Goal: Task Accomplishment & Management: Use online tool/utility

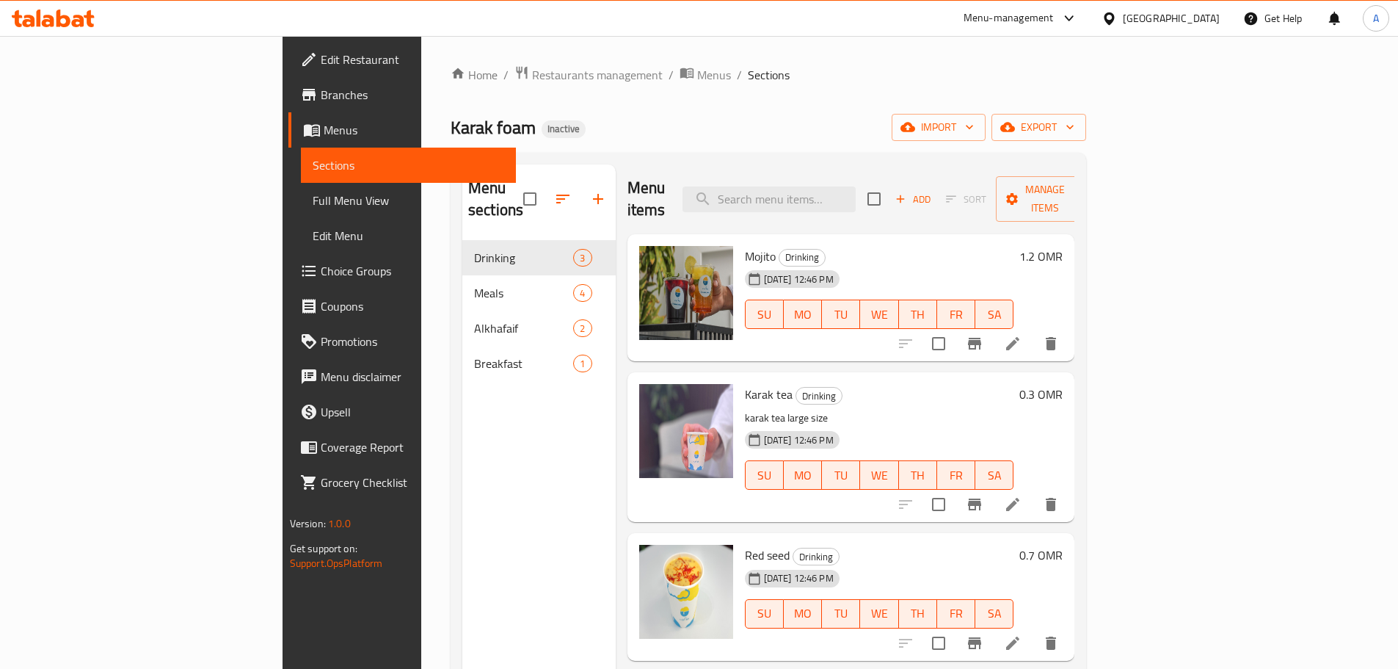
click at [1194, 21] on div "[GEOGRAPHIC_DATA]" at bounding box center [1171, 18] width 97 height 16
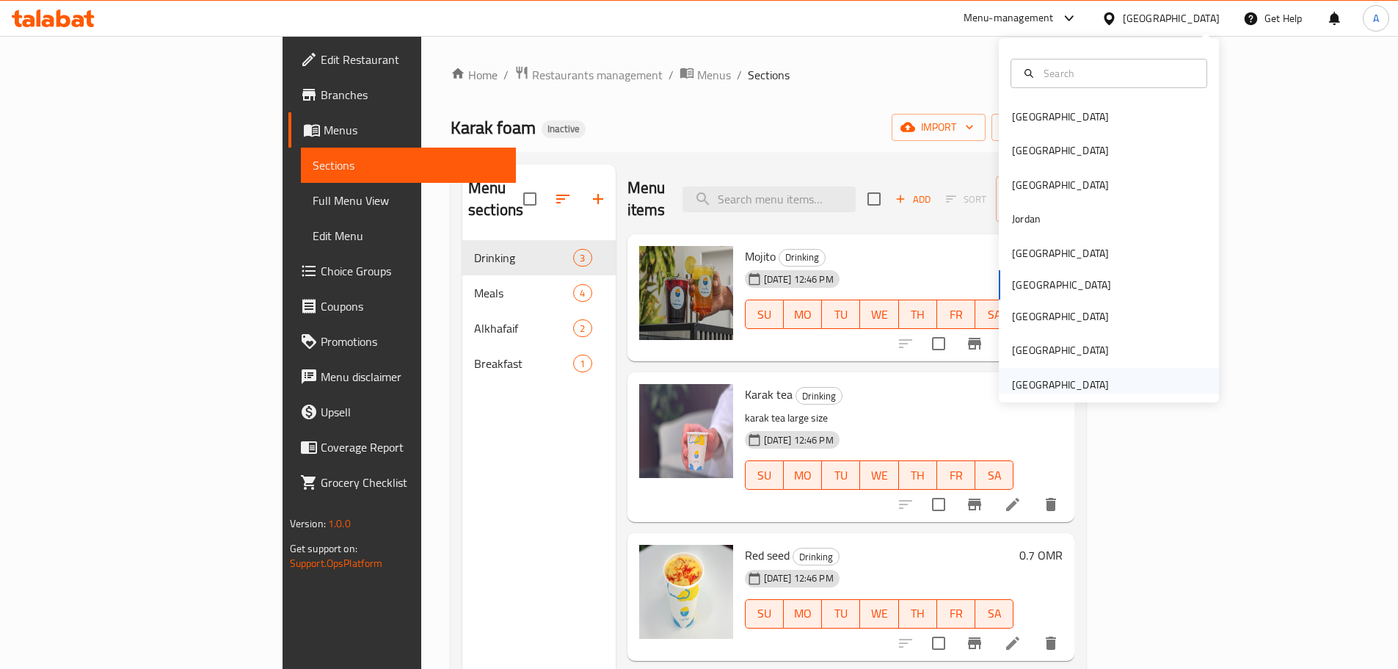
click at [1050, 385] on div "[GEOGRAPHIC_DATA]" at bounding box center [1060, 385] width 97 height 16
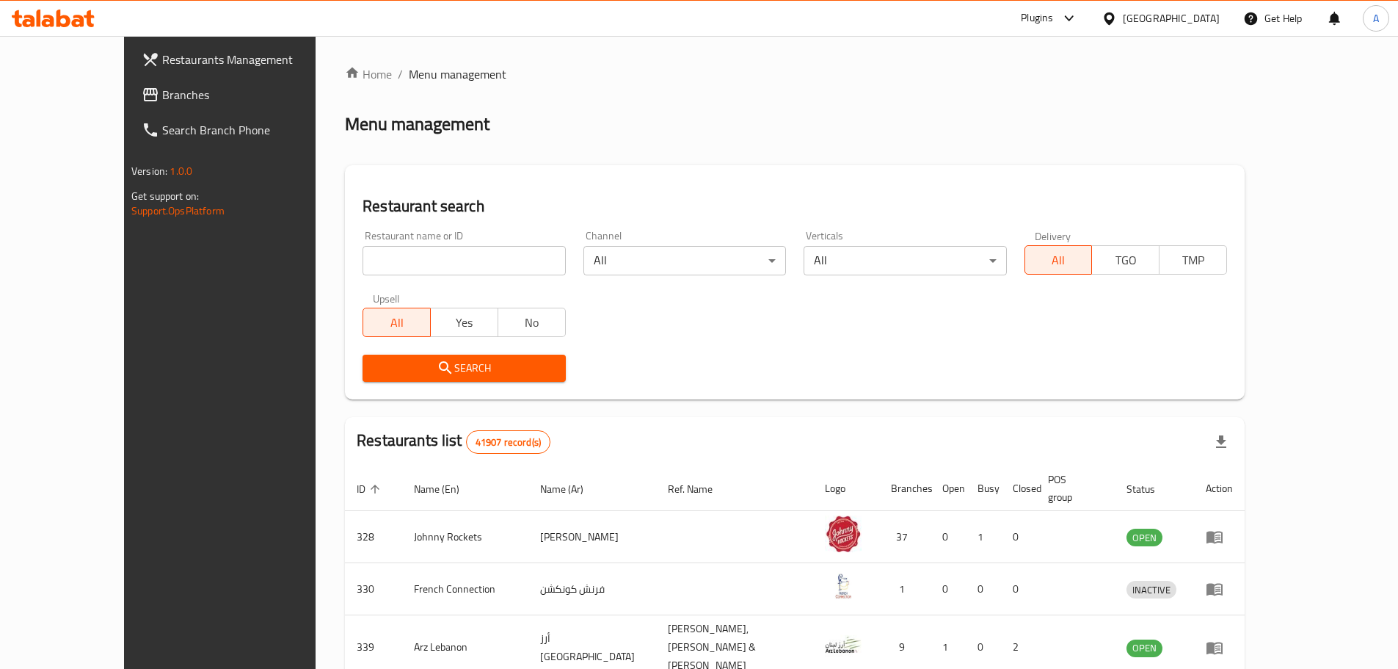
click at [162, 96] on span "Branches" at bounding box center [254, 95] width 184 height 18
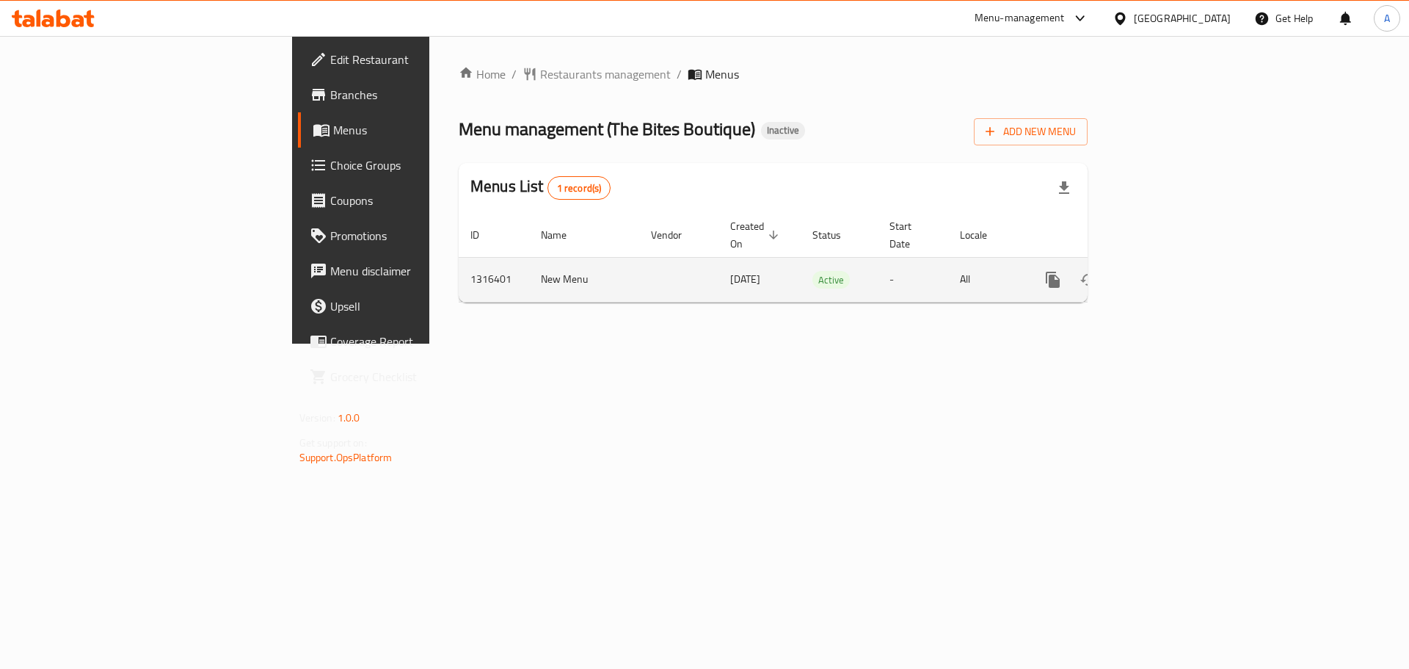
click at [1168, 271] on icon "enhanced table" at bounding box center [1159, 280] width 18 height 18
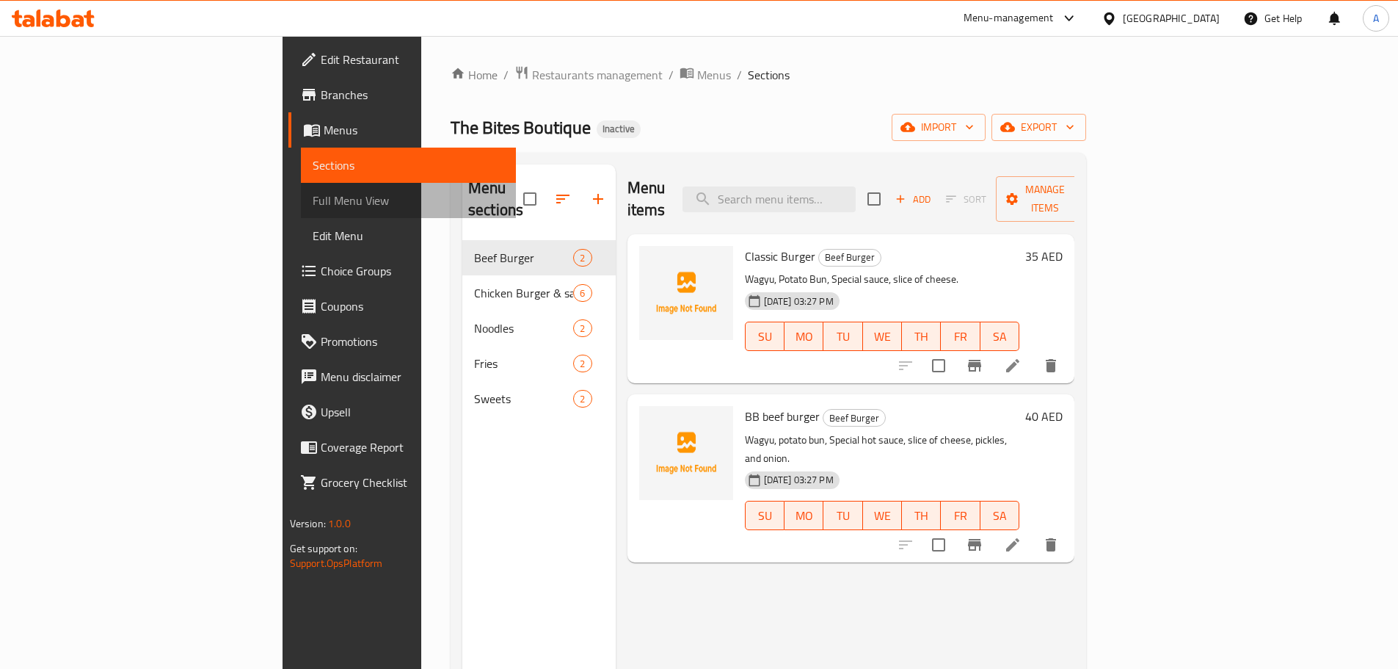
click at [313, 198] on span "Full Menu View" at bounding box center [409, 201] width 192 height 18
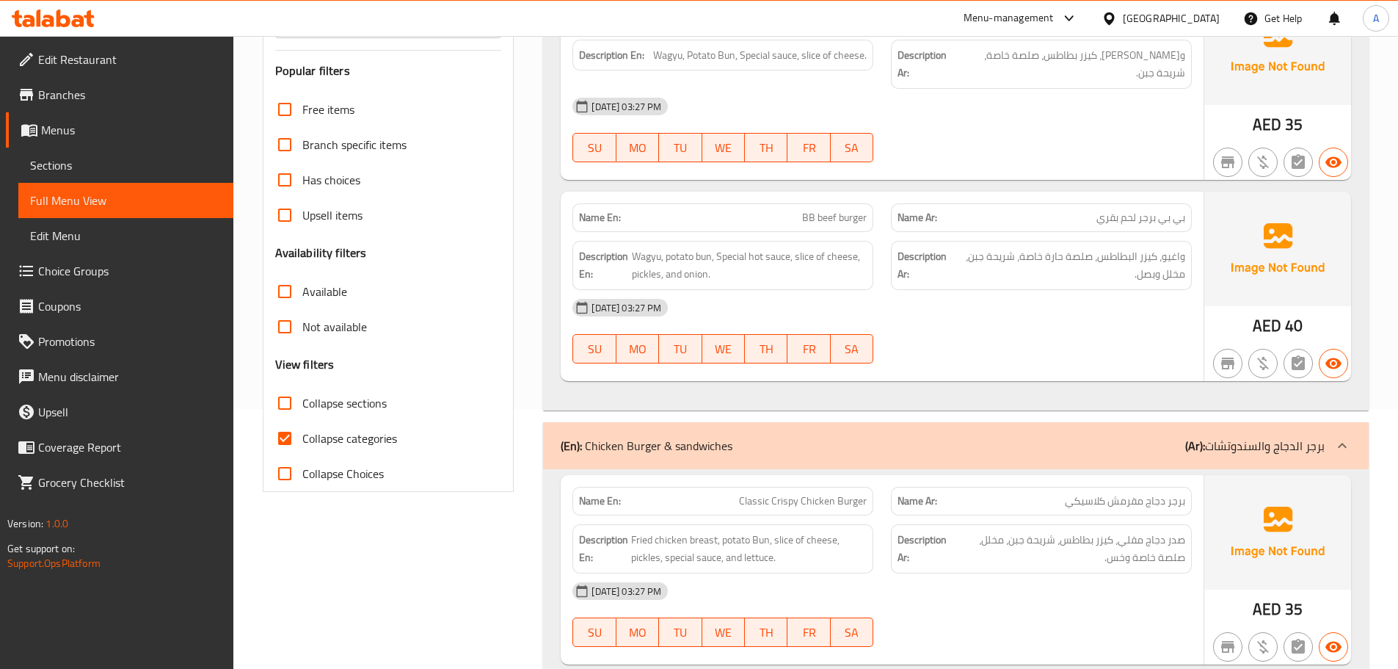
scroll to position [367, 0]
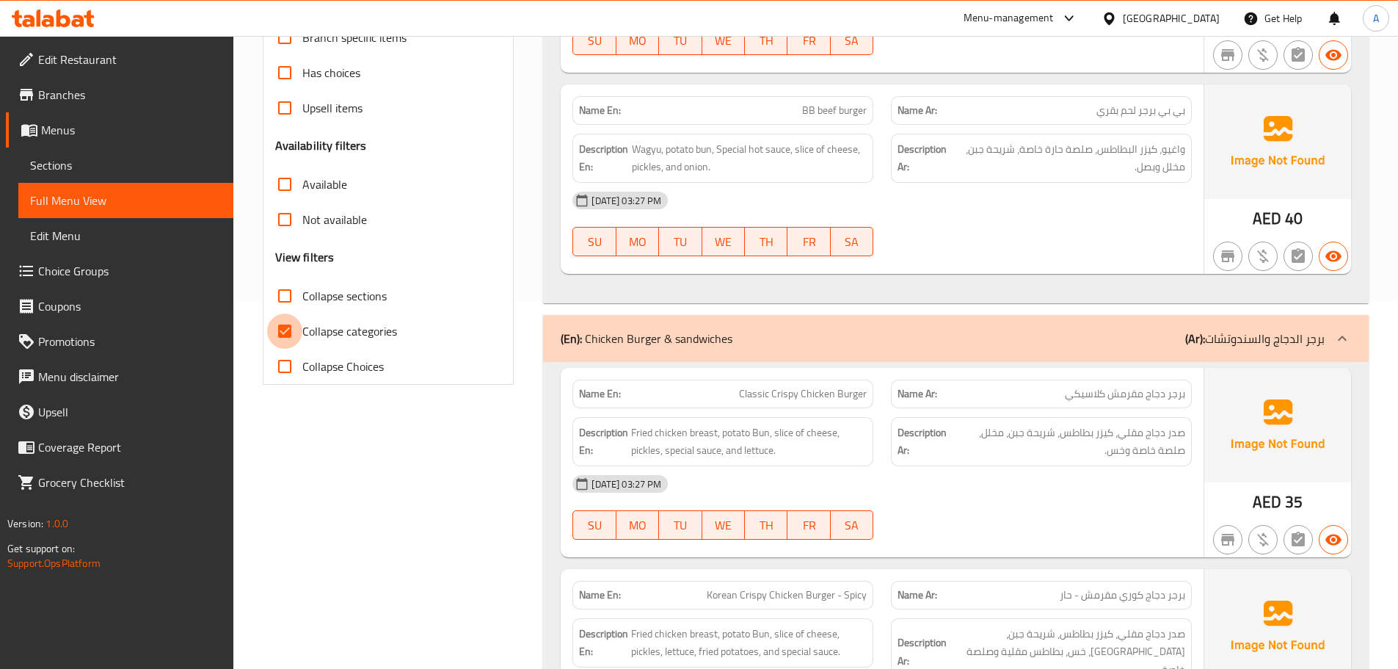
click at [292, 331] on input "Collapse categories" at bounding box center [284, 330] width 35 height 35
checkbox input "false"
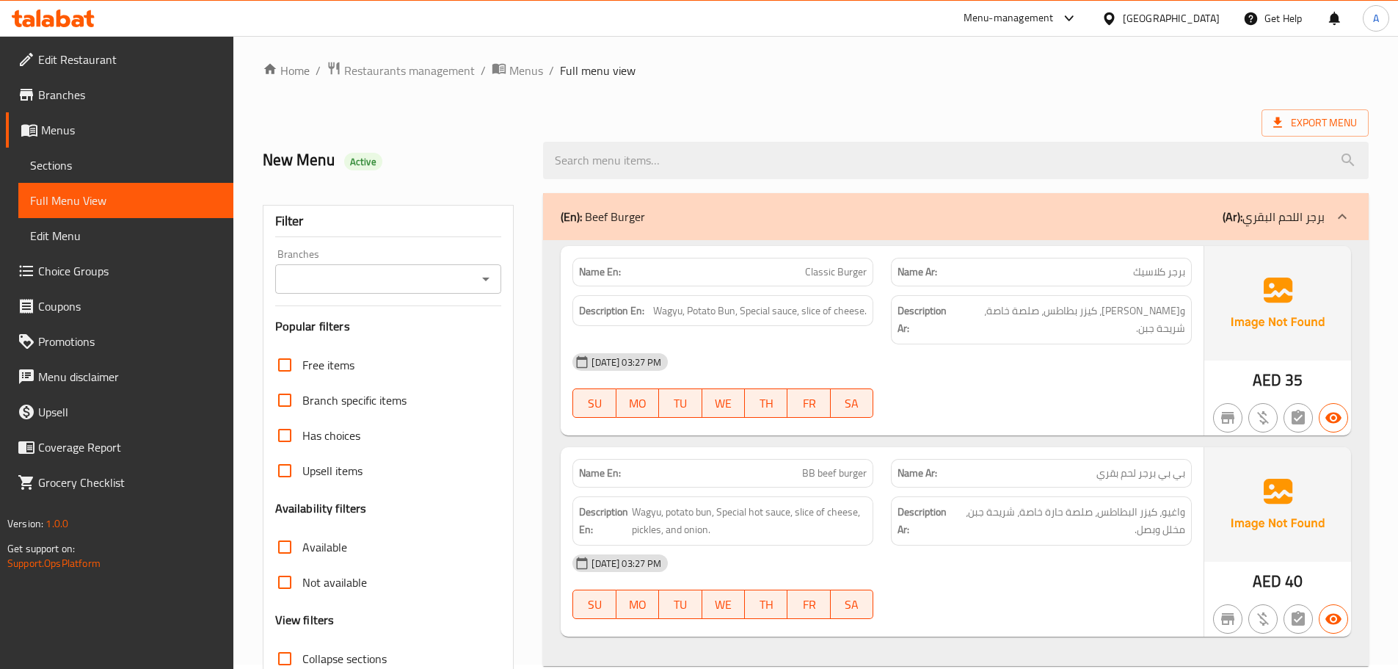
scroll to position [0, 0]
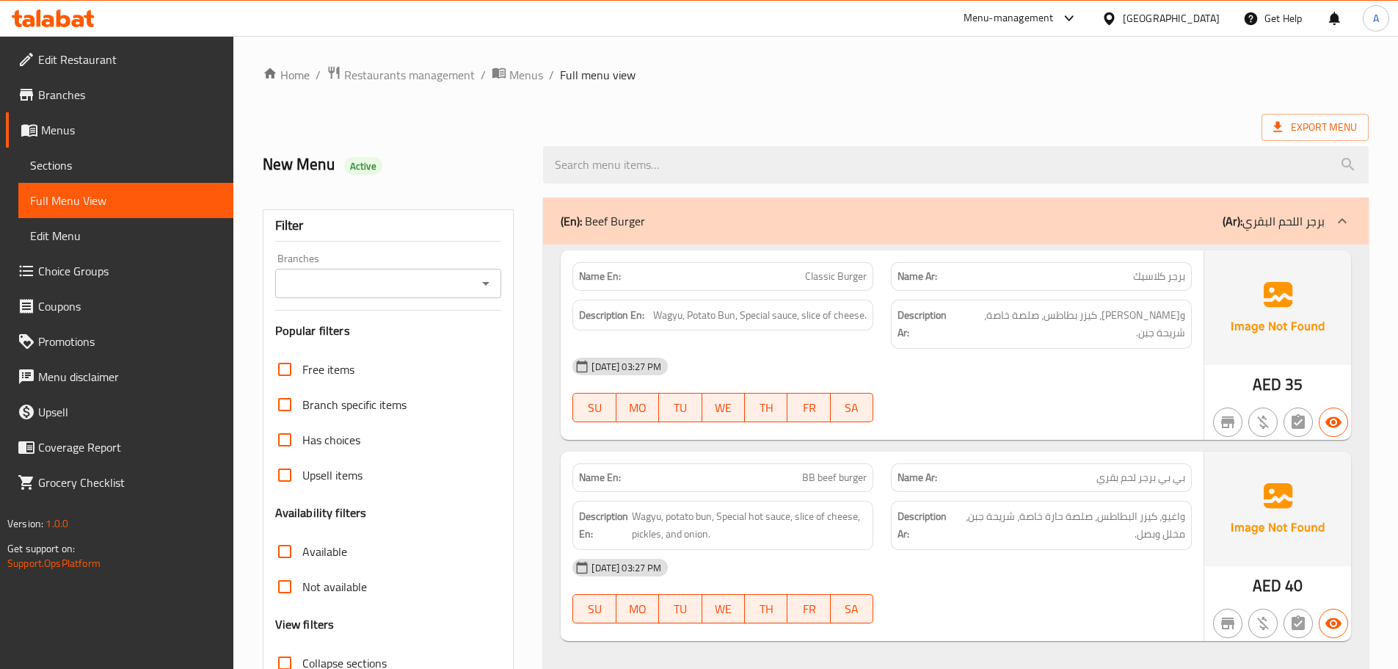
click at [291, 163] on h2 "New Menu Active" at bounding box center [395, 164] width 264 height 22
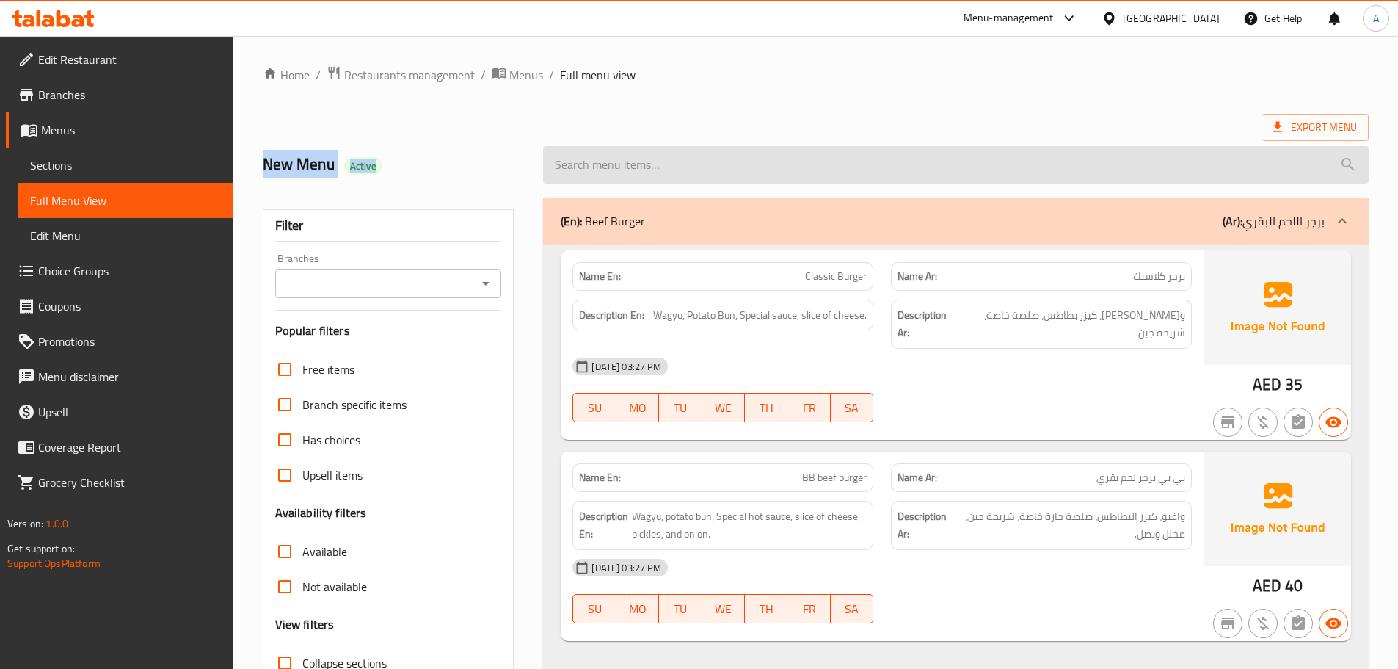
drag, startPoint x: 291, startPoint y: 163, endPoint x: 603, endPoint y: 161, distance: 312.0
click at [570, 161] on div "New Menu Active" at bounding box center [816, 164] width 1124 height 65
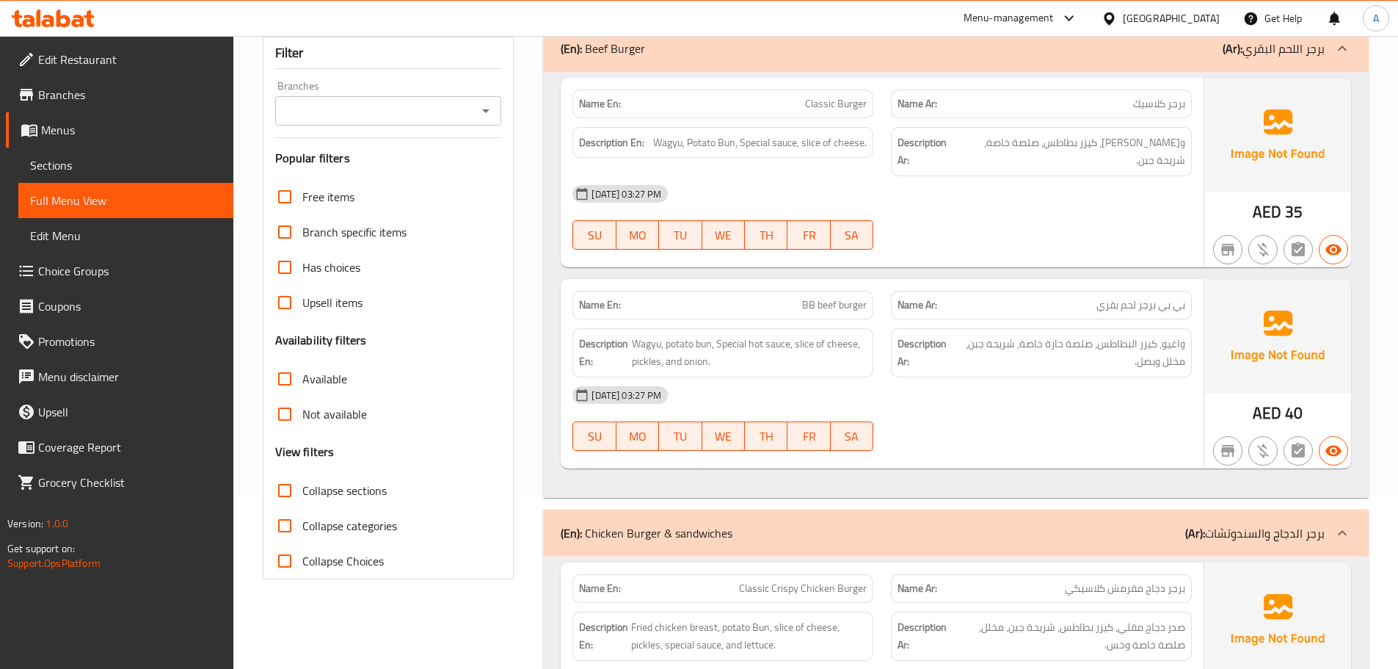
scroll to position [147, 0]
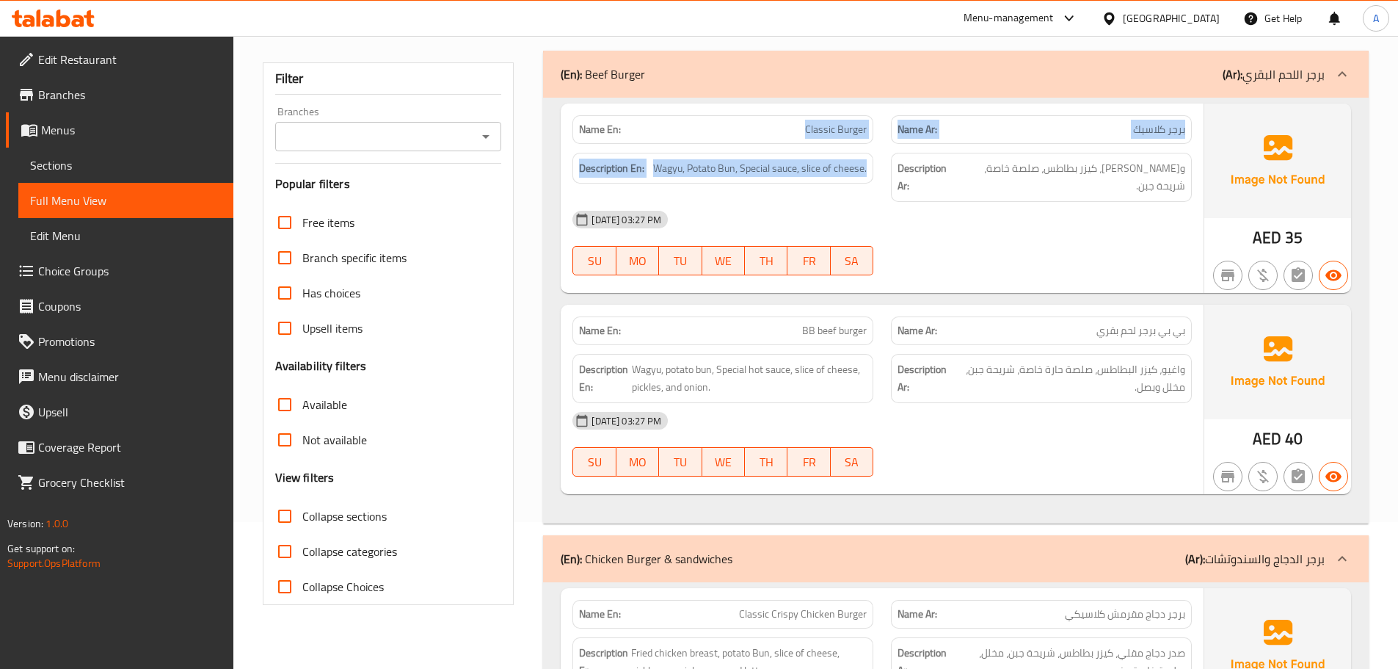
drag, startPoint x: 773, startPoint y: 129, endPoint x: 1002, endPoint y: 197, distance: 238.8
click at [981, 189] on div "Name En: Classic Burger Name Ar: برجر كلاسيك Description En: Wagyu, Potato Bun,…" at bounding box center [882, 197] width 643 height 189
click at [1128, 159] on span "واغيو، كيزر بطاطس، صلصة خاصة، شريحة جبن." at bounding box center [1072, 177] width 228 height 36
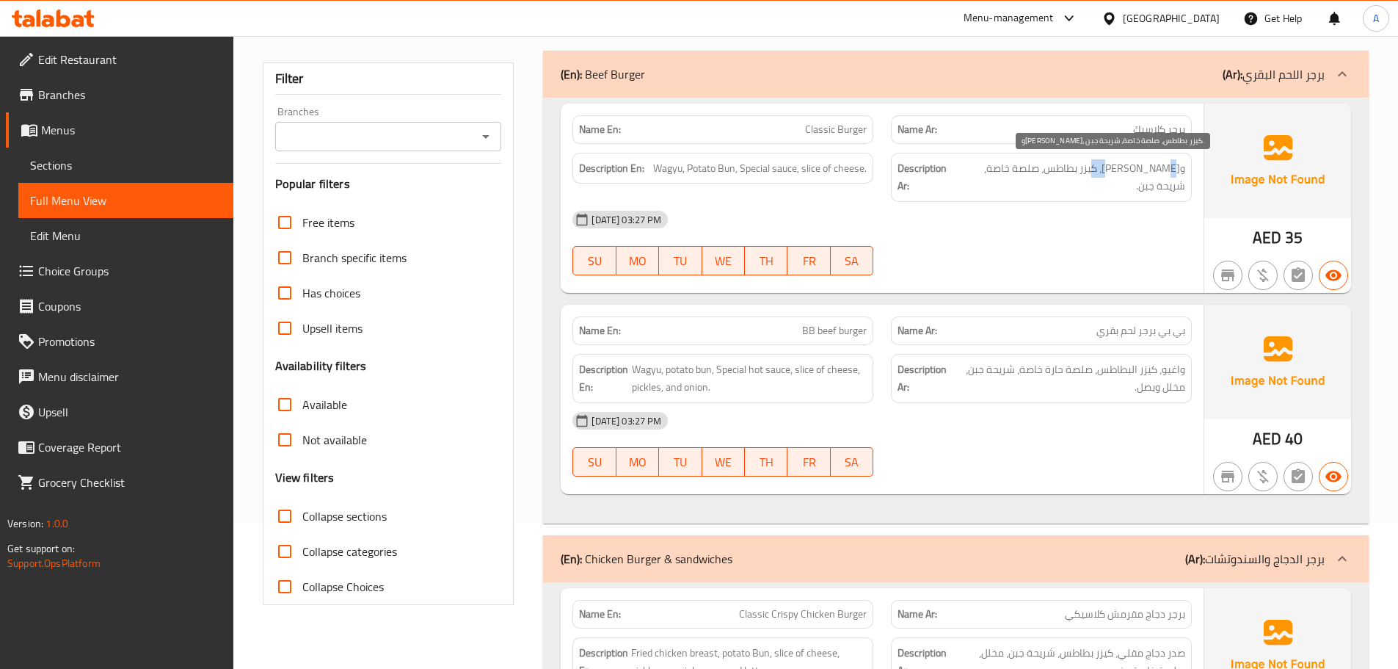
click at [1128, 159] on span "واغيو، كيزر بطاطس، صلصة خاصة، شريحة جبن." at bounding box center [1072, 177] width 228 height 36
click at [1121, 202] on div "08-10-2025 03:27 PM" at bounding box center [882, 219] width 637 height 35
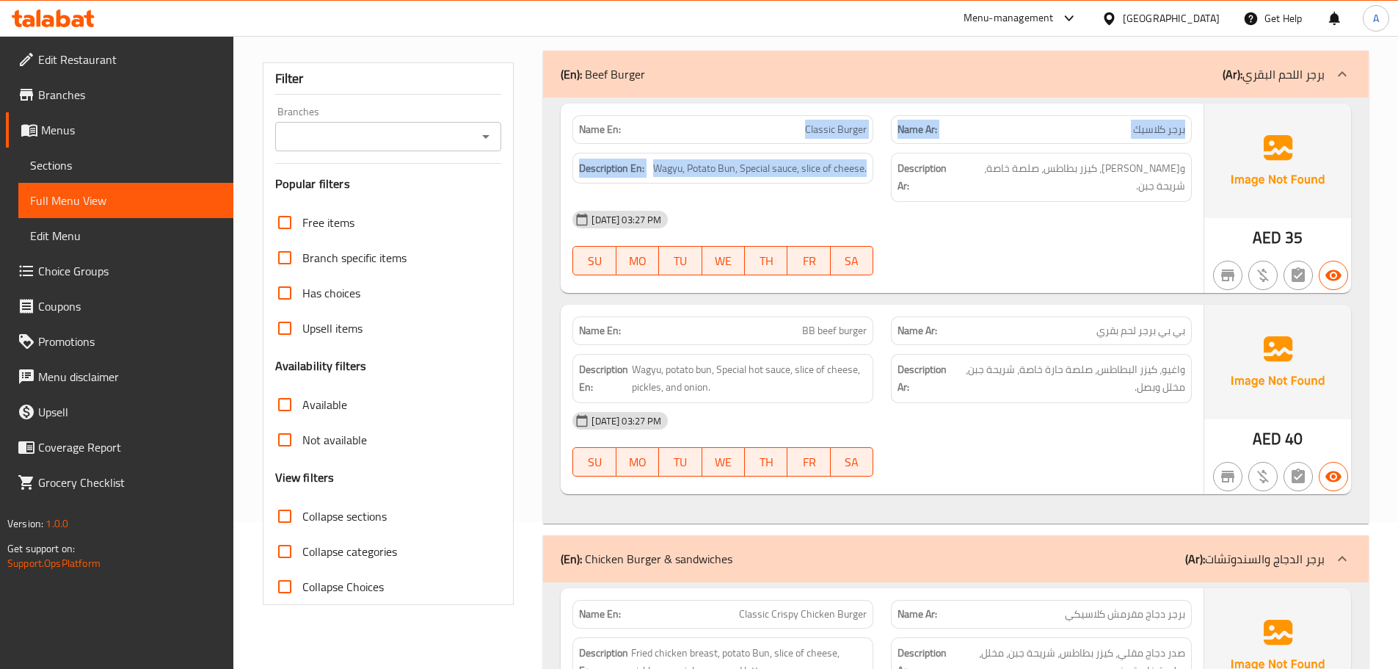
drag, startPoint x: 749, startPoint y: 125, endPoint x: 949, endPoint y: 200, distance: 213.5
click at [915, 174] on div "Name En: Classic Burger Name Ar: برجر كلاسيك Description En: Wagyu, Potato Bun,…" at bounding box center [882, 197] width 643 height 189
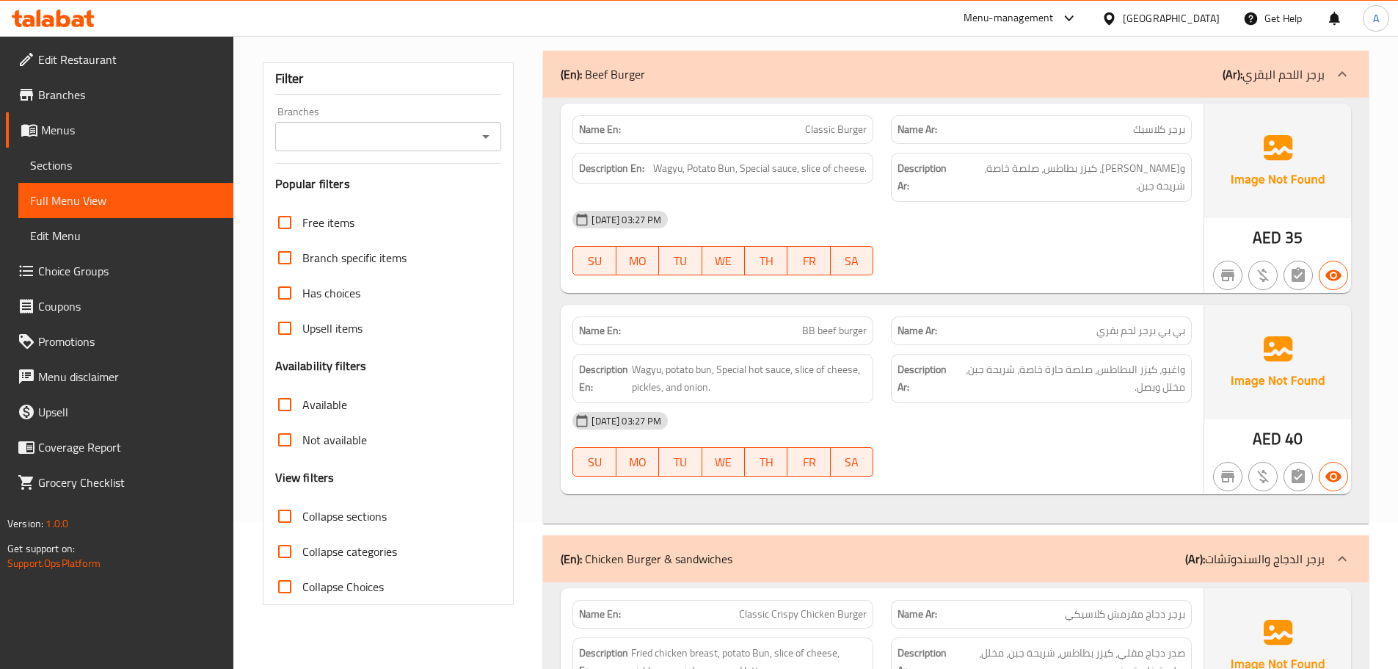
click at [978, 236] on div "08-10-2025 03:27 PM SU MO TU WE TH FR SA" at bounding box center [882, 243] width 637 height 82
drag, startPoint x: 769, startPoint y: 129, endPoint x: 926, endPoint y: 197, distance: 170.6
click at [904, 150] on div "Name En: Classic Burger Name Ar: برجر كلاسيك Description En: Wagyu, Potato Bun,…" at bounding box center [882, 197] width 643 height 189
click at [927, 210] on div "08-10-2025 03:27 PM" at bounding box center [882, 219] width 637 height 35
drag, startPoint x: 1272, startPoint y: 228, endPoint x: 1176, endPoint y: 230, distance: 96.2
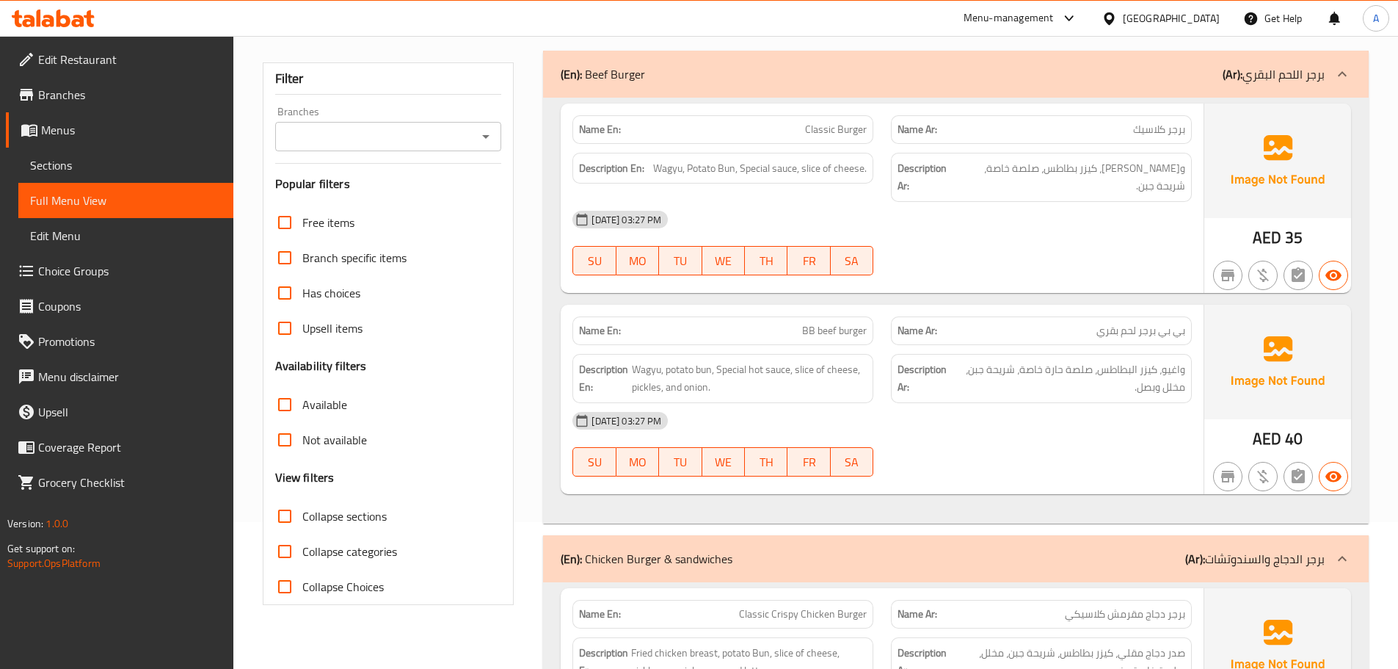
click at [1185, 230] on div "Name En: Classic Burger Name Ar: برجر كلاسيك Description En: Wagyu, Potato Bun,…" at bounding box center [956, 197] width 791 height 189
click at [1110, 218] on div "08-10-2025 03:27 PM" at bounding box center [882, 219] width 637 height 35
click at [1174, 171] on span "واغيو، كيزر بطاطس، صلصة خاصة، شريحة جبن." at bounding box center [1072, 177] width 228 height 36
drag, startPoint x: 1147, startPoint y: 167, endPoint x: 1116, endPoint y: 167, distance: 31.6
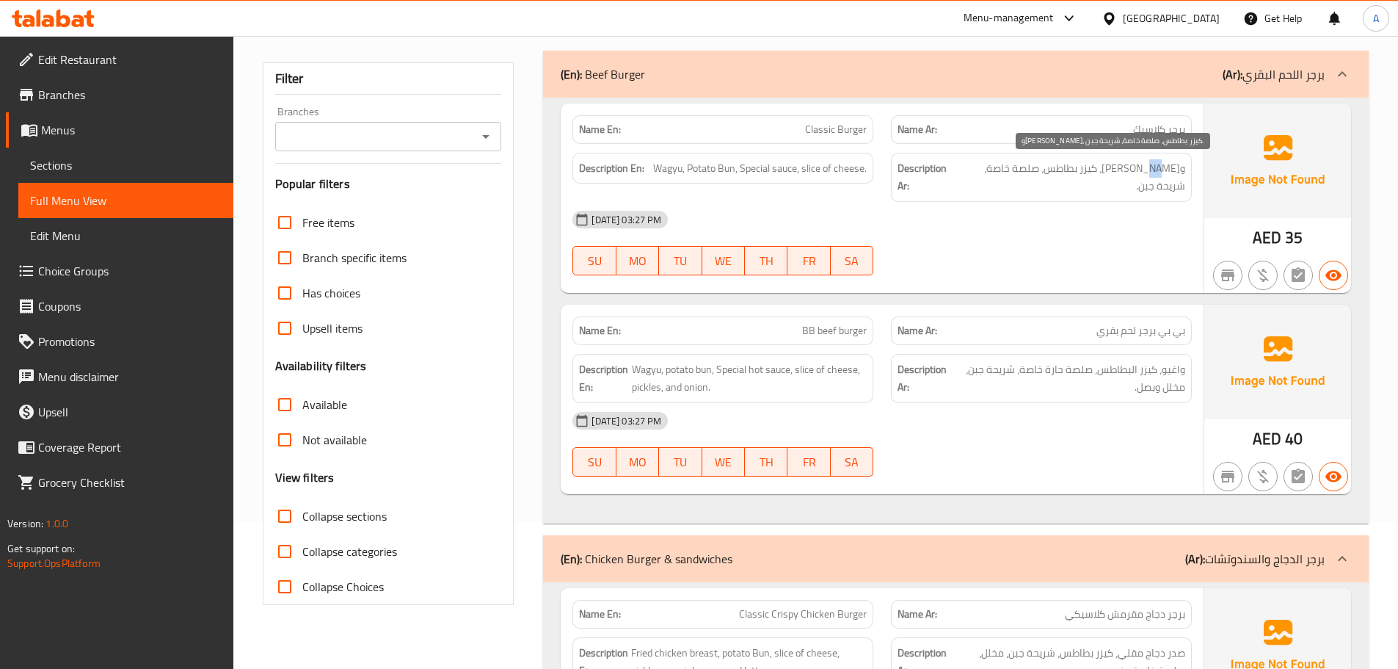
click at [1118, 167] on span "واغيو، كيزر بطاطس، صلصة خاصة، شريحة جبن." at bounding box center [1072, 177] width 228 height 36
drag, startPoint x: 1075, startPoint y: 169, endPoint x: 1062, endPoint y: 170, distance: 13.2
click at [1062, 170] on span "واغيو، كيزر بطاطس، صلصة خاصة، شريحة جبن." at bounding box center [1072, 177] width 228 height 36
drag, startPoint x: 984, startPoint y: 168, endPoint x: 1007, endPoint y: 212, distance: 49.9
click at [983, 168] on h6 "Description Ar: واغيو، كيزر بطاطس، صلصة خاصة، شريحة جبن." at bounding box center [1042, 177] width 288 height 36
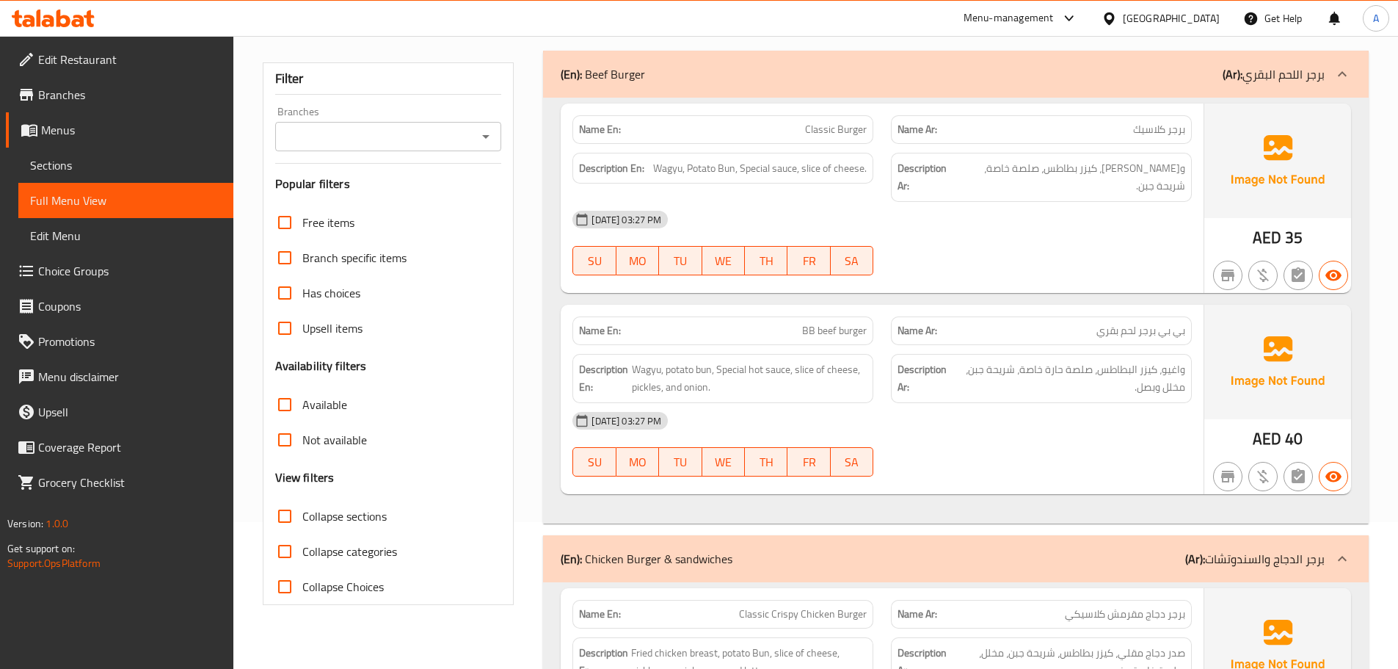
click at [1028, 238] on div "08-10-2025 03:27 PM SU MO TU WE TH FR SA" at bounding box center [882, 243] width 637 height 82
drag, startPoint x: 830, startPoint y: 313, endPoint x: 969, endPoint y: 305, distance: 138.9
click at [951, 310] on div "Name En: BB beef burger Name Ar: بي بي برجر لحم بقري" at bounding box center [882, 331] width 637 height 46
click at [1040, 236] on div "08-10-2025 03:27 PM SU MO TU WE TH FR SA" at bounding box center [882, 243] width 637 height 82
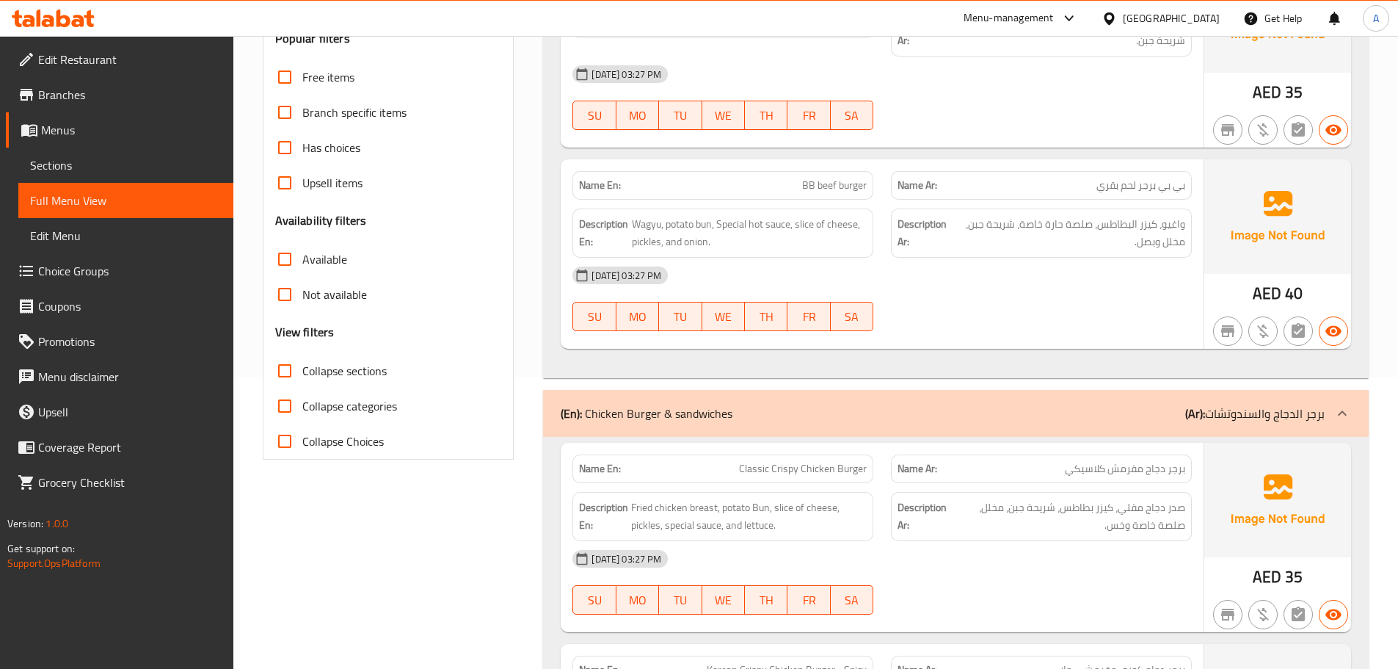
scroll to position [294, 0]
drag, startPoint x: 837, startPoint y: 180, endPoint x: 1023, endPoint y: 243, distance: 196.8
click at [907, 182] on div "Name En: BB beef burger Name Ar: بي بي برجر لحم بقري Description En: Wagyu, pot…" at bounding box center [882, 252] width 643 height 189
click at [1047, 288] on div "08-10-2025 03:27 PM SU MO TU WE TH FR SA" at bounding box center [882, 297] width 637 height 82
click at [970, 265] on div "08-10-2025 03:27 PM" at bounding box center [882, 273] width 637 height 35
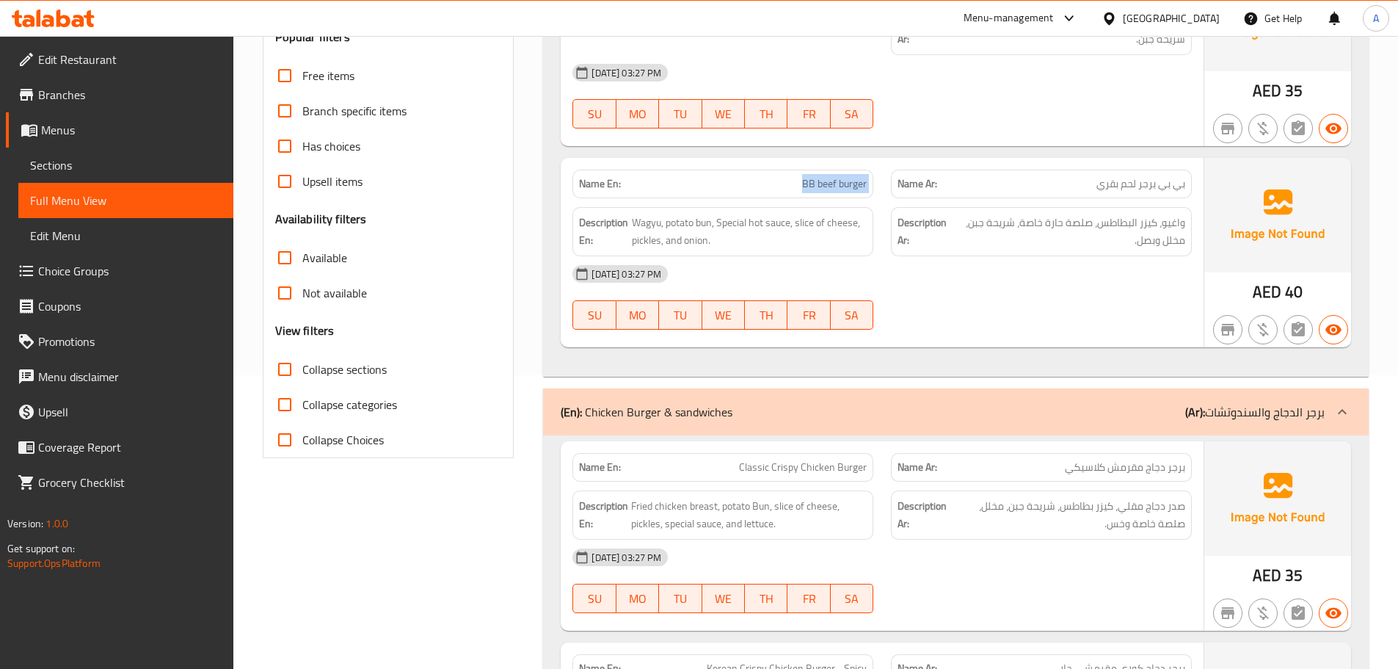
drag, startPoint x: 774, startPoint y: 164, endPoint x: 971, endPoint y: 198, distance: 200.4
click at [939, 181] on div "Name En: BB beef burger Name Ar: بي بي برجر لحم بقري Description En: Wagyu, pot…" at bounding box center [882, 252] width 643 height 189
click at [1017, 259] on div "08-10-2025 03:27 PM" at bounding box center [882, 273] width 637 height 35
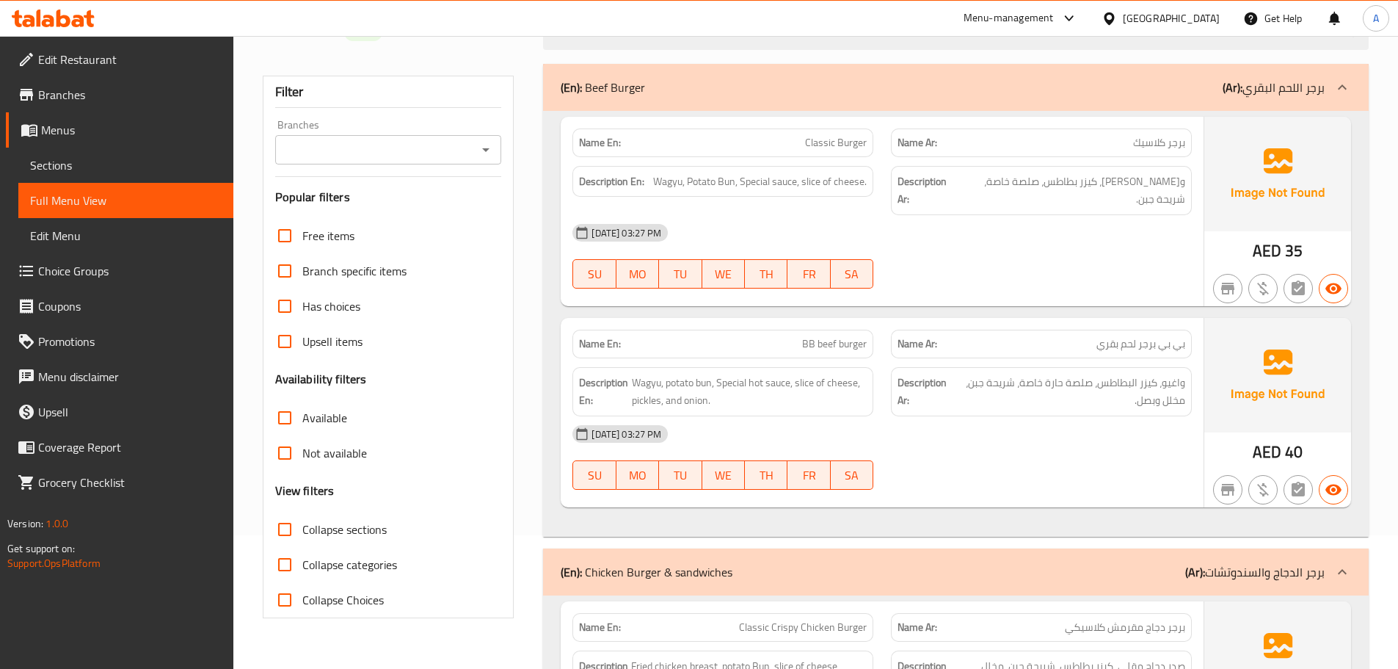
scroll to position [73, 0]
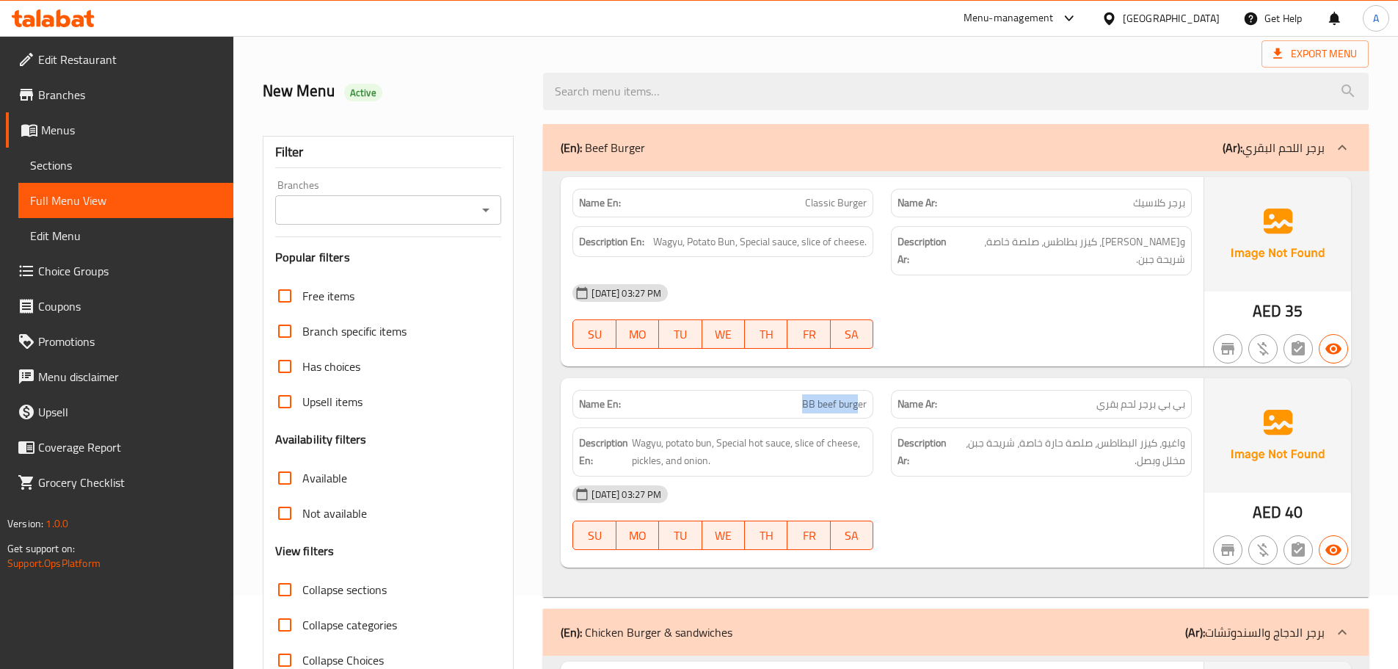
drag, startPoint x: 841, startPoint y: 374, endPoint x: 960, endPoint y: 337, distance: 124.7
click at [918, 381] on div "Name En: BB beef burger Name Ar: بي بي برجر لحم بقري" at bounding box center [882, 404] width 637 height 46
click at [974, 320] on div "08-10-2025 03:27 PM SU MO TU WE TH FR SA" at bounding box center [882, 316] width 637 height 82
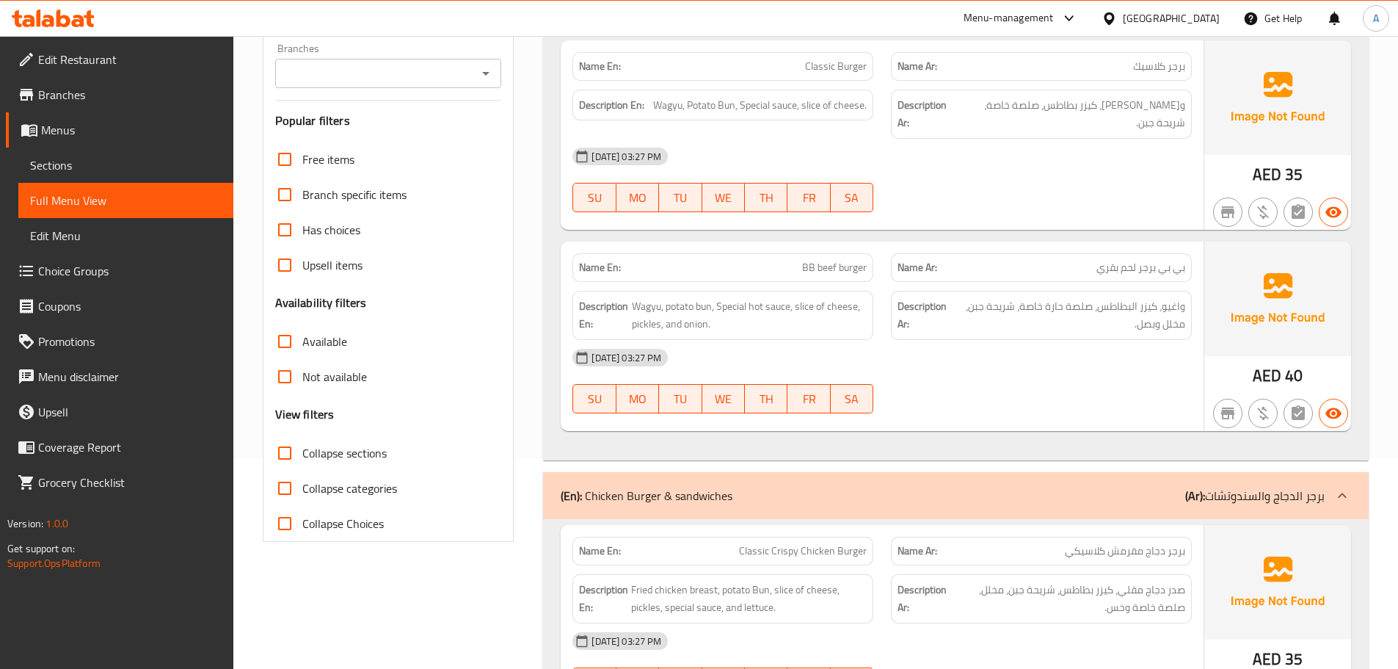
scroll to position [294, 0]
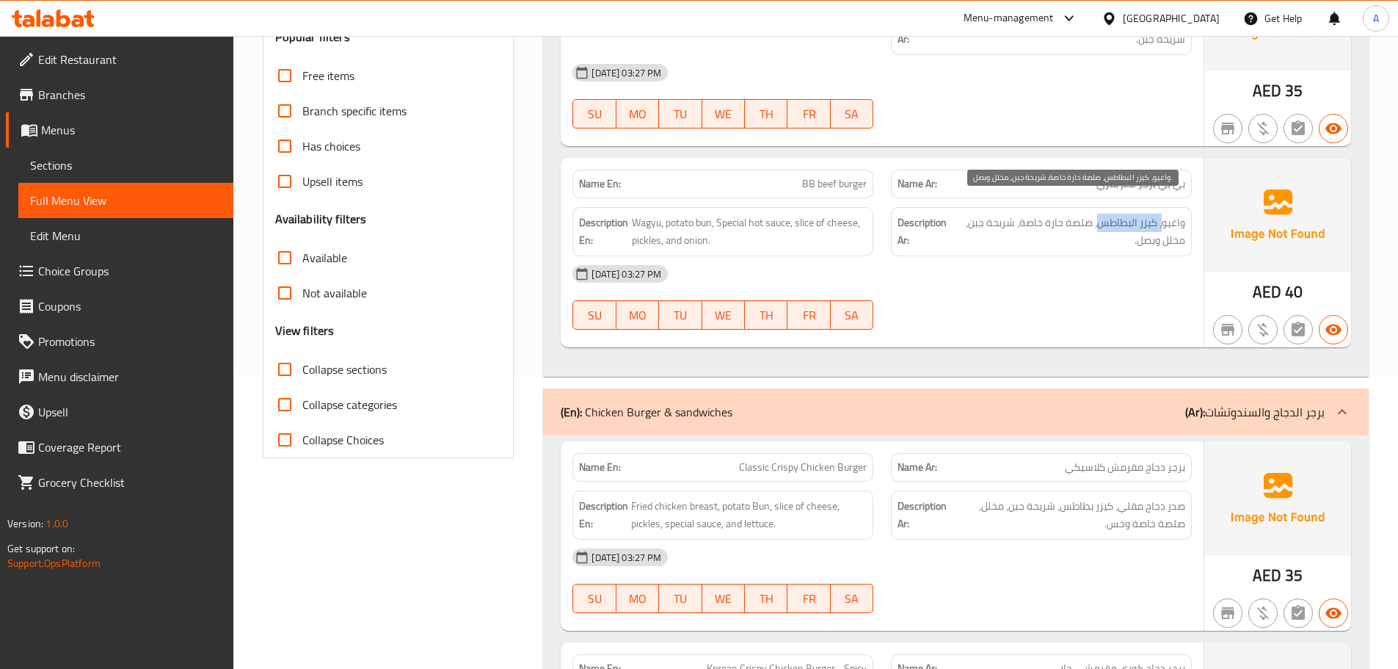
drag, startPoint x: 1147, startPoint y: 212, endPoint x: 1100, endPoint y: 210, distance: 47.8
click at [1097, 214] on span "واغيو، كيزر البطاطس، صلصة حارة خاصة، شريحة جبن، مخلل وبصل." at bounding box center [1069, 232] width 231 height 36
click at [1075, 258] on div "08-10-2025 03:27 PM" at bounding box center [882, 273] width 637 height 35
click at [885, 453] on div "Name En: Classic Crispy Chicken Burger Name Ar: برجر دجاج مقرمش كلاسيكي" at bounding box center [882, 467] width 637 height 46
click at [1050, 283] on div "08-10-2025 03:27 PM SU MO TU WE TH FR SA" at bounding box center [882, 297] width 637 height 82
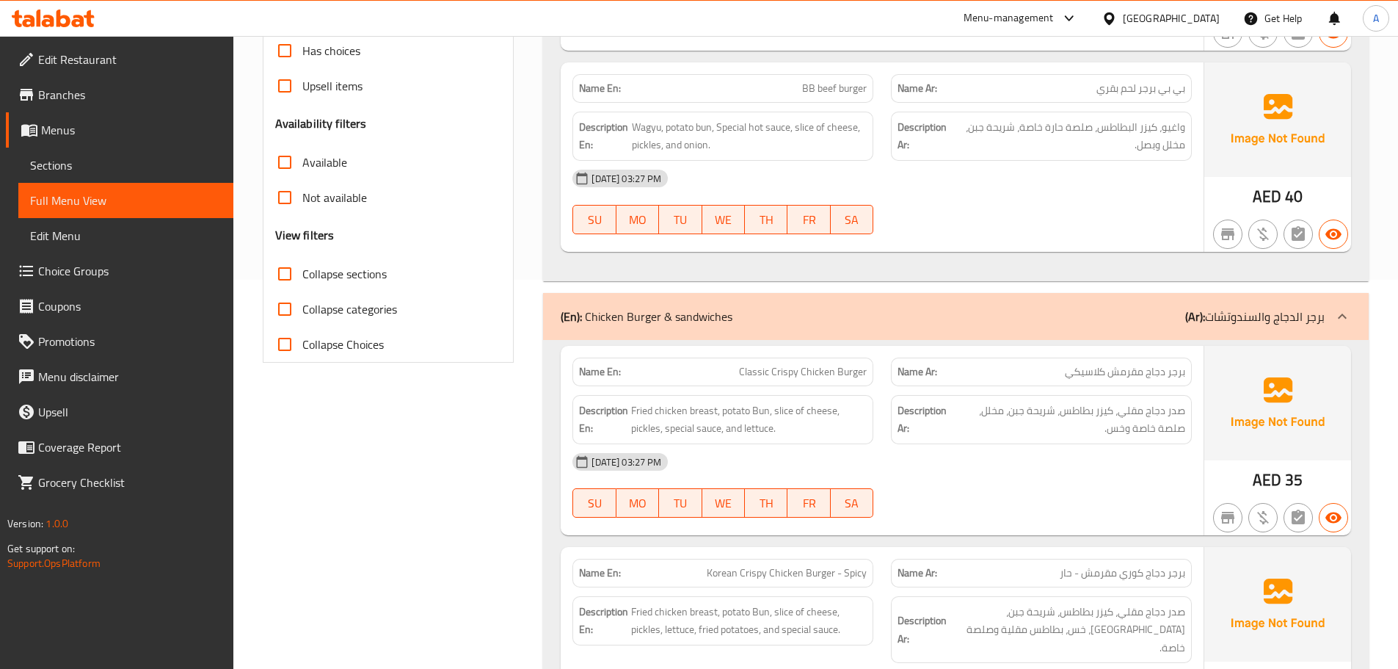
scroll to position [514, 0]
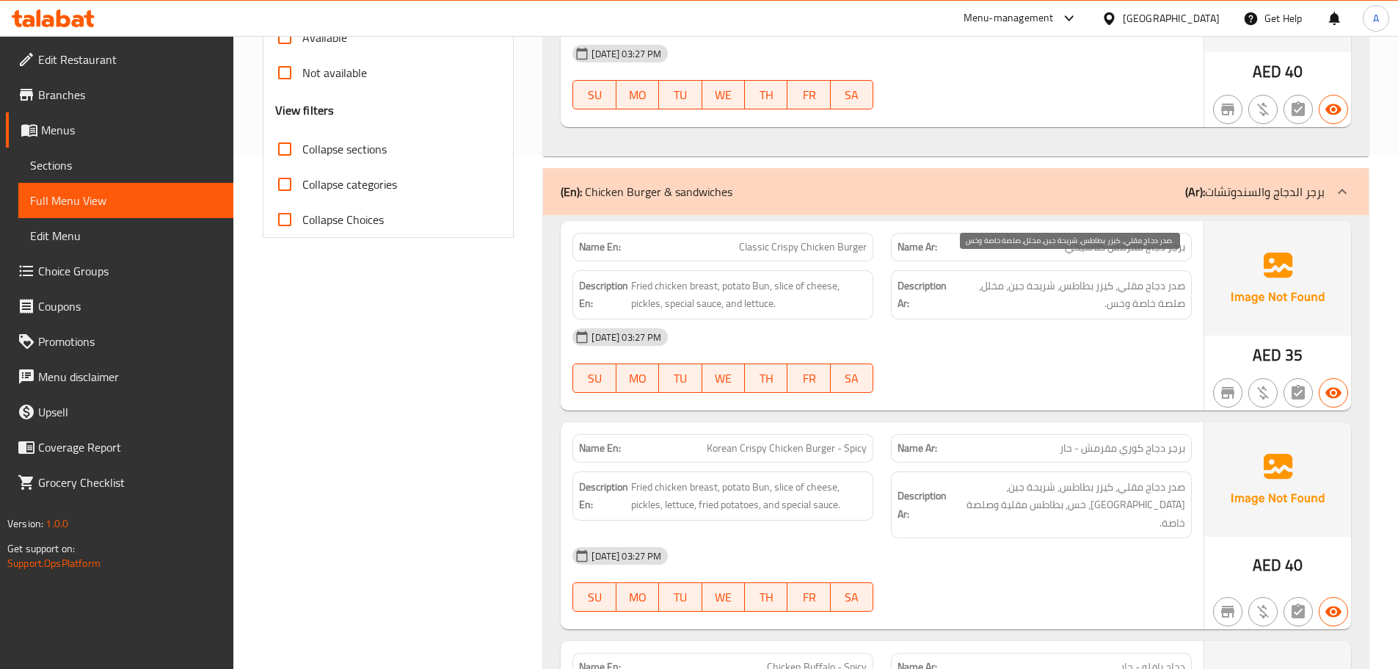
click at [1075, 290] on span "صدر دجاج مقلي، كيزر بطاطس، شريحة جبن، مخلل، صلصة خاصة وخس." at bounding box center [1068, 295] width 233 height 36
click at [1082, 296] on div "Description Ar: صدر دجاج مقلي، كيزر بطاطس، شريحة جبن، مخلل، صلصة خاصة وخس." at bounding box center [1041, 294] width 301 height 49
drag, startPoint x: 1180, startPoint y: 225, endPoint x: 1161, endPoint y: 228, distance: 18.7
click at [1161, 239] on span "برجر دجاج مقرمش كلاسيكي" at bounding box center [1125, 246] width 120 height 15
click at [1133, 239] on span "برجر دجاج مقرمش كلاسيكي" at bounding box center [1125, 246] width 120 height 15
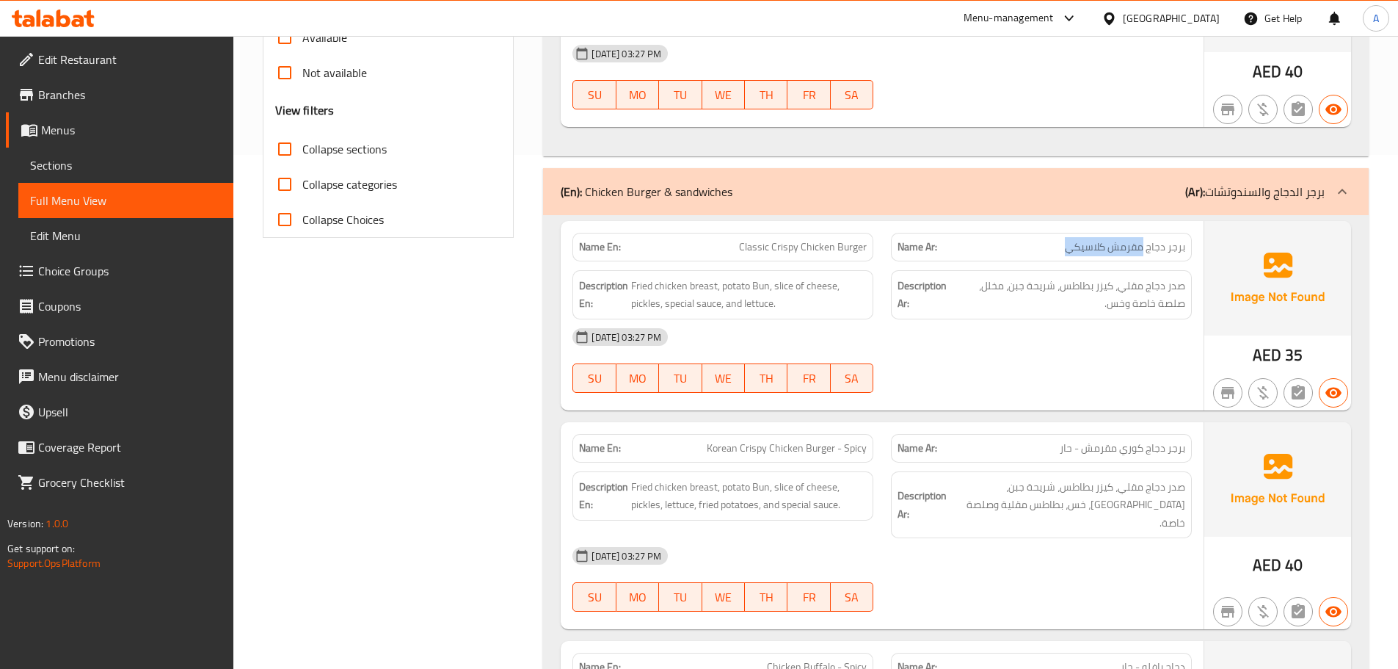
drag, startPoint x: 1133, startPoint y: 236, endPoint x: 1092, endPoint y: 235, distance: 41.1
click at [1092, 239] on span "برجر دجاج مقرمش كلاسيكي" at bounding box center [1125, 246] width 120 height 15
click at [735, 239] on p "Name En: Classic Crispy Chicken Burger" at bounding box center [723, 246] width 288 height 15
drag, startPoint x: 735, startPoint y: 225, endPoint x: 857, endPoint y: 225, distance: 122.6
click at [857, 239] on p "Name En: Classic Crispy Chicken Burger" at bounding box center [723, 246] width 288 height 15
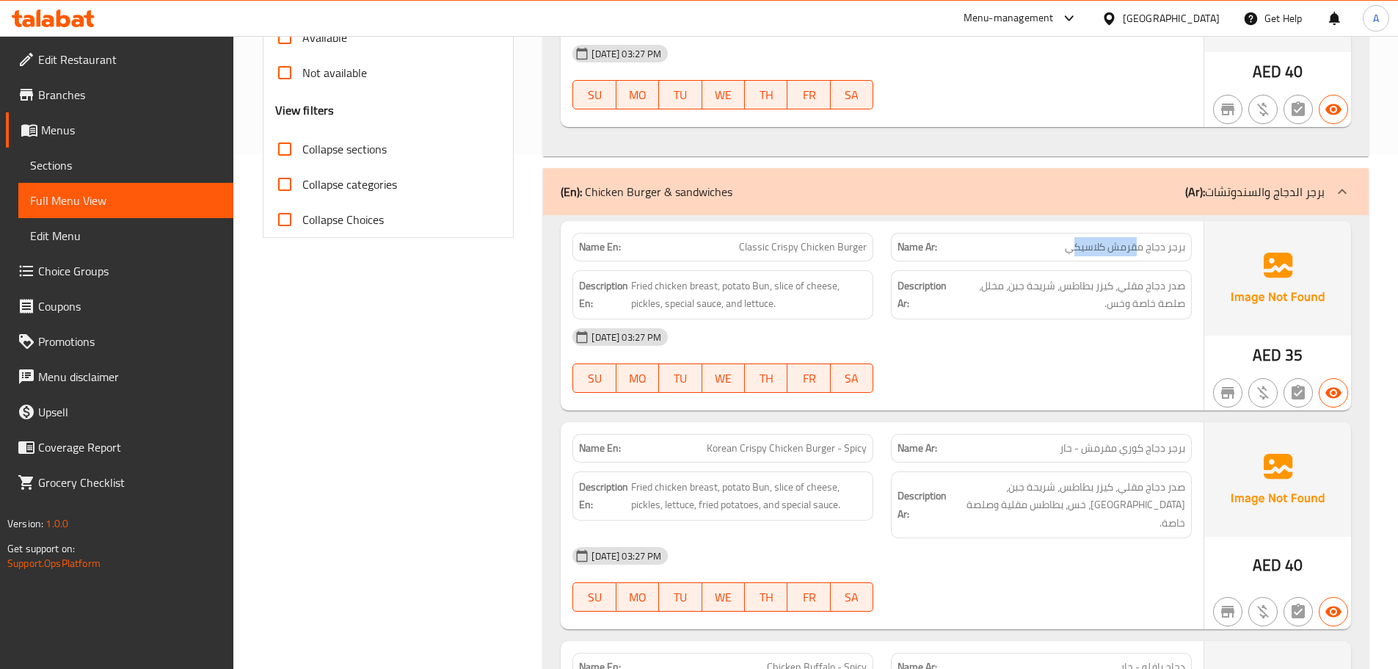
click at [1044, 247] on div "Name En: Classic Crispy Chicken Burger Name Ar: برجر دجاج مقرمش كلاسيكي Descrip…" at bounding box center [882, 315] width 643 height 189
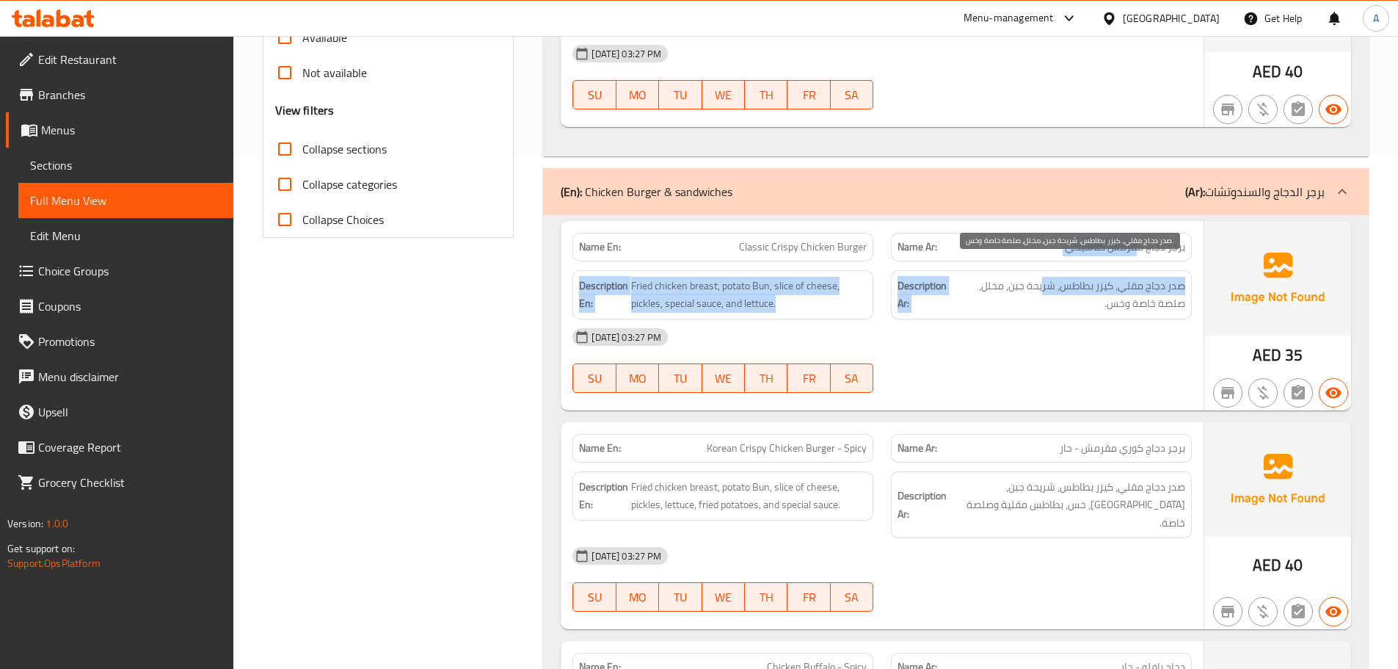
click at [1181, 277] on span "صدر دجاج مقلي، كيزر بطاطس، شريحة جبن، مخلل، صلصة خاصة وخس." at bounding box center [1068, 295] width 233 height 36
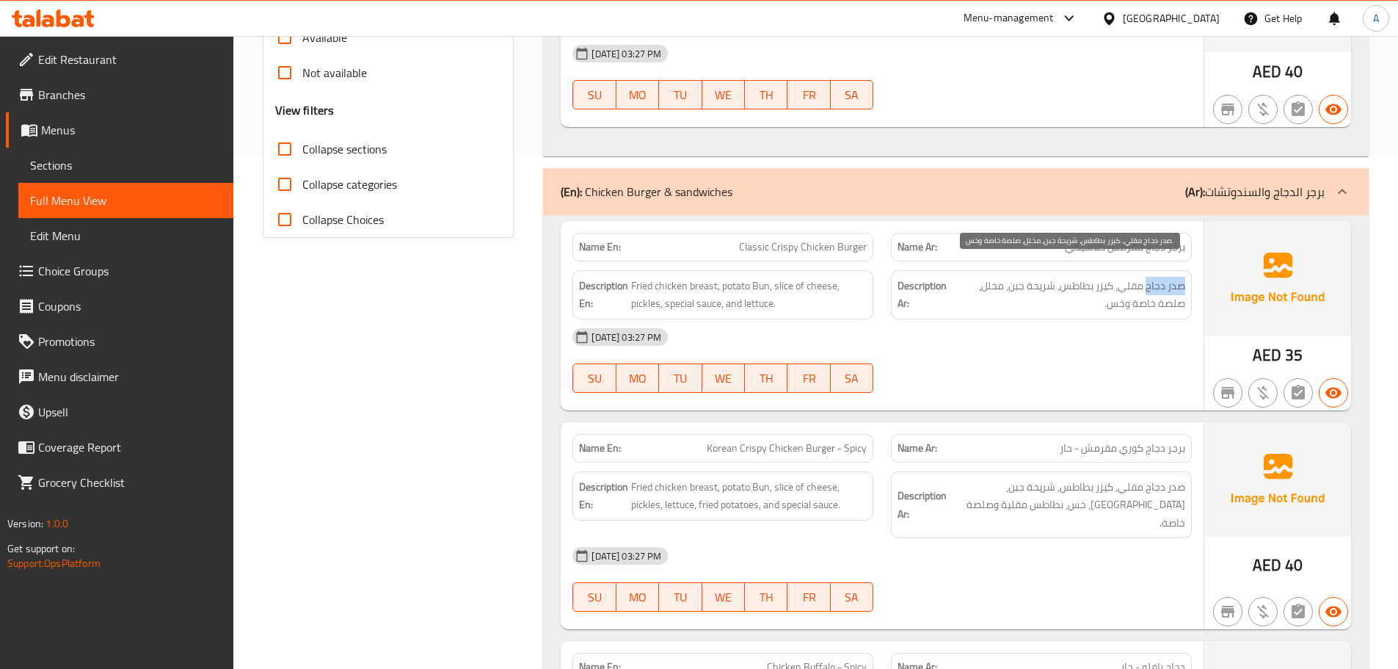
drag, startPoint x: 1181, startPoint y: 274, endPoint x: 1151, endPoint y: 274, distance: 30.1
click at [1151, 277] on span "صدر دجاج مقلي، كيزر بطاطس، شريحة جبن، مخلل، صلصة خاصة وخس." at bounding box center [1068, 295] width 233 height 36
click at [1134, 333] on div "08-10-2025 03:27 PM" at bounding box center [882, 336] width 637 height 35
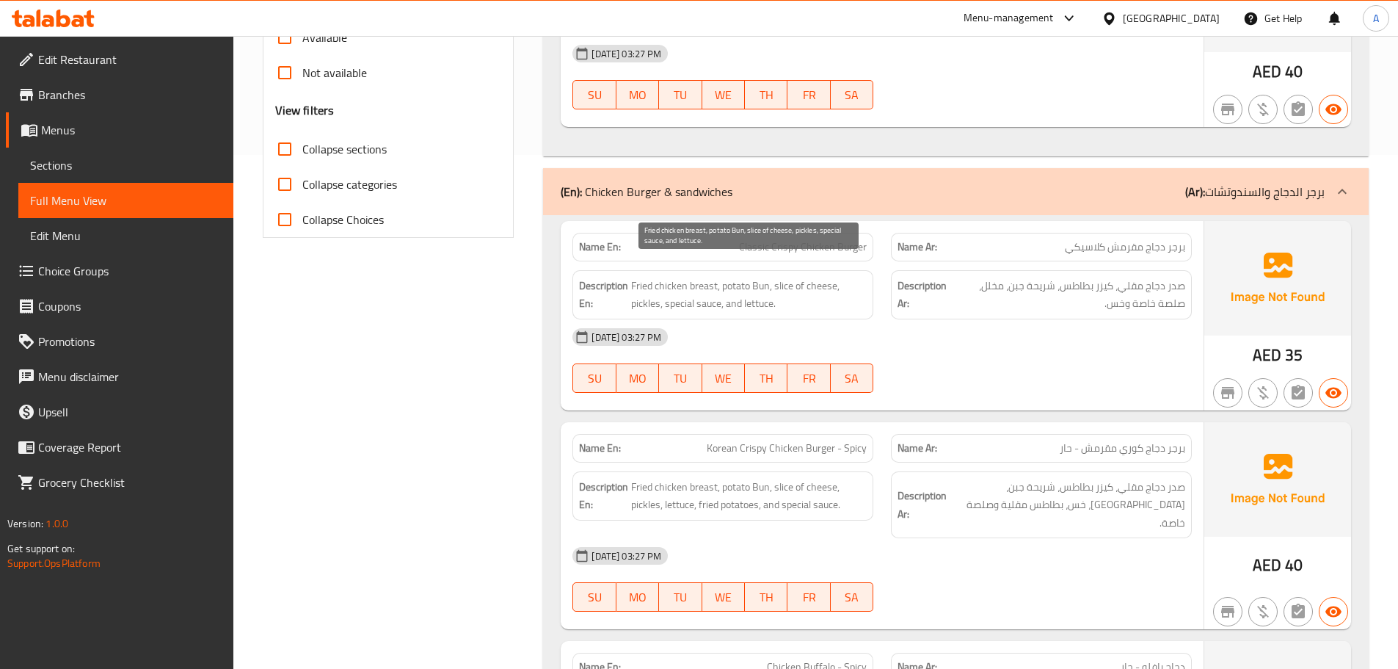
click at [702, 277] on span "Fried chicken breast, potato Bun, slice of cheese, pickles, special sauce, and …" at bounding box center [749, 295] width 236 height 36
drag, startPoint x: 702, startPoint y: 270, endPoint x: 662, endPoint y: 269, distance: 39.6
click at [662, 277] on span "Fried chicken breast, potato Bun, slice of cheese, pickles, special sauce, and …" at bounding box center [749, 295] width 236 height 36
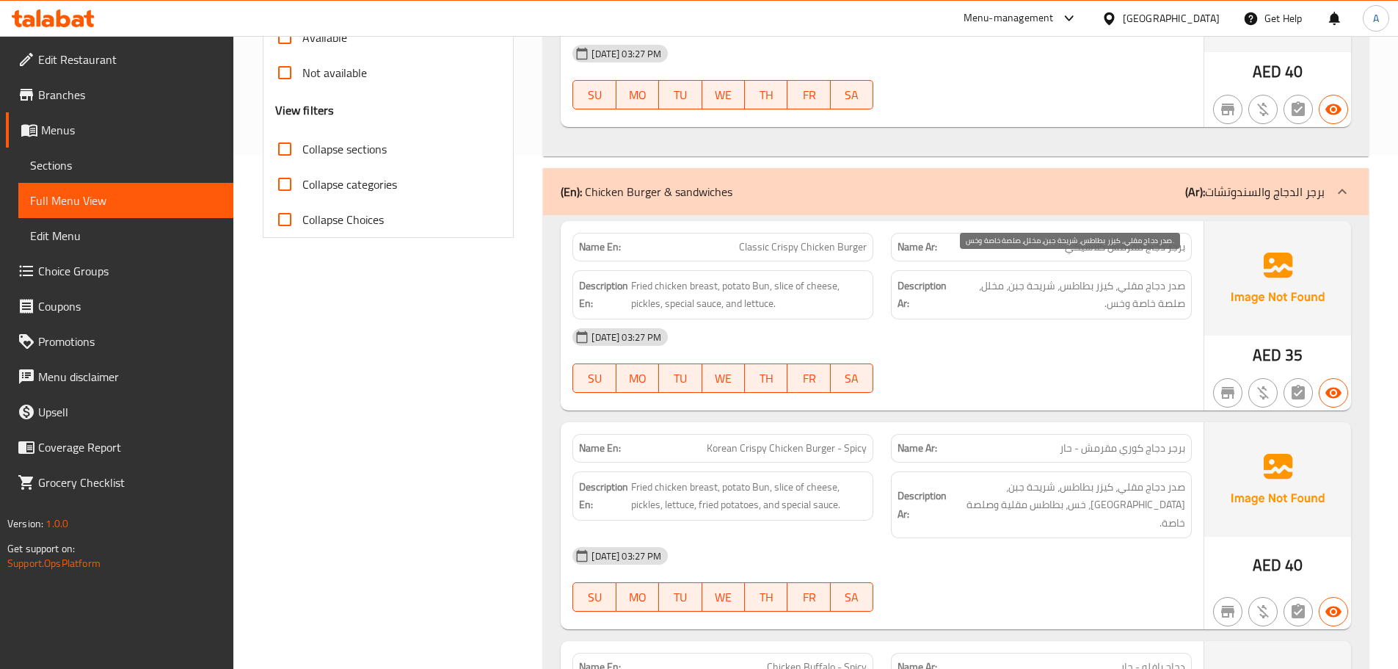
click at [1101, 277] on span "صدر دجاج مقلي، كيزر بطاطس، شريحة جبن، مخلل، صلصة خاصة وخس." at bounding box center [1068, 295] width 233 height 36
drag, startPoint x: 1101, startPoint y: 264, endPoint x: 1082, endPoint y: 267, distance: 19.4
click at [1082, 277] on span "صدر دجاج مقلي، كيزر بطاطس، شريحة جبن، مخلل، صلصة خاصة وخس." at bounding box center [1068, 295] width 233 height 36
click at [1103, 277] on span "صدر دجاج مقلي، كيزر بطاطس، شريحة جبن، مخلل، صلصة خاصة وخس." at bounding box center [1068, 295] width 233 height 36
drag, startPoint x: 1103, startPoint y: 266, endPoint x: 1082, endPoint y: 266, distance: 21.3
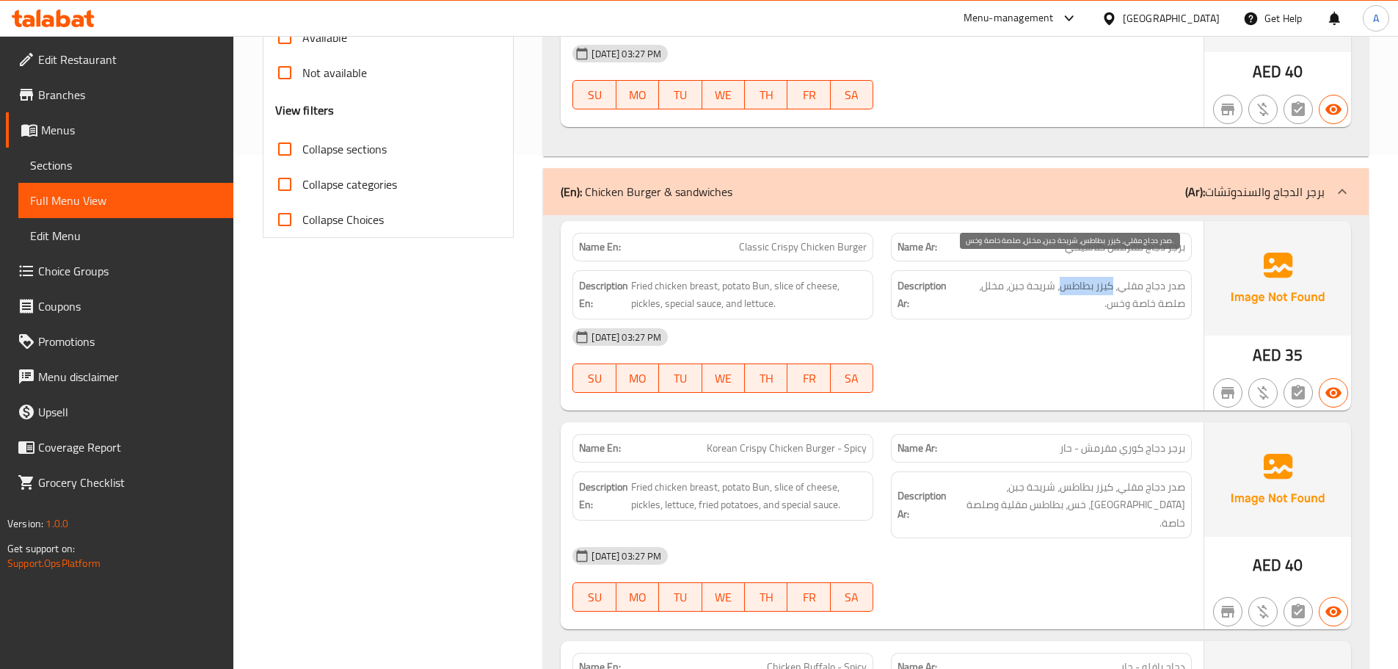
click at [1082, 277] on span "صدر دجاج مقلي، كيزر بطاطس، شريحة جبن، مخلل، صلصة خاصة وخس." at bounding box center [1068, 295] width 233 height 36
click at [1099, 277] on span "صدر دجاج مقلي، كيزر بطاطس، شريحة جبن، مخلل، صلصة خاصة وخس." at bounding box center [1068, 295] width 233 height 36
drag, startPoint x: 1099, startPoint y: 266, endPoint x: 1087, endPoint y: 266, distance: 11.7
click at [1090, 277] on span "صدر دجاج مقلي، كيزر بطاطس، شريحة جبن، مخلل، صلصة خاصة وخس." at bounding box center [1068, 295] width 233 height 36
click at [1039, 277] on span "صدر دجاج مقلي، كيزر بطاطس، شريحة جبن، مخلل، صلصة خاصة وخس." at bounding box center [1068, 295] width 233 height 36
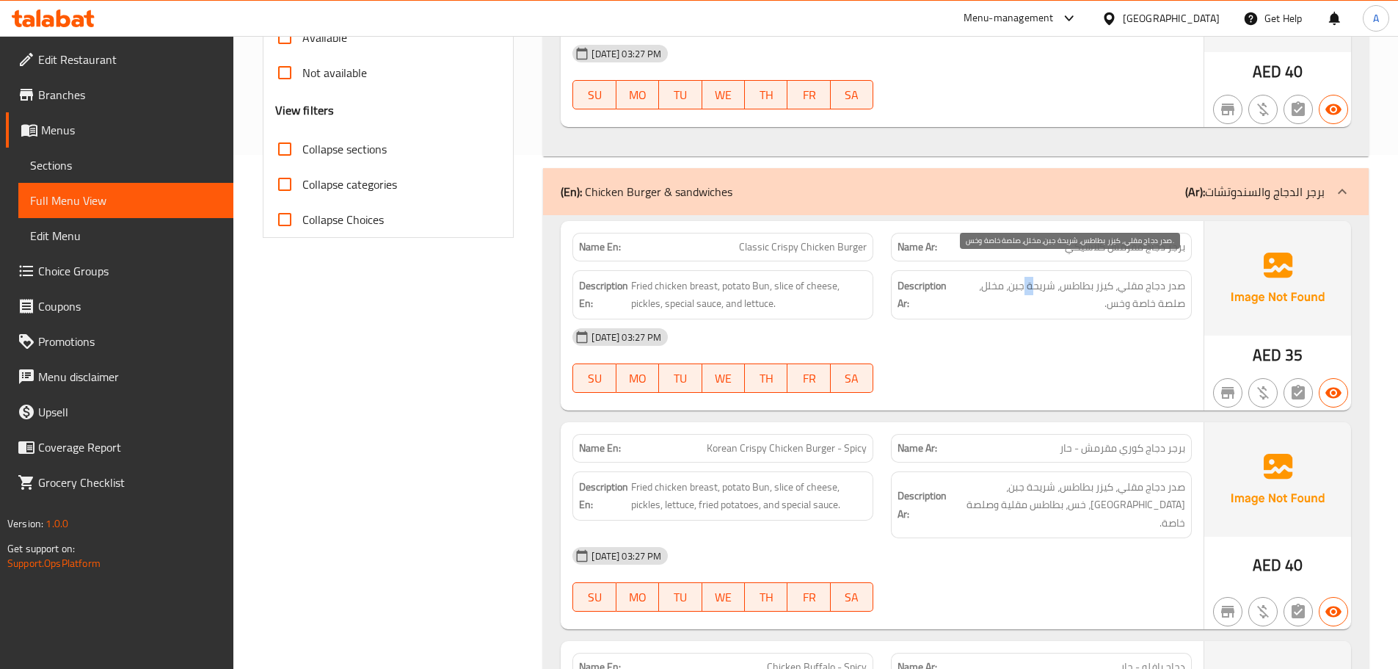
drag, startPoint x: 1031, startPoint y: 263, endPoint x: 1020, endPoint y: 264, distance: 11.0
click at [1020, 277] on span "صدر دجاج مقلي، كيزر بطاطس، شريحة جبن، مخلل، صلصة خاصة وخس." at bounding box center [1068, 295] width 233 height 36
click at [984, 277] on span "صدر دجاج مقلي، كيزر بطاطس، شريحة جبن، مخلل، صلصة خاصة وخس." at bounding box center [1068, 295] width 233 height 36
click at [1170, 286] on span "صدر دجاج مقلي، كيزر بطاطس، شريحة جبن، مخلل، صلصة خاصة وخس." at bounding box center [1068, 295] width 233 height 36
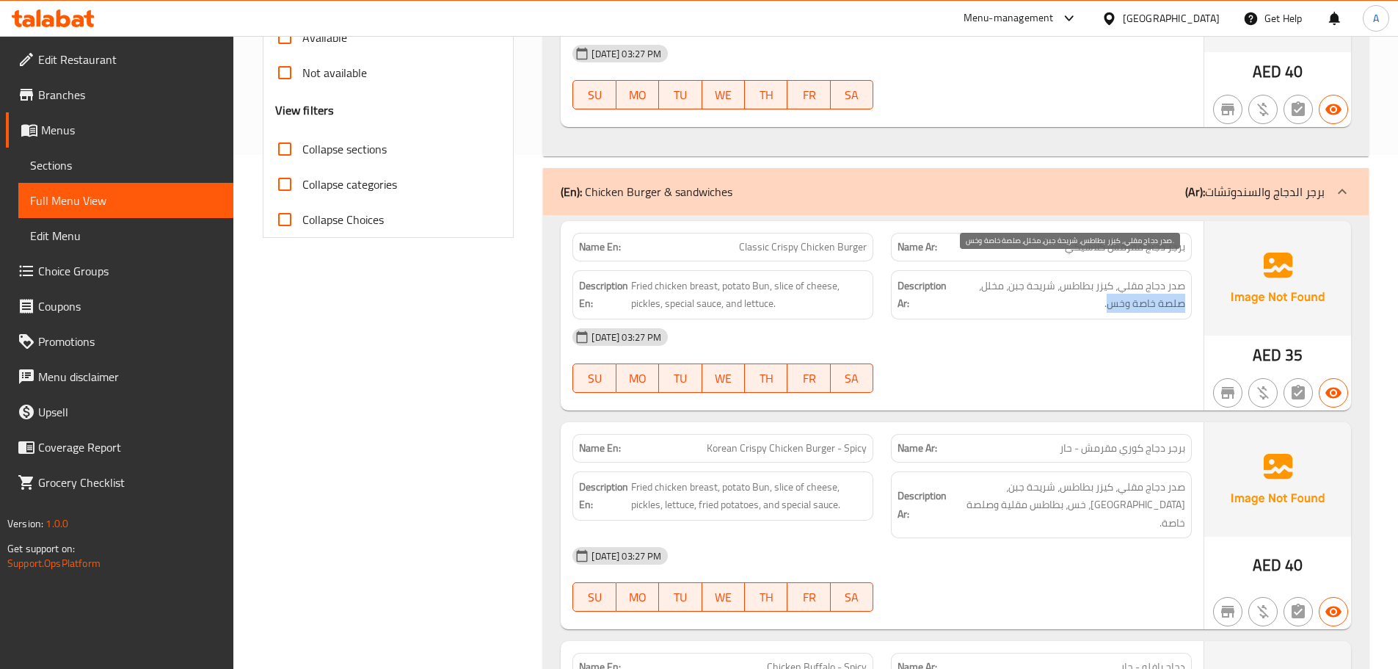
click at [1099, 301] on div "Description Ar: صدر دجاج مقلي، كيزر بطاطس، شريحة جبن، مخلل، صلصة خاصة وخس." at bounding box center [1041, 294] width 301 height 49
click at [1114, 342] on div "08-10-2025 03:27 PM SU MO TU WE TH FR SA" at bounding box center [882, 360] width 637 height 82
drag, startPoint x: 1121, startPoint y: 277, endPoint x: 1080, endPoint y: 308, distance: 50.8
click at [1093, 285] on span "صدر دجاج مقلي، كيزر بطاطس، شريحة جبن، مخلل، صلصة خاصة وخس." at bounding box center [1068, 295] width 233 height 36
click at [1083, 329] on div "08-10-2025 03:27 PM" at bounding box center [882, 336] width 637 height 35
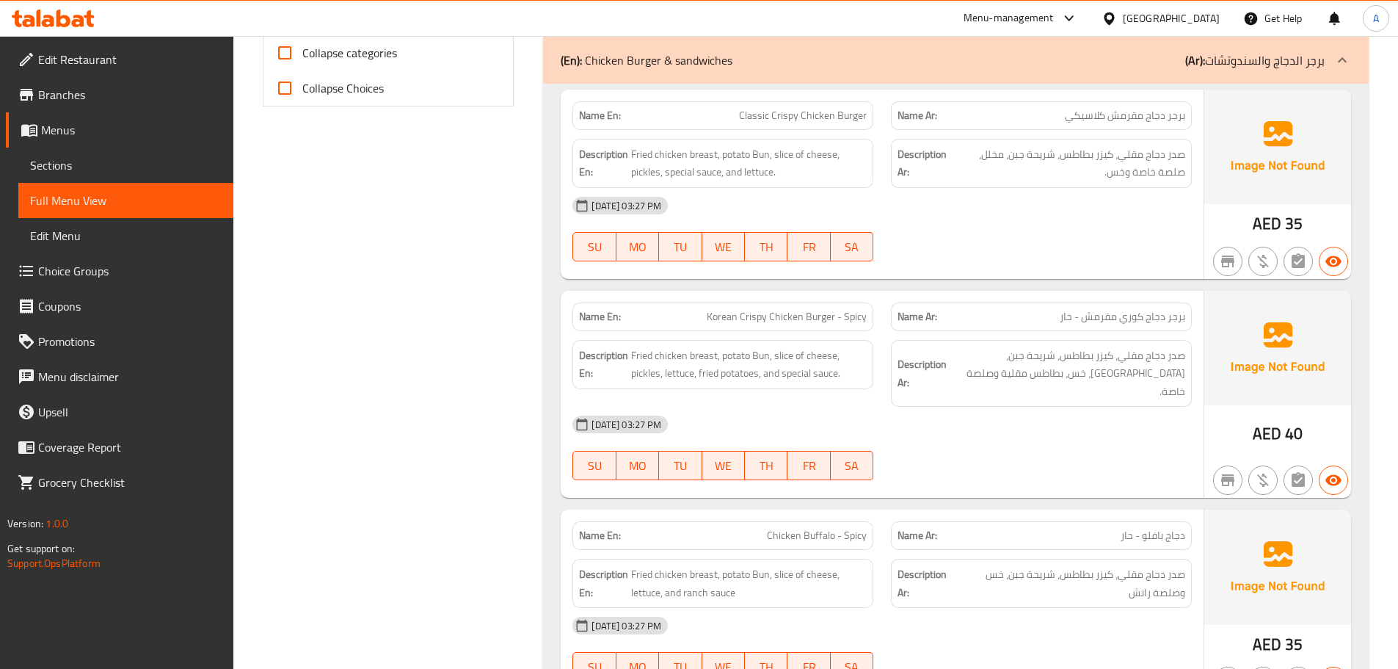
scroll to position [661, 0]
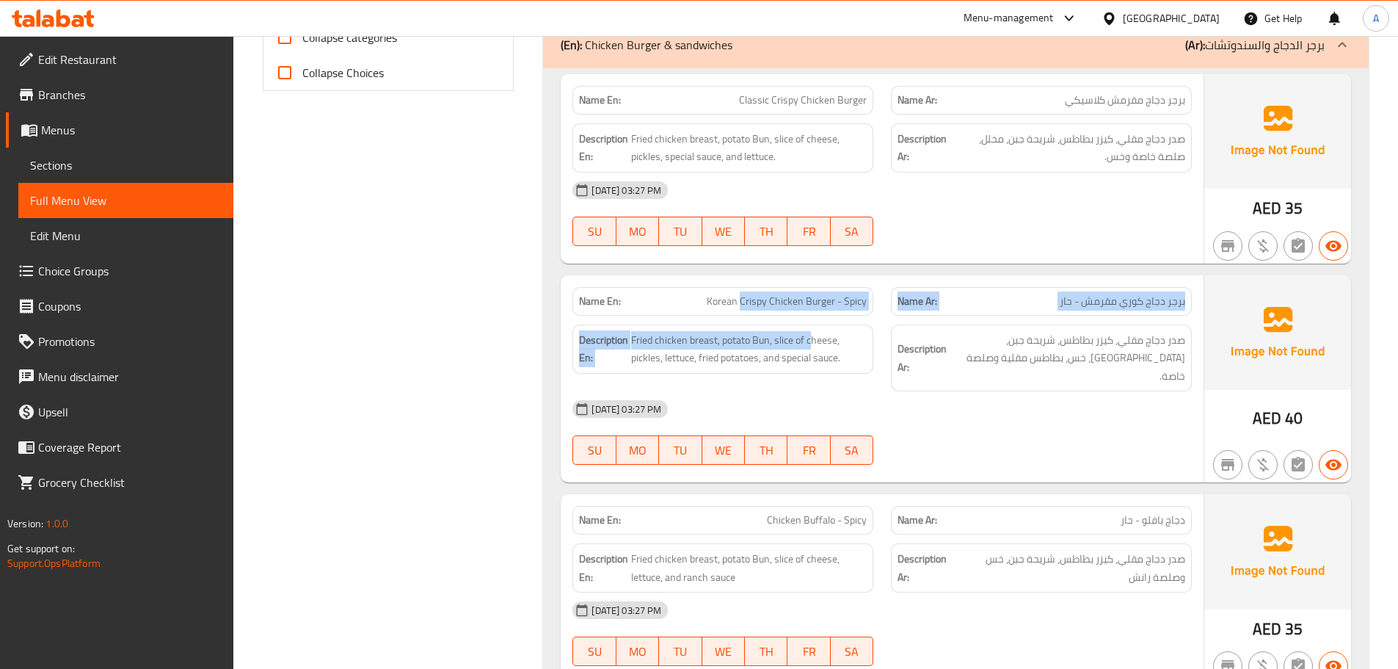
drag, startPoint x: 748, startPoint y: 295, endPoint x: 865, endPoint y: 313, distance: 118.9
click at [833, 302] on div "Name En: Korean Crispy Chicken Burger - Spicy Name Ar: برجر دجاج كوري مقرمش - ح…" at bounding box center [882, 379] width 643 height 208
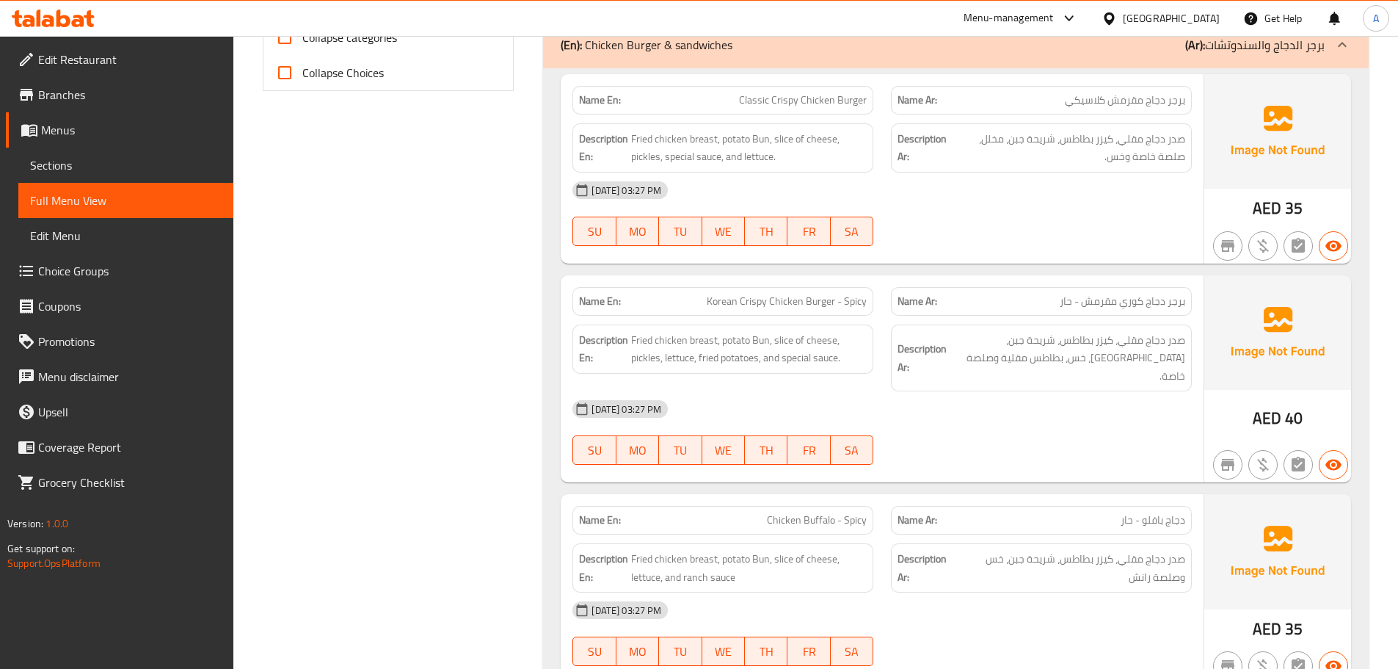
click at [964, 391] on div "08-10-2025 03:27 PM" at bounding box center [882, 408] width 637 height 35
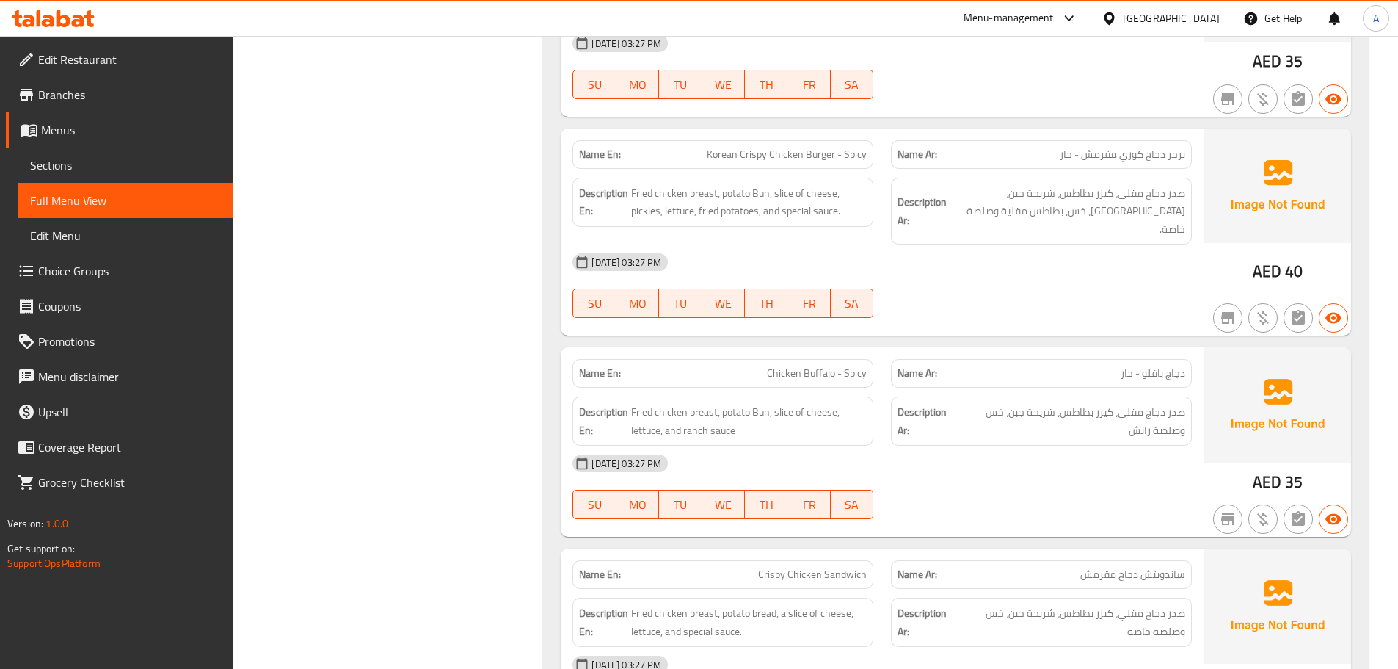
click at [1172, 147] on span "برجر دجاج كوري مقرمش - حار" at bounding box center [1123, 154] width 126 height 15
drag, startPoint x: 728, startPoint y: 140, endPoint x: 835, endPoint y: 158, distance: 108.6
click at [797, 148] on div "Name En: Korean Crispy Chicken Burger - Spicy" at bounding box center [723, 154] width 301 height 29
click at [1058, 245] on div "08-10-2025 03:27 PM SU MO TU WE TH FR SA" at bounding box center [882, 285] width 637 height 82
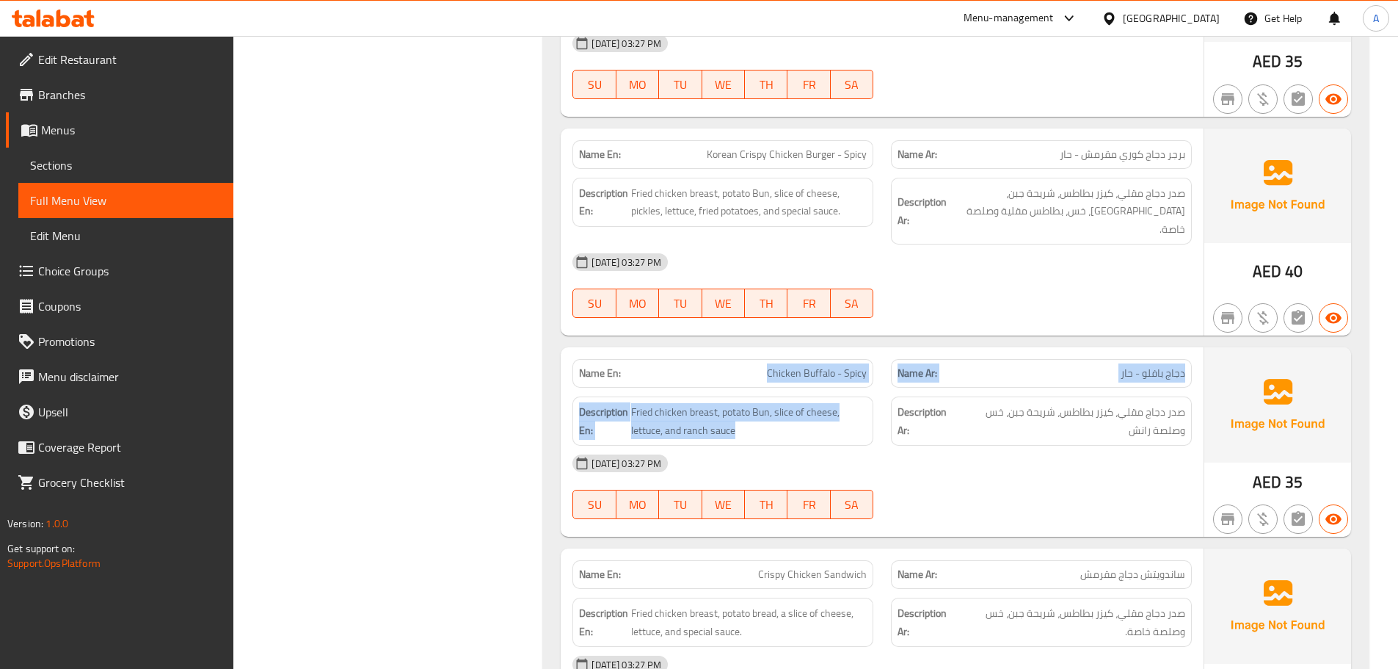
drag, startPoint x: 739, startPoint y: 333, endPoint x: 945, endPoint y: 380, distance: 211.5
click at [928, 380] on div "Name En: Chicken Buffalo - Spicy Name Ar: دجاج بافلو - حار Description En: Frie…" at bounding box center [882, 441] width 643 height 189
click at [1145, 366] on span "دجاج بافلو - حار" at bounding box center [1153, 373] width 65 height 15
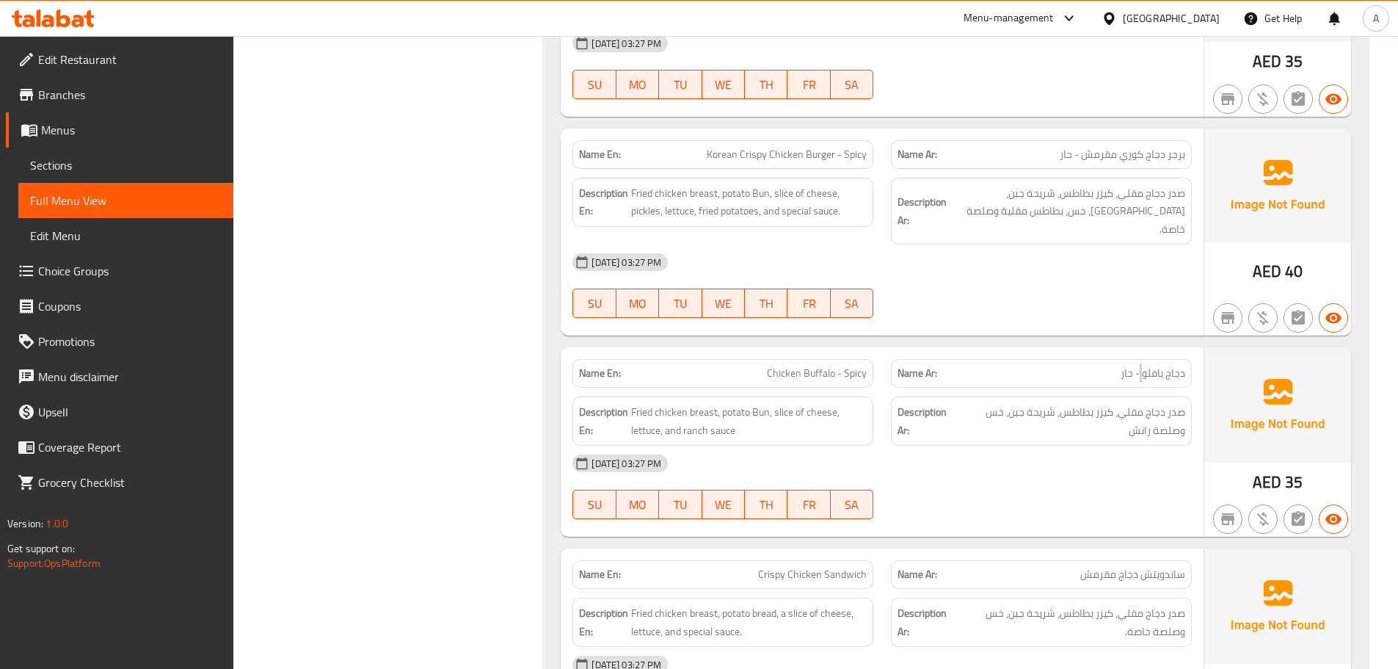
click at [1145, 366] on span "دجاج بافلو - حار" at bounding box center [1153, 373] width 65 height 15
click at [1126, 265] on div "08-10-2025 03:27 PM SU MO TU WE TH FR SA" at bounding box center [882, 285] width 637 height 82
drag, startPoint x: 1169, startPoint y: 348, endPoint x: 1130, endPoint y: 336, distance: 41.3
click at [1137, 359] on div "Name Ar: دجاج بافلو - حار" at bounding box center [1041, 373] width 301 height 29
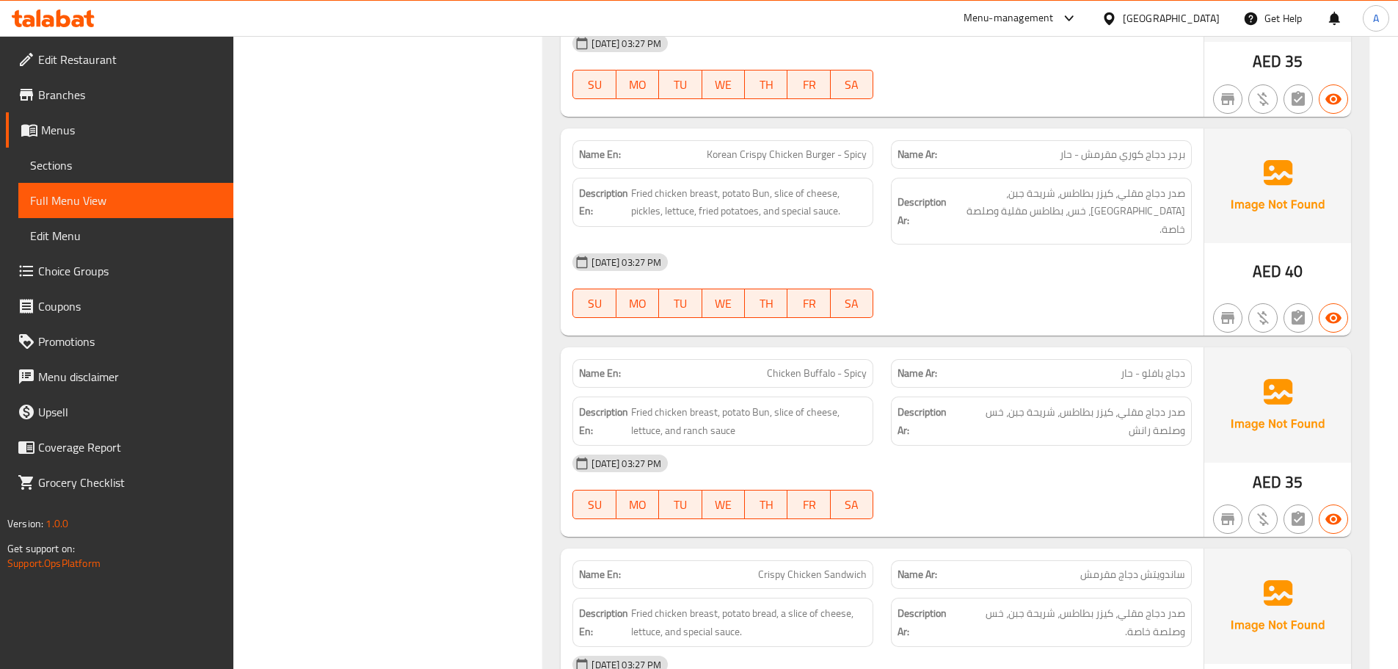
click at [1147, 247] on div "08-10-2025 03:27 PM SU MO TU WE TH FR SA" at bounding box center [882, 285] width 637 height 82
drag, startPoint x: 1144, startPoint y: 143, endPoint x: 1072, endPoint y: 143, distance: 71.2
click at [1072, 147] on span "برجر دجاج كوري مقرمش - حار" at bounding box center [1123, 154] width 126 height 15
click at [1097, 260] on div "08-10-2025 03:27 PM SU MO TU WE TH FR SA" at bounding box center [882, 285] width 637 height 82
drag, startPoint x: 1078, startPoint y: 136, endPoint x: 1067, endPoint y: 139, distance: 11.4
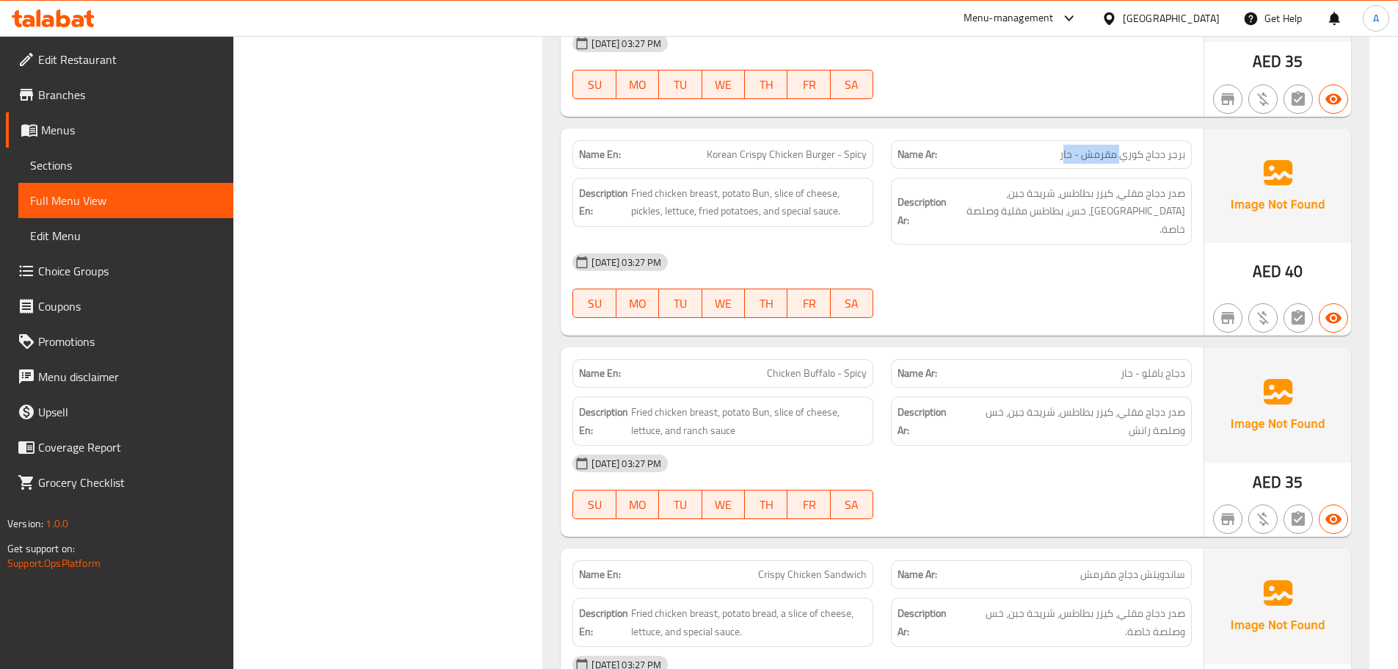
click at [1067, 147] on span "برجر دجاج كوري مقرمش - حار" at bounding box center [1123, 154] width 126 height 15
drag, startPoint x: 1177, startPoint y: 178, endPoint x: 1093, endPoint y: 178, distance: 84.4
click at [1136, 184] on span "صدر دجاج مقلي، كيزر بطاطس، شريحة جبن، مخلل، خس، بطاطس مقلية وصلصة خاصة." at bounding box center [1068, 211] width 236 height 54
drag, startPoint x: 1101, startPoint y: 175, endPoint x: 1080, endPoint y: 175, distance: 21.3
click at [1083, 184] on span "صدر دجاج مقلي، كيزر بطاطس، شريحة جبن، مخلل، خس، بطاطس مقلية وصلصة خاصة." at bounding box center [1068, 211] width 236 height 54
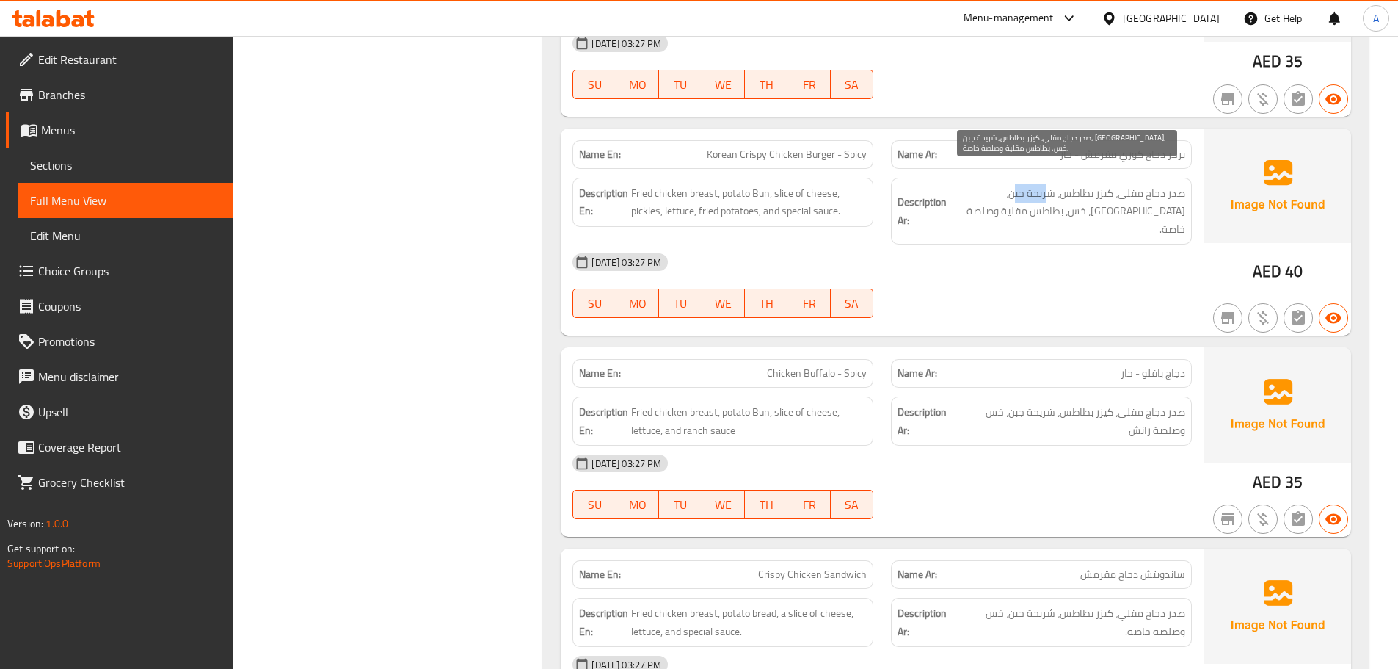
drag, startPoint x: 1051, startPoint y: 175, endPoint x: 1013, endPoint y: 175, distance: 38.2
click at [1013, 184] on span "صدر دجاج مقلي، كيزر بطاطس، شريحة جبن، مخلل، خس، بطاطس مقلية وصلصة خاصة." at bounding box center [1068, 211] width 236 height 54
click at [997, 184] on span "صدر دجاج مقلي، كيزر بطاطس، شريحة جبن، مخلل، خس، بطاطس مقلية وصلصة خاصة." at bounding box center [1068, 211] width 236 height 54
click at [971, 184] on span "صدر دجاج مقلي، كيزر بطاطس، شريحة جبن، مخلل، خس، بطاطس مقلية وصلصة خاصة." at bounding box center [1068, 211] width 236 height 54
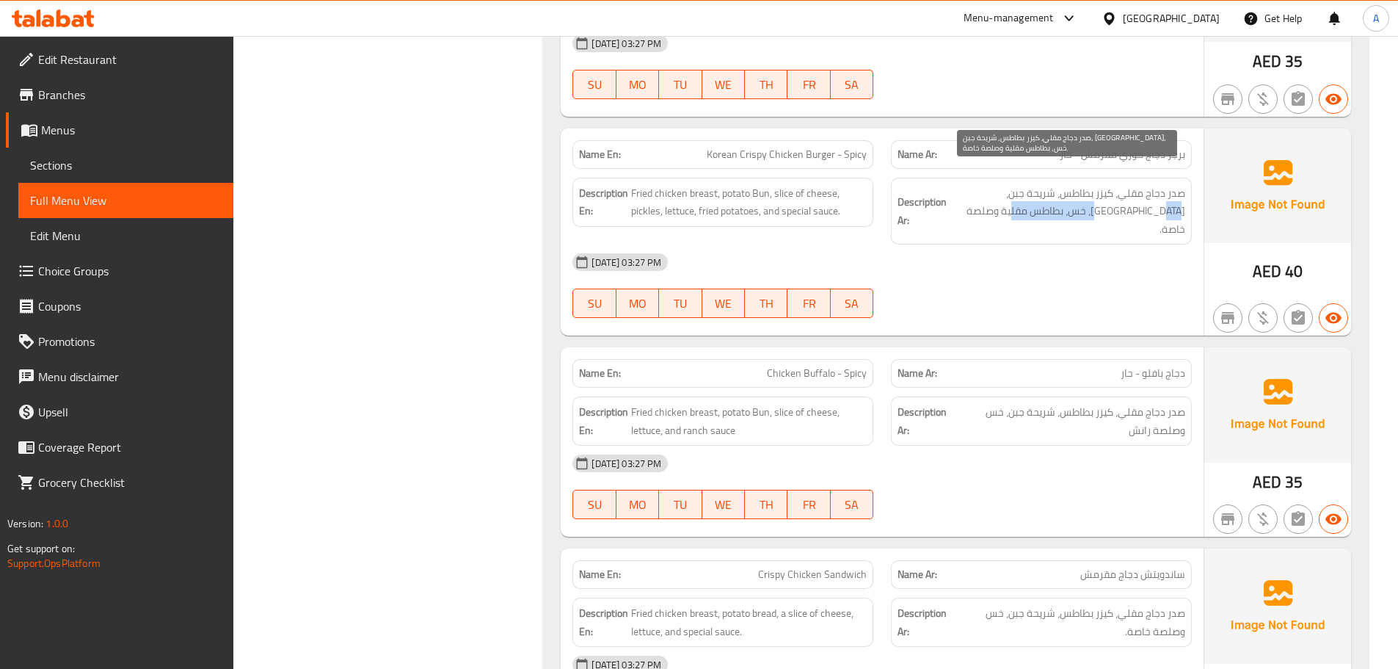
drag, startPoint x: 1169, startPoint y: 195, endPoint x: 1064, endPoint y: 195, distance: 105.0
click at [1064, 195] on span "صدر دجاج مقلي، كيزر بطاطس، شريحة جبن، مخلل، خس، بطاطس مقلية وصلصة خاصة." at bounding box center [1068, 211] width 236 height 54
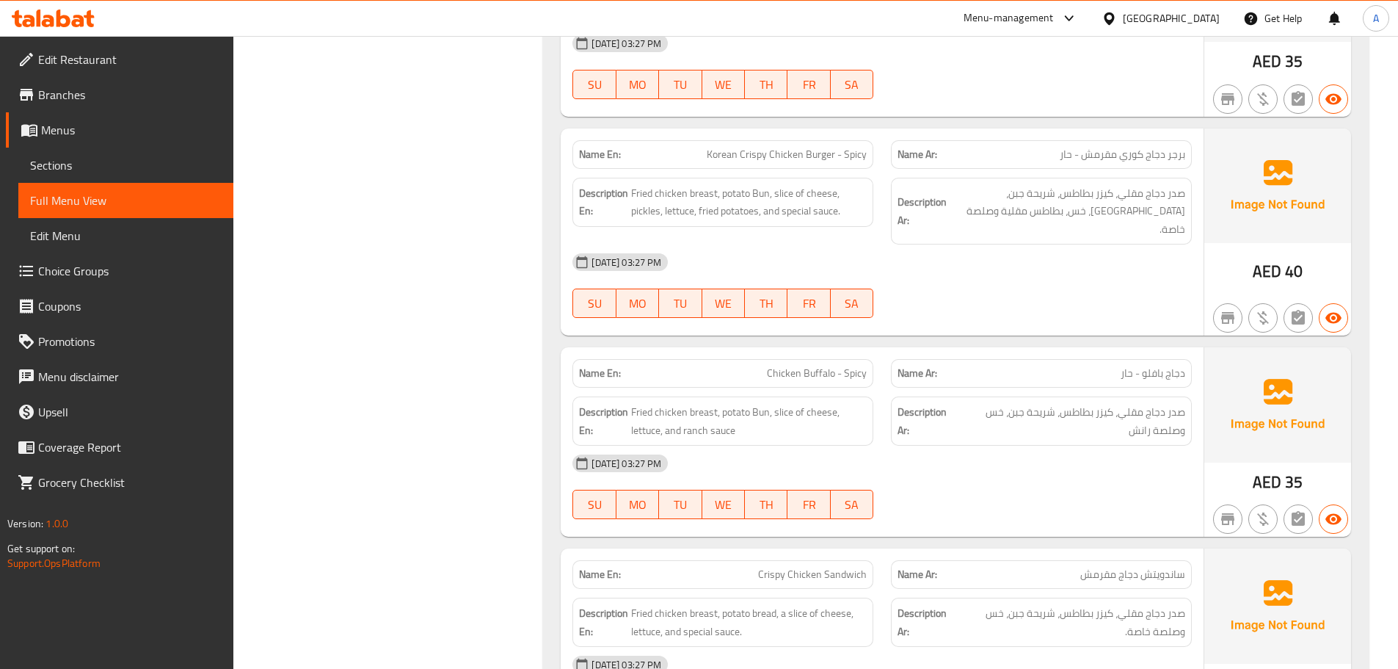
click at [1076, 244] on div "08-10-2025 03:27 PM" at bounding box center [882, 261] width 637 height 35
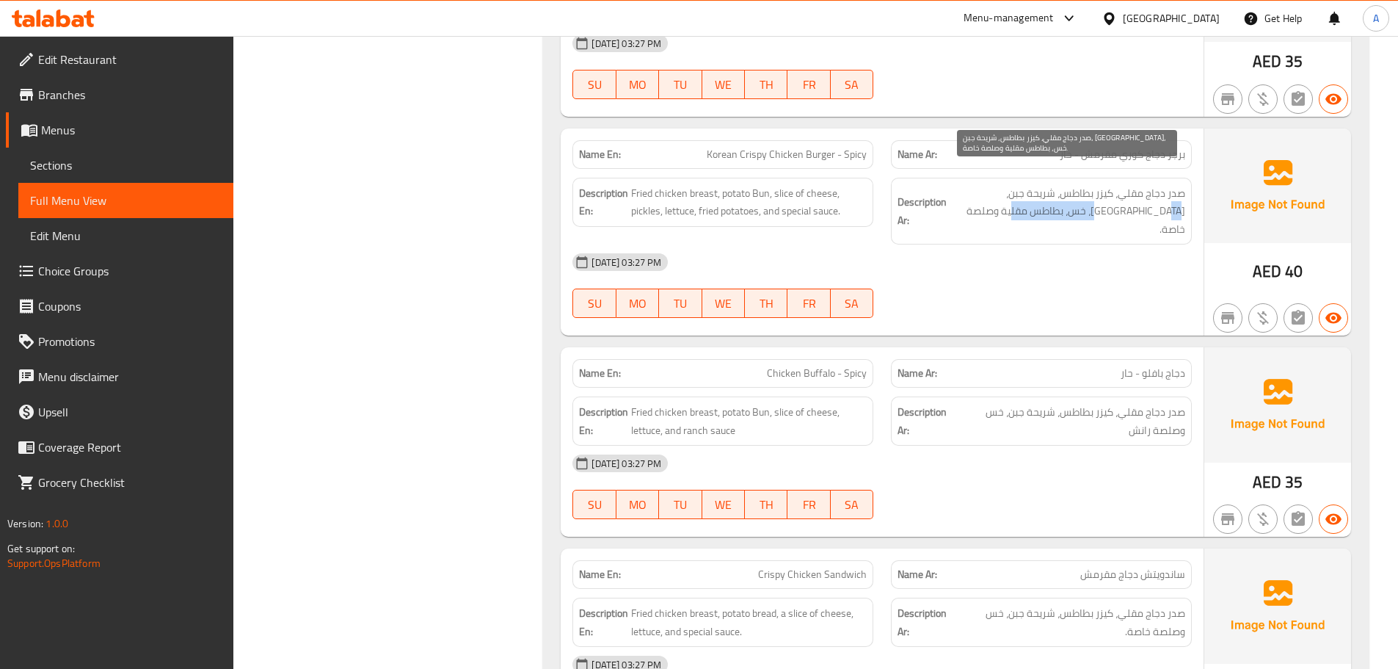
drag, startPoint x: 1066, startPoint y: 194, endPoint x: 1164, endPoint y: 196, distance: 98.4
click at [1164, 196] on span "صدر دجاج مقلي، كيزر بطاطس، شريحة جبن، مخلل، خس، بطاطس مقلية وصلصة خاصة." at bounding box center [1068, 211] width 236 height 54
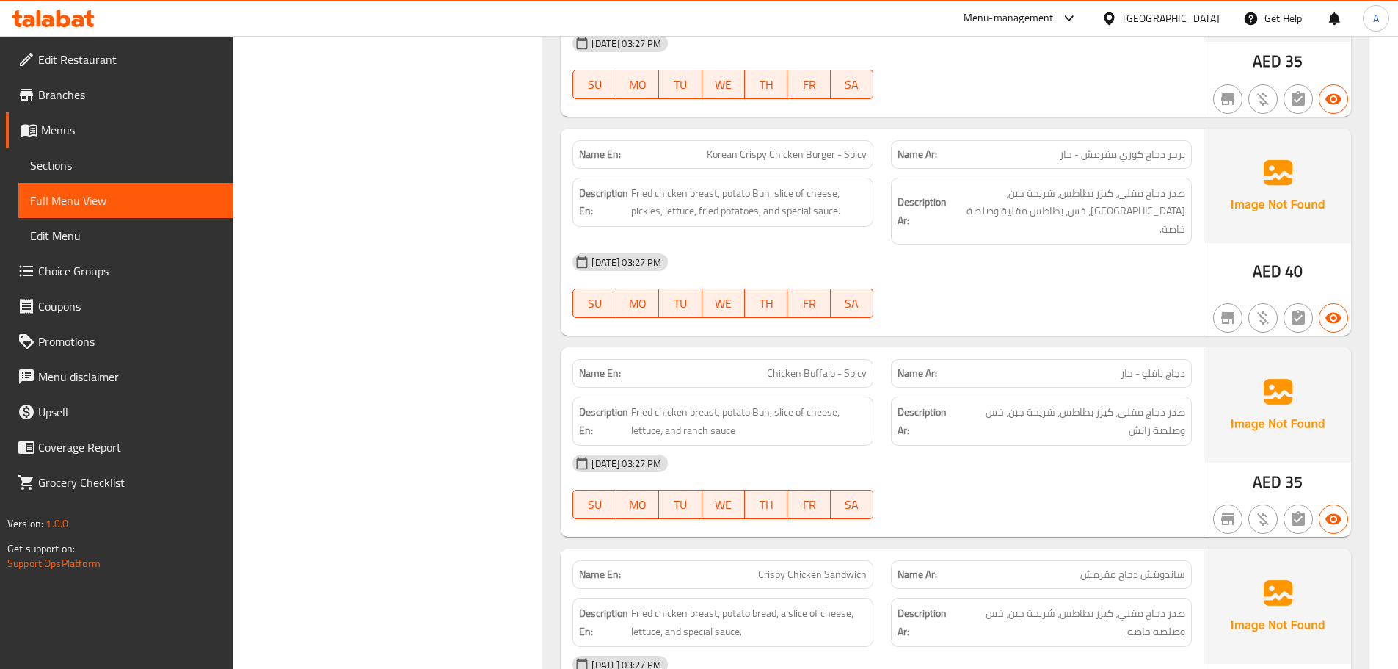
drag, startPoint x: 1063, startPoint y: 250, endPoint x: 825, endPoint y: 213, distance: 240.6
click at [1057, 250] on div "08-10-2025 03:27 PM SU MO TU WE TH FR SA" at bounding box center [882, 285] width 637 height 82
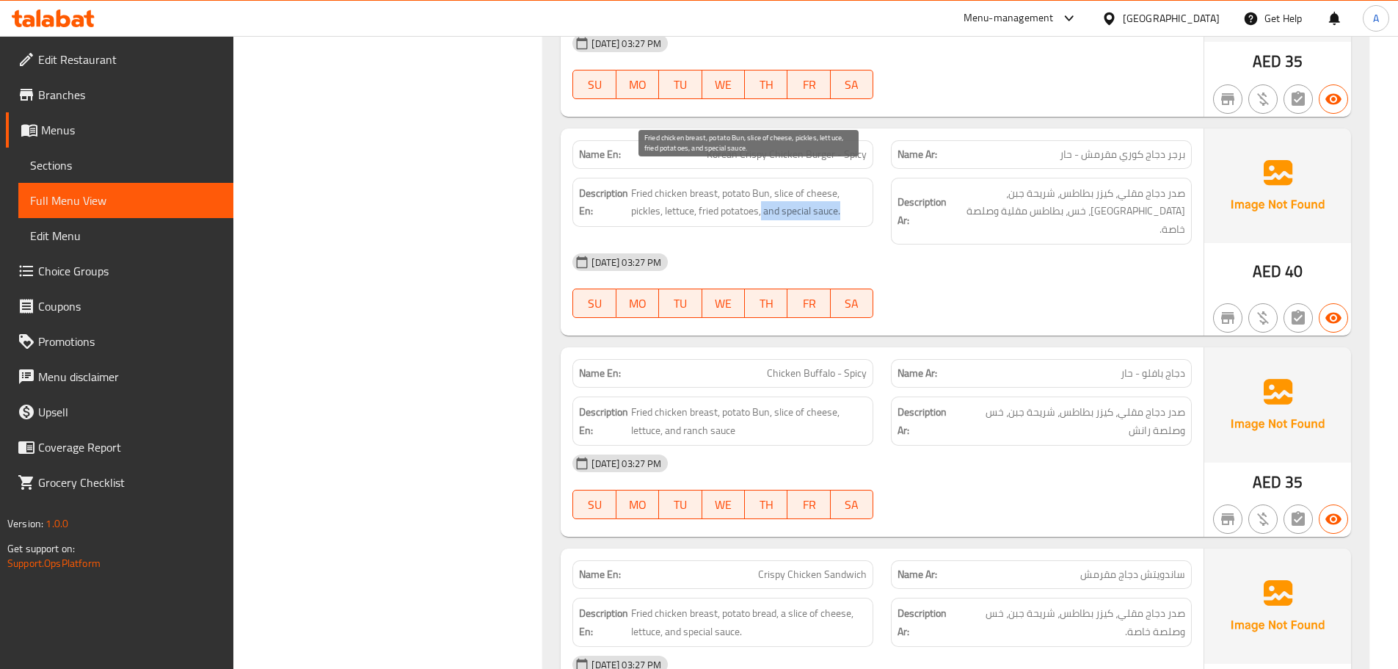
drag, startPoint x: 763, startPoint y: 192, endPoint x: 972, endPoint y: 241, distance: 214.2
click at [911, 219] on div "Name En: Korean Crispy Chicken Burger - Spicy Name Ar: برجر دجاج كوري مقرمش - ح…" at bounding box center [882, 232] width 643 height 208
click at [1003, 248] on div "08-10-2025 03:27 PM SU MO TU WE TH FR SA" at bounding box center [882, 285] width 637 height 82
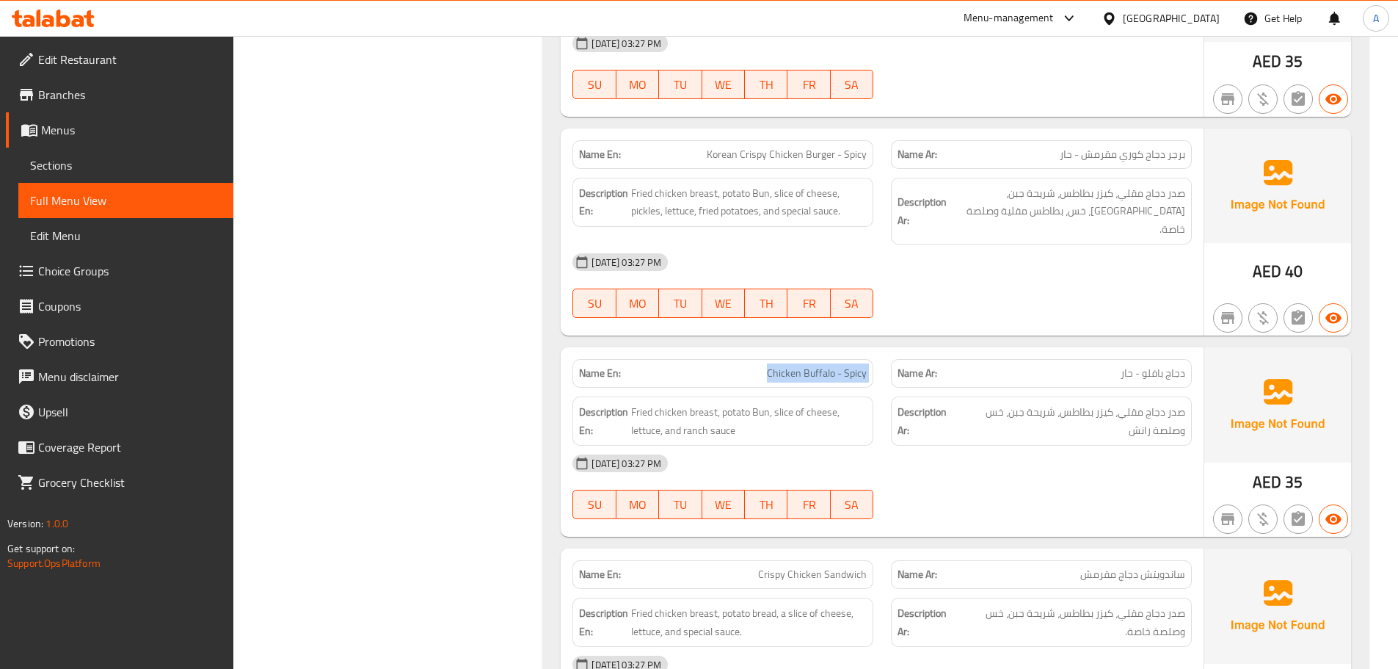
drag, startPoint x: 716, startPoint y: 336, endPoint x: 961, endPoint y: 316, distance: 245.2
click at [953, 350] on div "Name En: Chicken Buffalo - Spicy Name Ar: دجاج بافلو - حار" at bounding box center [882, 373] width 637 height 46
click at [1006, 309] on div at bounding box center [1041, 318] width 319 height 18
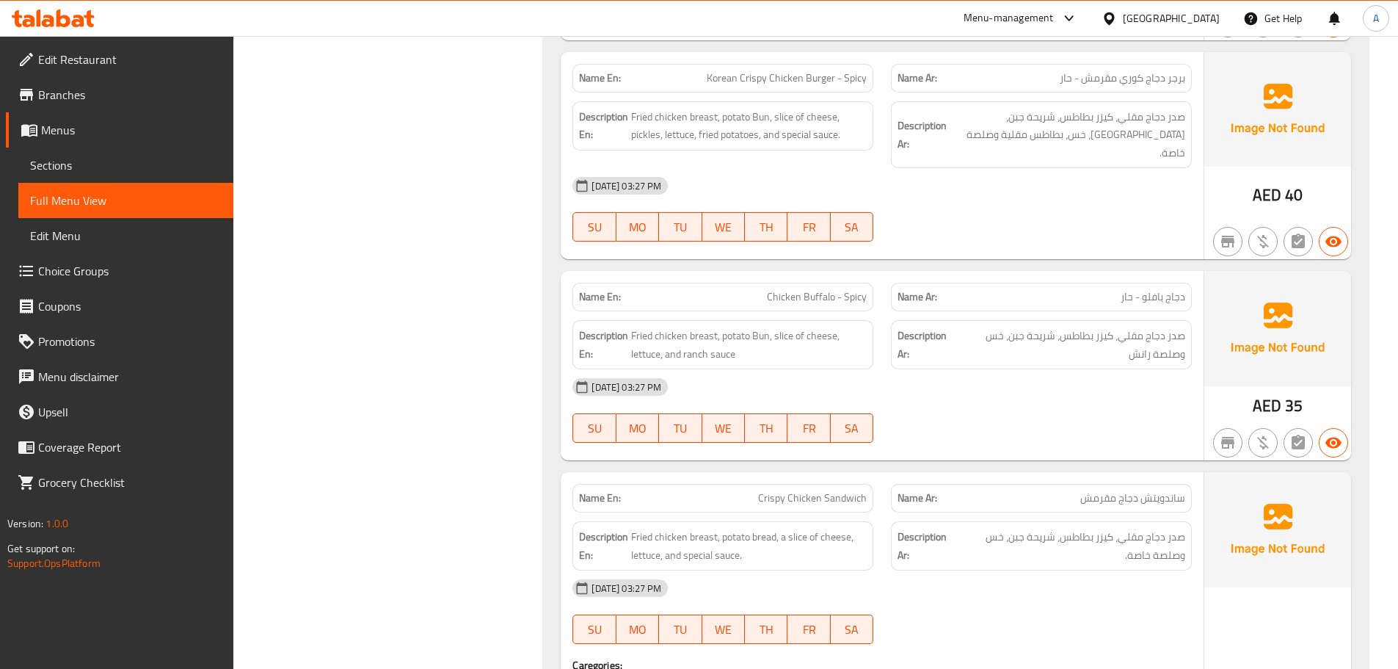
scroll to position [954, 0]
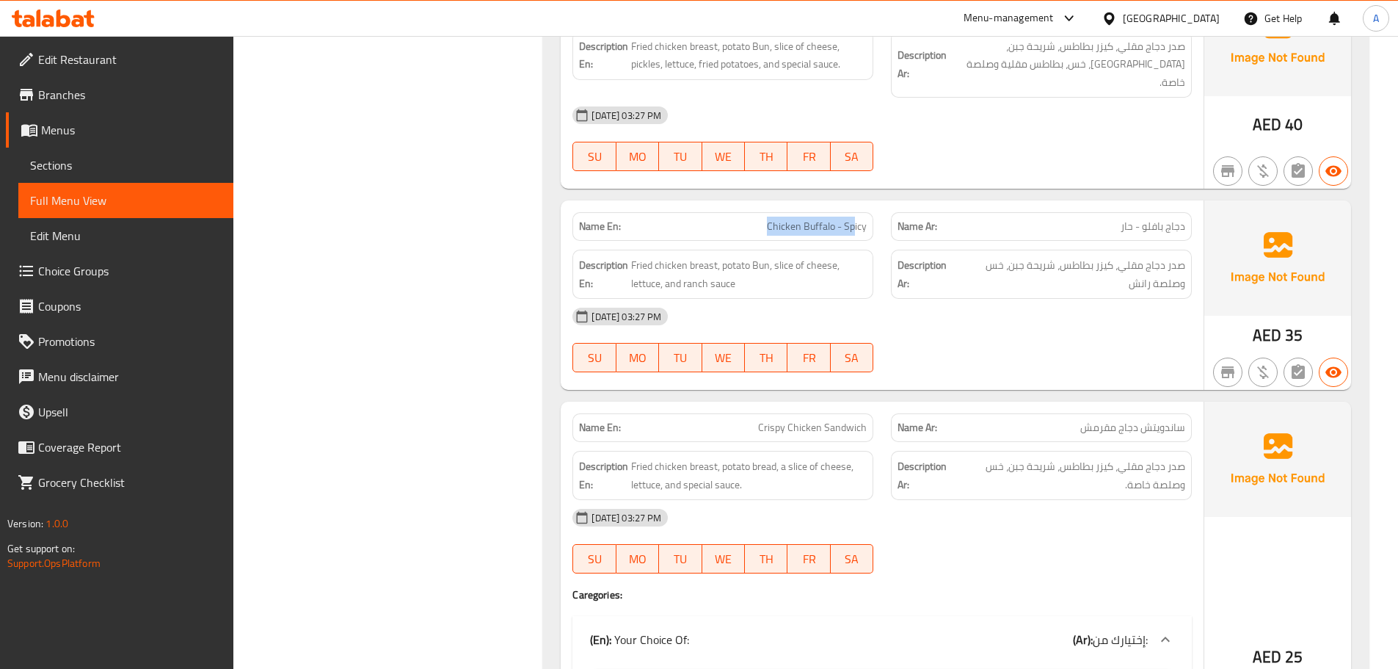
drag, startPoint x: 763, startPoint y: 174, endPoint x: 904, endPoint y: 201, distance: 144.2
click at [889, 203] on div "Name En: Chicken Buffalo - Spicy Name Ar: دجاج بافلو - حار" at bounding box center [882, 226] width 637 height 46
click at [1002, 309] on div "08-10-2025 03:27 PM SU MO TU WE TH FR SA" at bounding box center [882, 340] width 637 height 82
drag, startPoint x: 1171, startPoint y: 228, endPoint x: 1087, endPoint y: 228, distance: 84.4
click at [1087, 256] on span "صدر دجاج مقلي، كيزر بطاطس، شريحة جبن، خس وصلصة رانش" at bounding box center [1070, 274] width 229 height 36
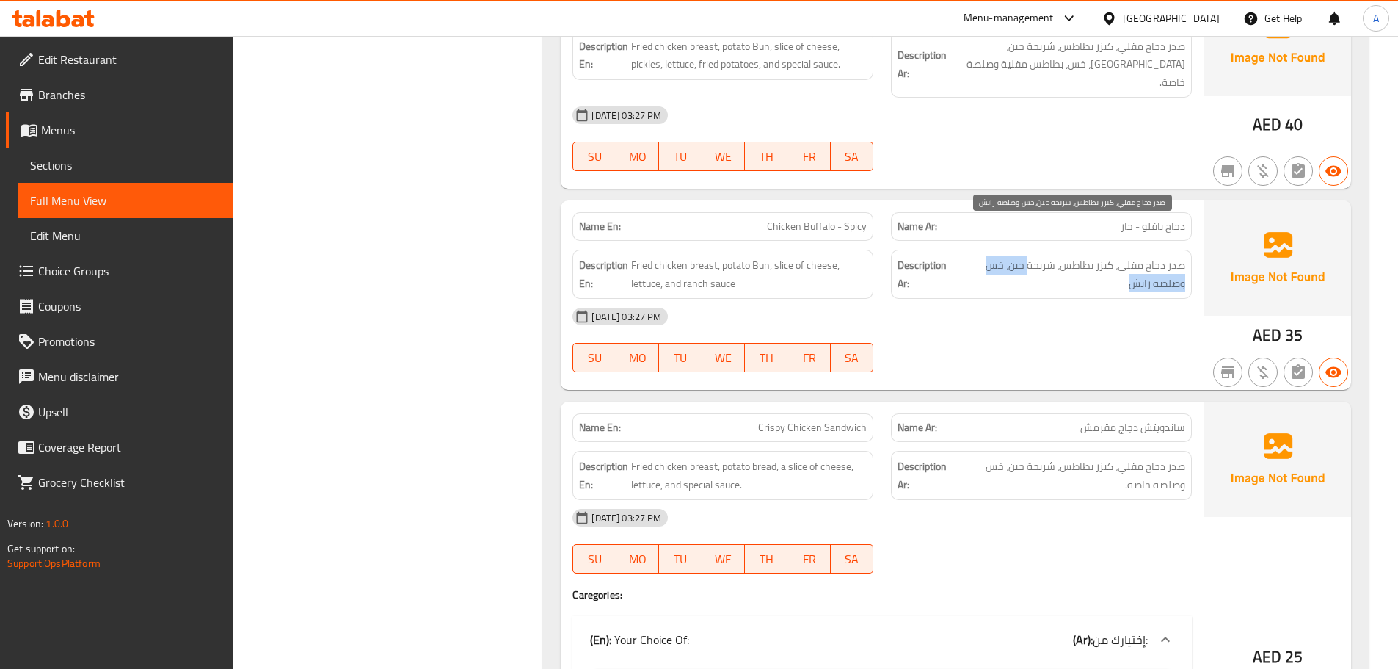
drag, startPoint x: 1031, startPoint y: 234, endPoint x: 981, endPoint y: 240, distance: 49.5
click at [981, 256] on span "صدر دجاج مقلي، كيزر بطاطس، شريحة جبن، خس وصلصة رانش" at bounding box center [1070, 274] width 229 height 36
click at [995, 256] on span "صدر دجاج مقلي، كيزر بطاطس، شريحة جبن، خس وصلصة رانش" at bounding box center [1070, 274] width 229 height 36
click at [995, 299] on div "08-10-2025 03:27 PM" at bounding box center [882, 316] width 637 height 35
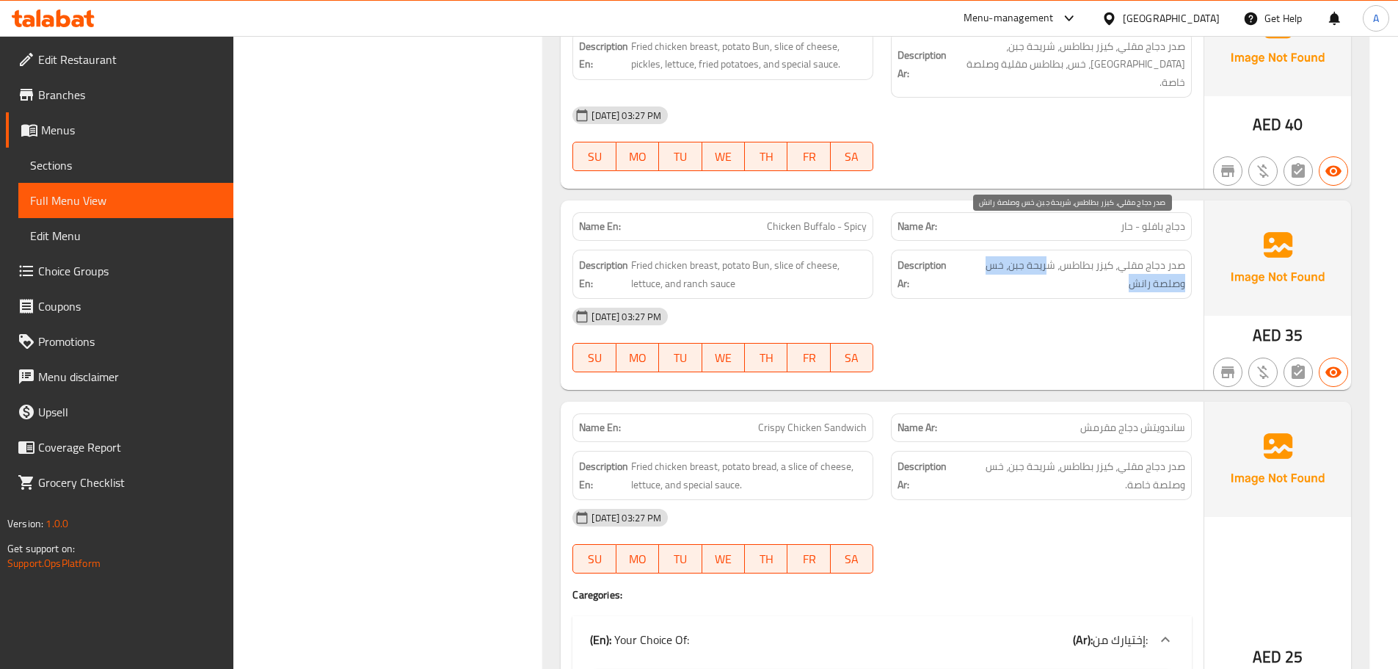
drag, startPoint x: 1047, startPoint y: 225, endPoint x: 1163, endPoint y: 256, distance: 119.3
click at [1161, 256] on span "صدر دجاج مقلي، كيزر بطاطس، شريحة جبن، خس وصلصة رانش" at bounding box center [1070, 274] width 229 height 36
click at [1091, 299] on div "08-10-2025 03:27 PM" at bounding box center [882, 316] width 637 height 35
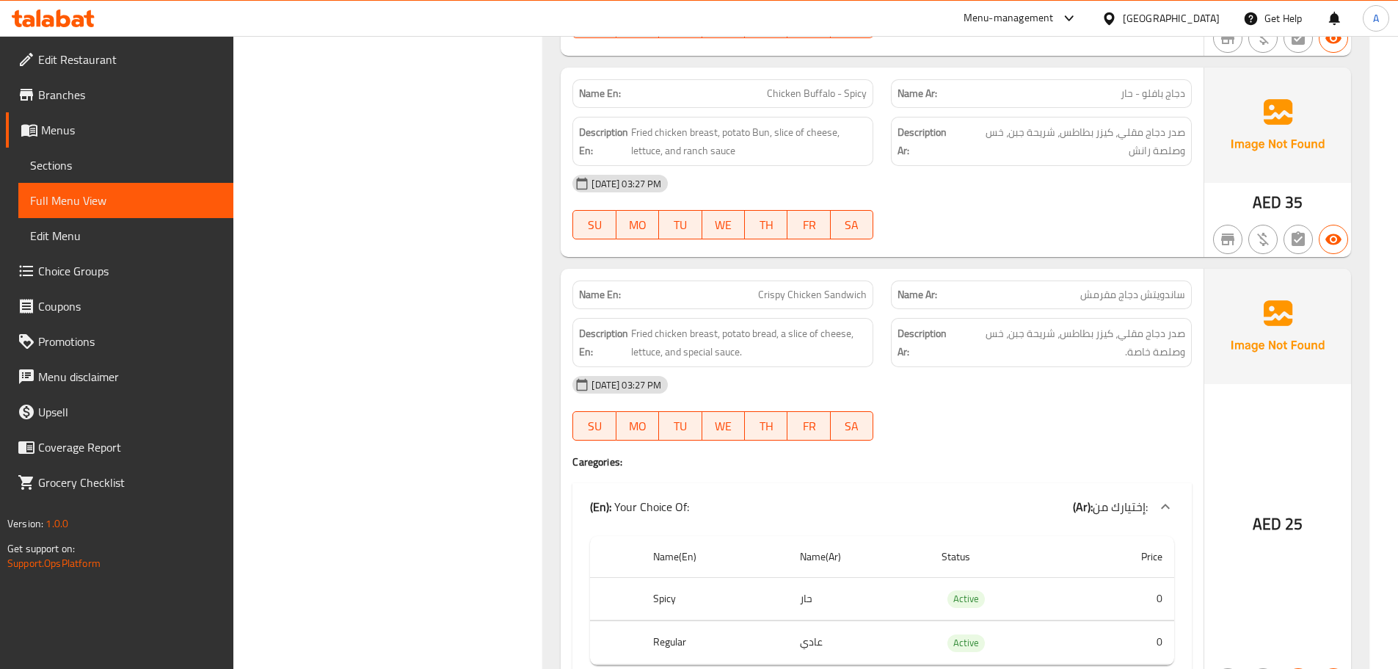
scroll to position [1101, 0]
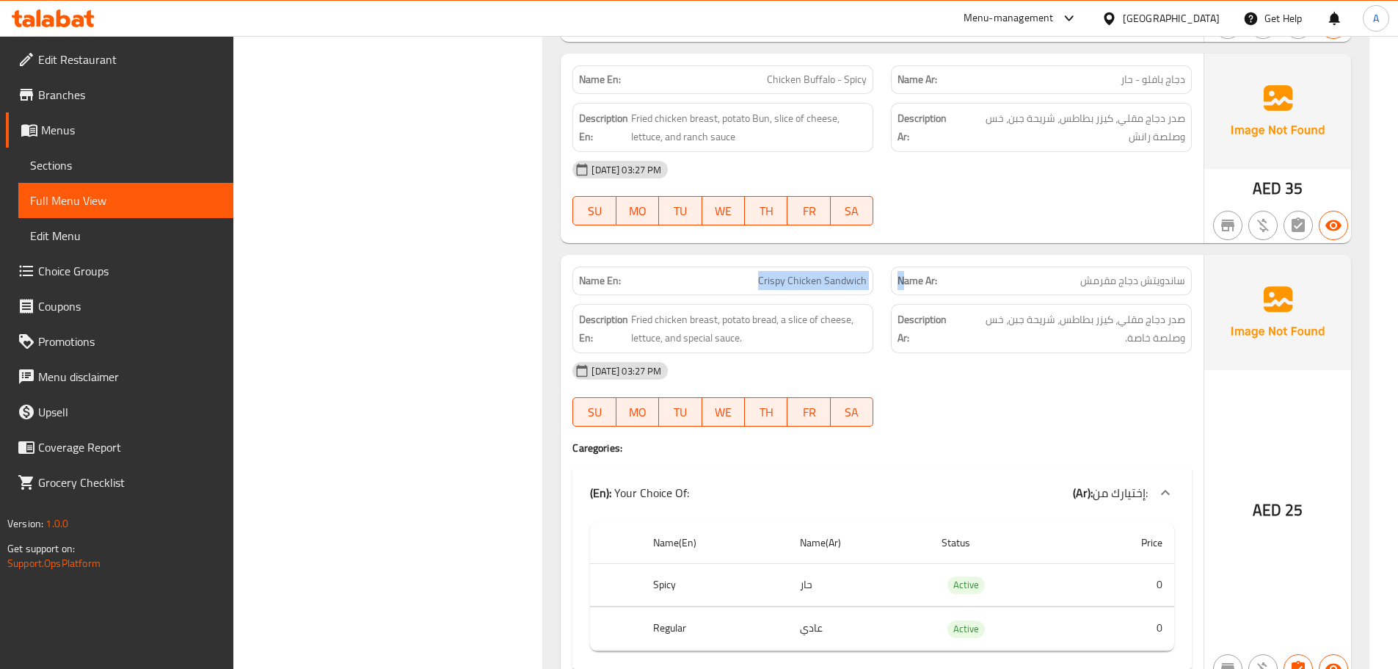
drag, startPoint x: 749, startPoint y: 239, endPoint x: 964, endPoint y: 256, distance: 215.8
click at [938, 258] on div "Name En: Crispy Chicken Sandwich Name Ar: ساندويتش دجاج مقرمش" at bounding box center [882, 281] width 637 height 46
click at [1153, 273] on span "ساندويتش دجاج مقرمش" at bounding box center [1132, 280] width 105 height 15
drag, startPoint x: 1153, startPoint y: 246, endPoint x: 769, endPoint y: 246, distance: 383.9
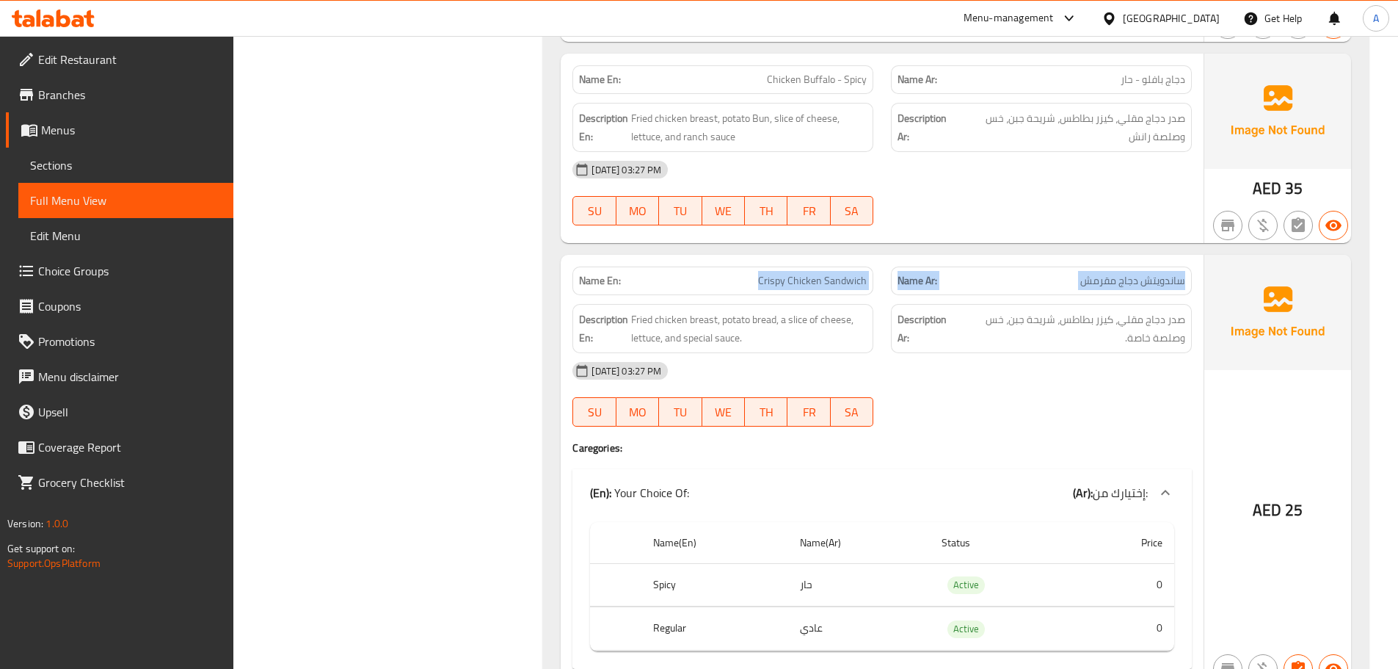
click at [770, 258] on div "Name En: Crispy Chicken Sandwich Name Ar: ساندويتش دجاج مقرمش" at bounding box center [882, 281] width 637 height 46
click at [1053, 217] on div at bounding box center [1041, 226] width 319 height 18
drag, startPoint x: 754, startPoint y: 246, endPoint x: 992, endPoint y: 236, distance: 238.0
click at [976, 258] on div "Name En: Crispy Chicken Sandwich Name Ar: ساندويتش دجاج مقرمش" at bounding box center [882, 281] width 637 height 46
click at [1035, 217] on div at bounding box center [1041, 226] width 319 height 18
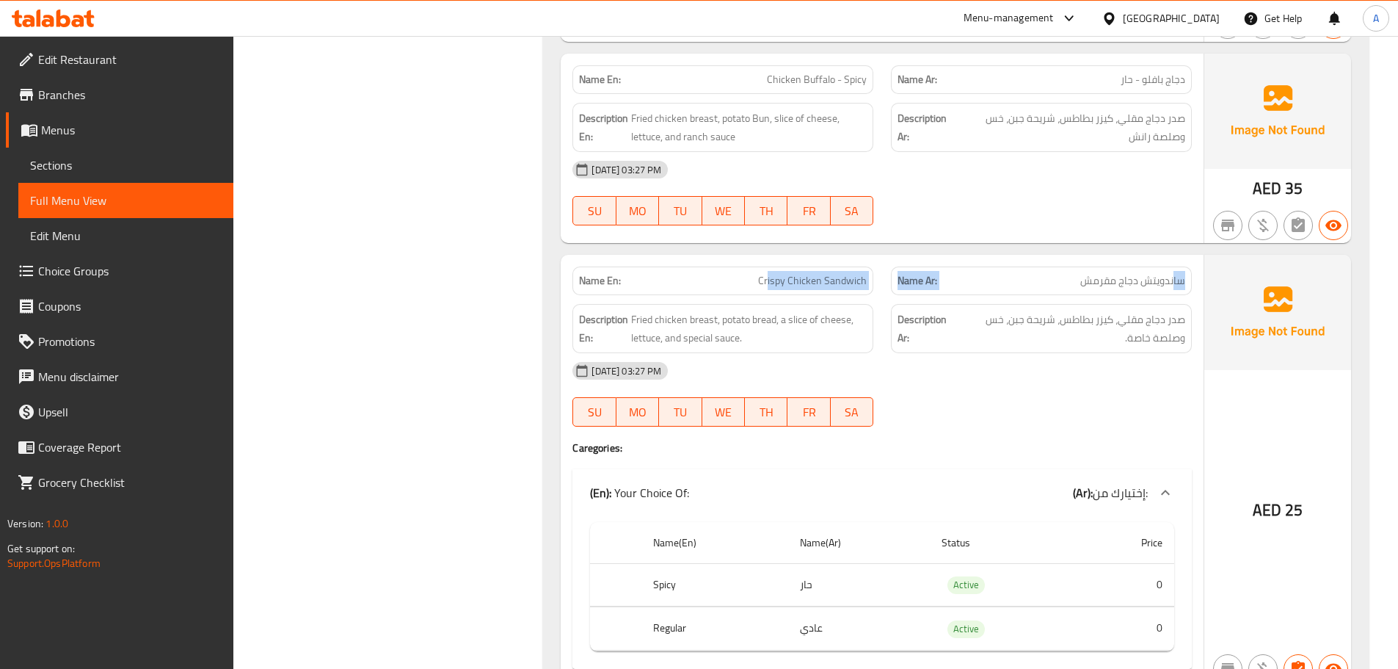
drag, startPoint x: 1173, startPoint y: 252, endPoint x: 771, endPoint y: 244, distance: 401.6
click at [771, 258] on div "Name En: Crispy Chicken Sandwich Name Ar: ساندويتش دجاج مقرمش" at bounding box center [882, 281] width 637 height 46
click at [937, 353] on div "08-10-2025 03:27 PM" at bounding box center [882, 370] width 637 height 35
drag, startPoint x: 754, startPoint y: 244, endPoint x: 893, endPoint y: 275, distance: 142.3
click at [870, 267] on div "Name En: Crispy Chicken Sandwich Name Ar: ساندويتش دجاج مقرمش Description En: F…" at bounding box center [882, 470] width 643 height 431
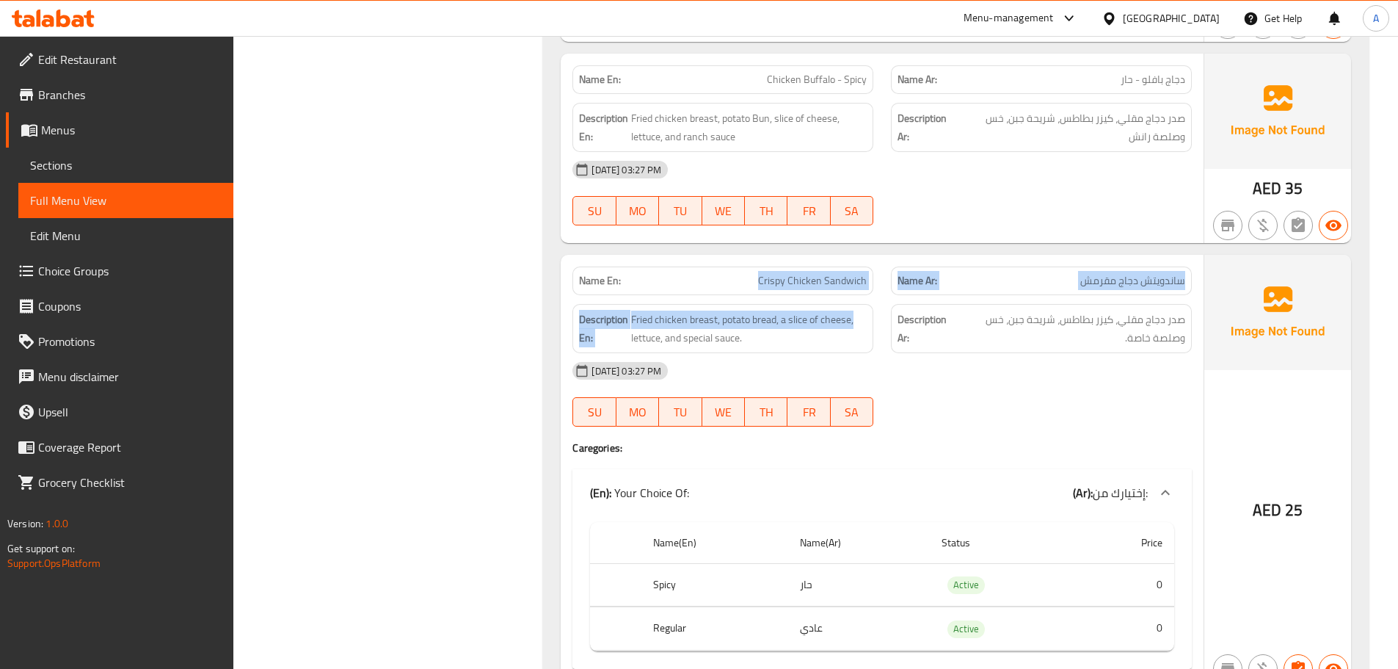
click at [769, 273] on span "Crispy Chicken Sandwich" at bounding box center [812, 280] width 109 height 15
drag, startPoint x: 769, startPoint y: 247, endPoint x: 910, endPoint y: 249, distance: 141.7
click at [884, 258] on div "Name En: Crispy Chicken Sandwich Name Ar: ساندويتش دجاج مقرمش" at bounding box center [882, 281] width 637 height 46
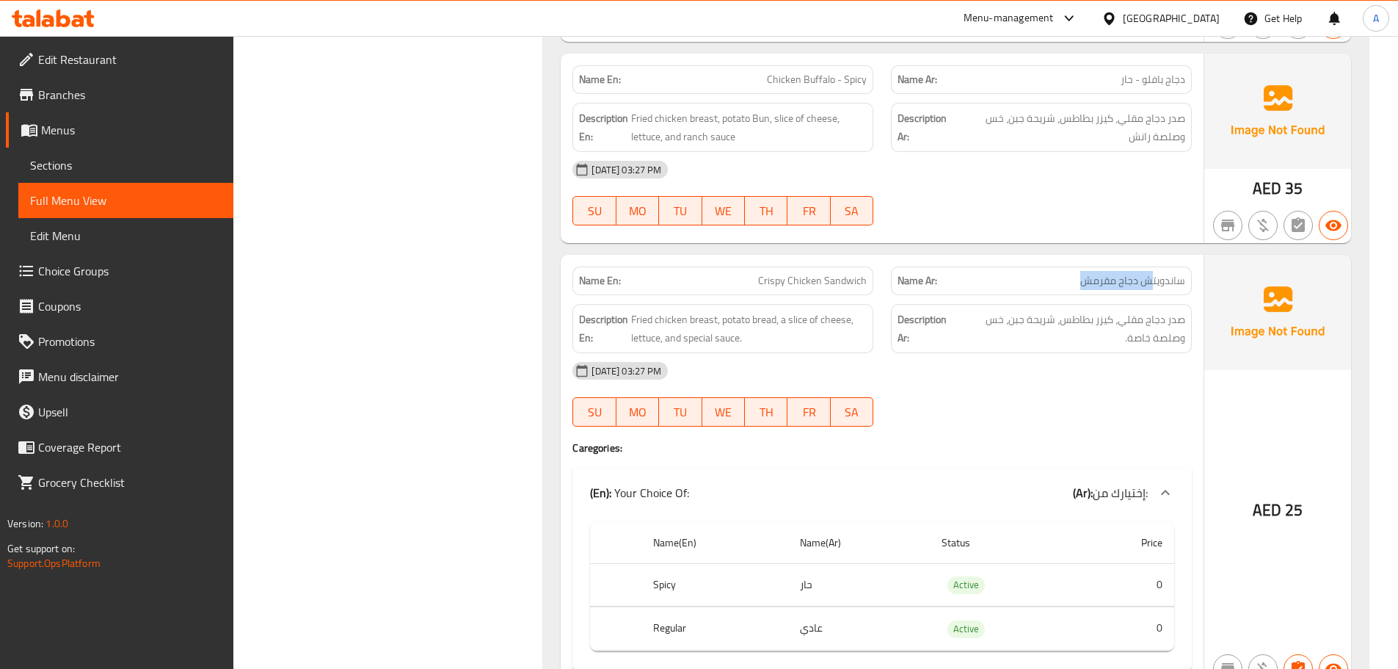
drag, startPoint x: 1155, startPoint y: 238, endPoint x: 975, endPoint y: 241, distance: 179.9
click at [975, 273] on p "Name Ar: ساندويتش دجاج مقرمش" at bounding box center [1042, 280] width 288 height 15
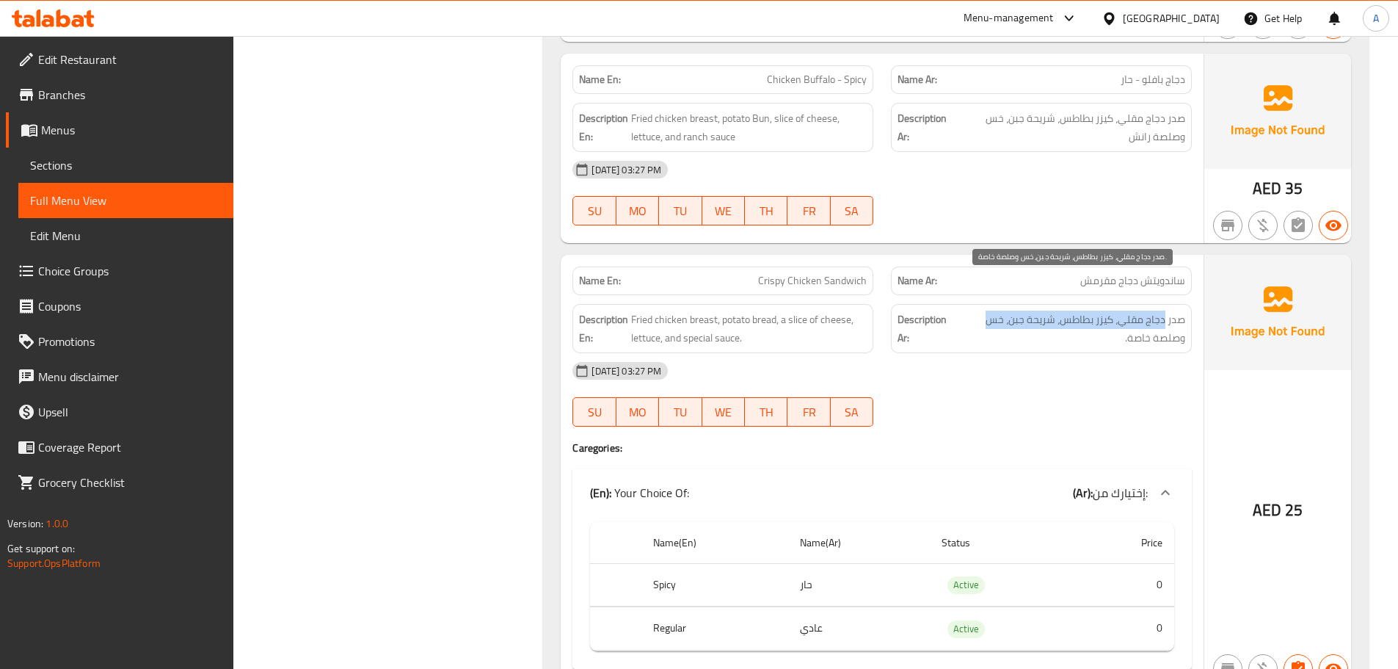
drag, startPoint x: 1161, startPoint y: 286, endPoint x: 968, endPoint y: 288, distance: 193.0
click at [968, 310] on span "صدر دجاج مقلي، كيزر بطاطس، شريحة جبن، خس وصلصة خاصة." at bounding box center [1071, 328] width 230 height 36
click at [1140, 310] on span "صدر دجاج مقلي، كيزر بطاطس، شريحة جبن، خس وصلصة خاصة." at bounding box center [1071, 328] width 230 height 36
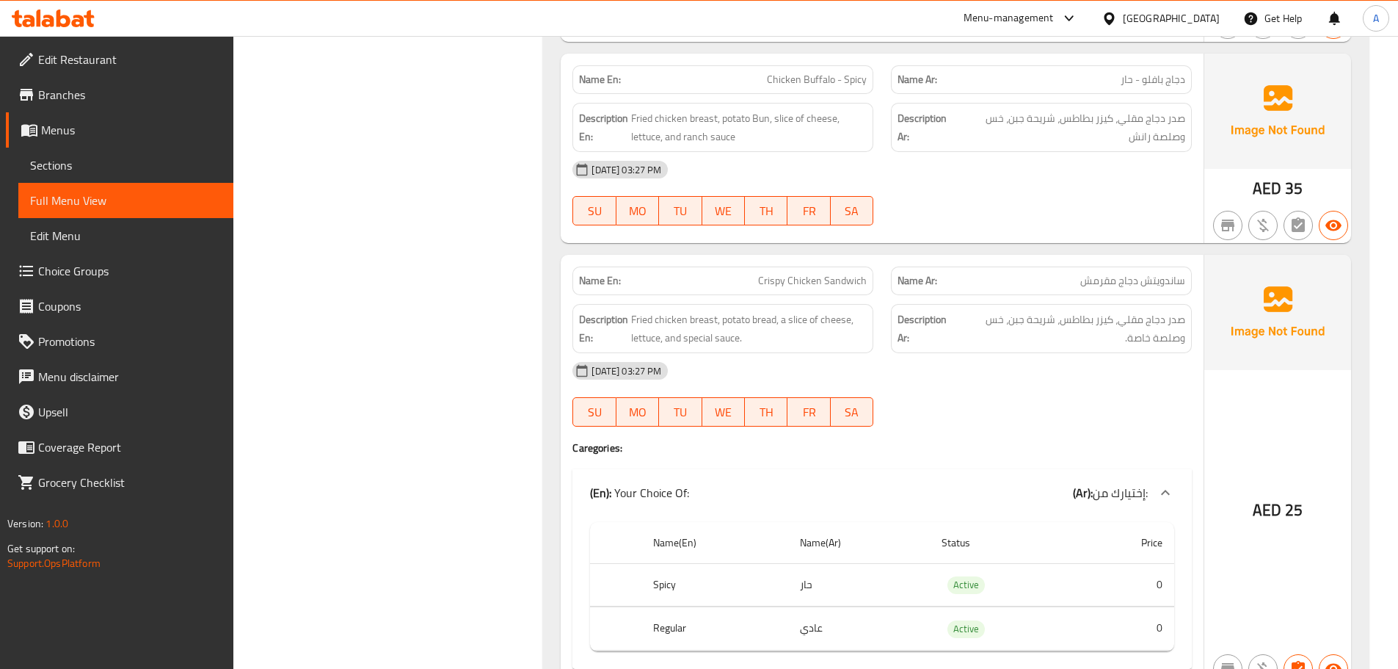
click at [1071, 354] on div "08-10-2025 03:27 PM SU MO TU WE TH FR SA" at bounding box center [882, 394] width 637 height 82
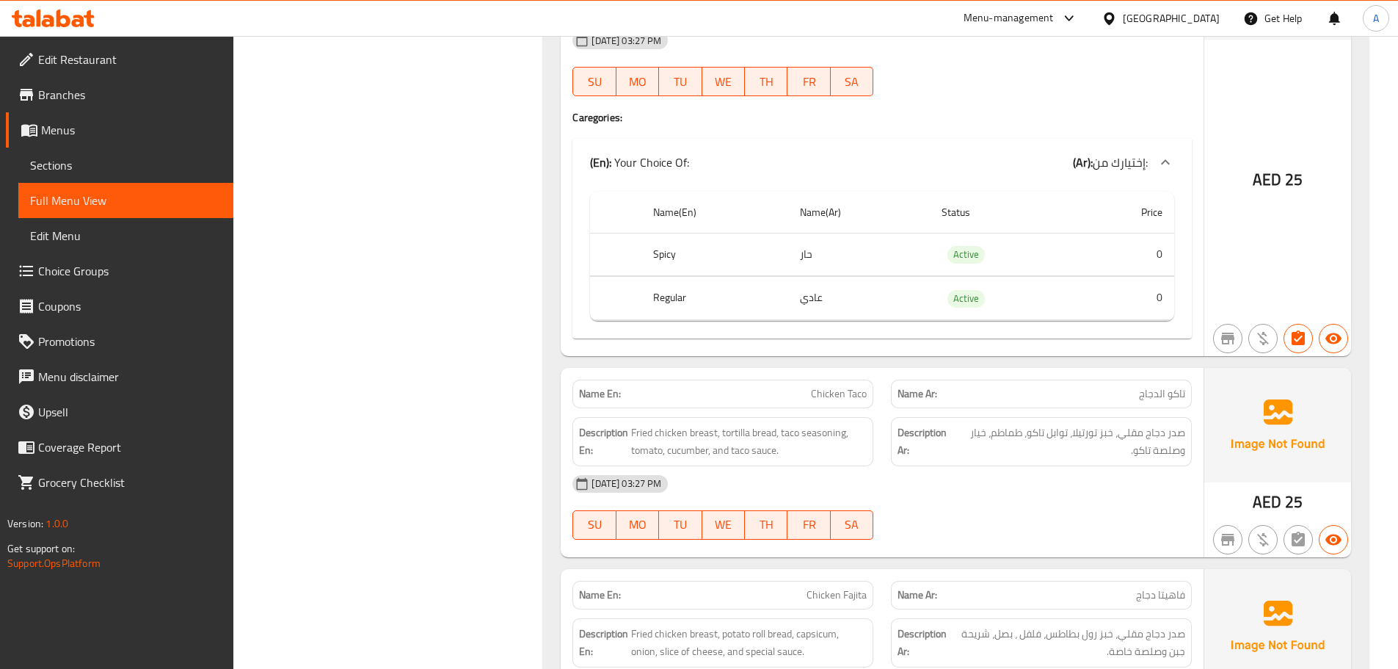
scroll to position [1541, 0]
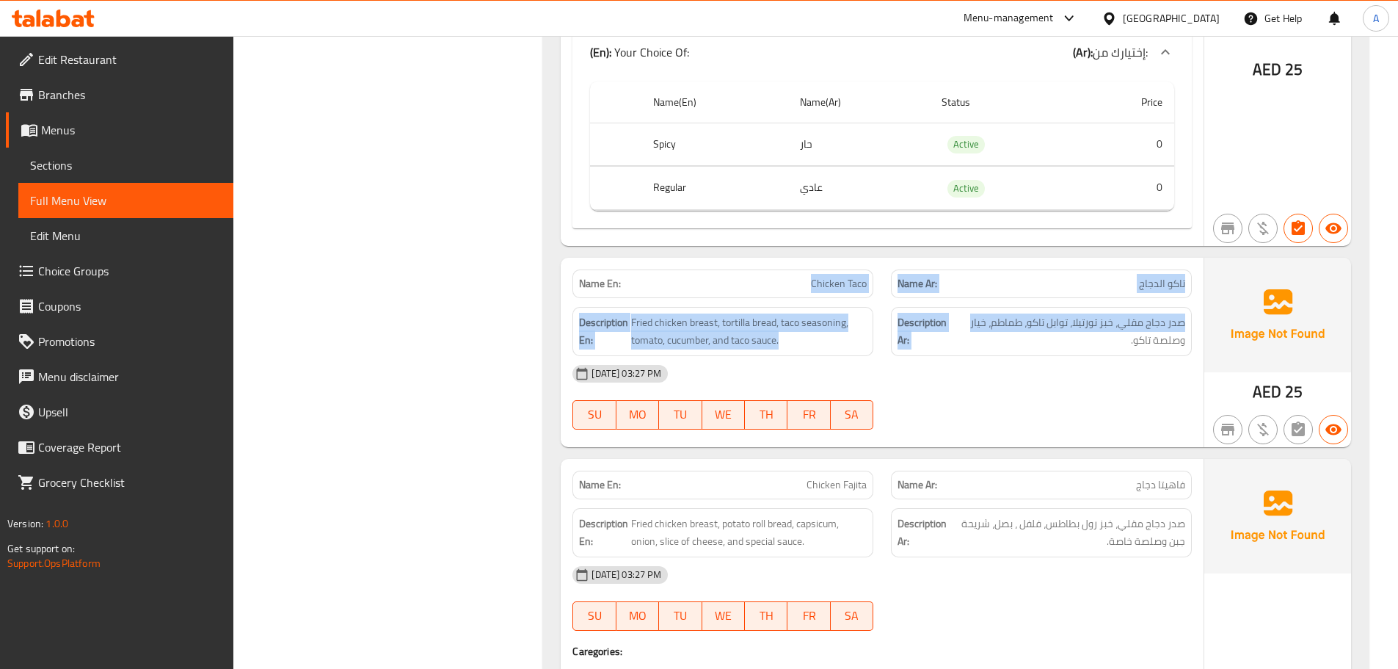
drag, startPoint x: 781, startPoint y: 239, endPoint x: 1004, endPoint y: 289, distance: 228.7
click at [1004, 289] on div "Name En: Chicken Taco Name Ar: تاكو الدجاج Description En: Fried chicken breast…" at bounding box center [882, 352] width 643 height 189
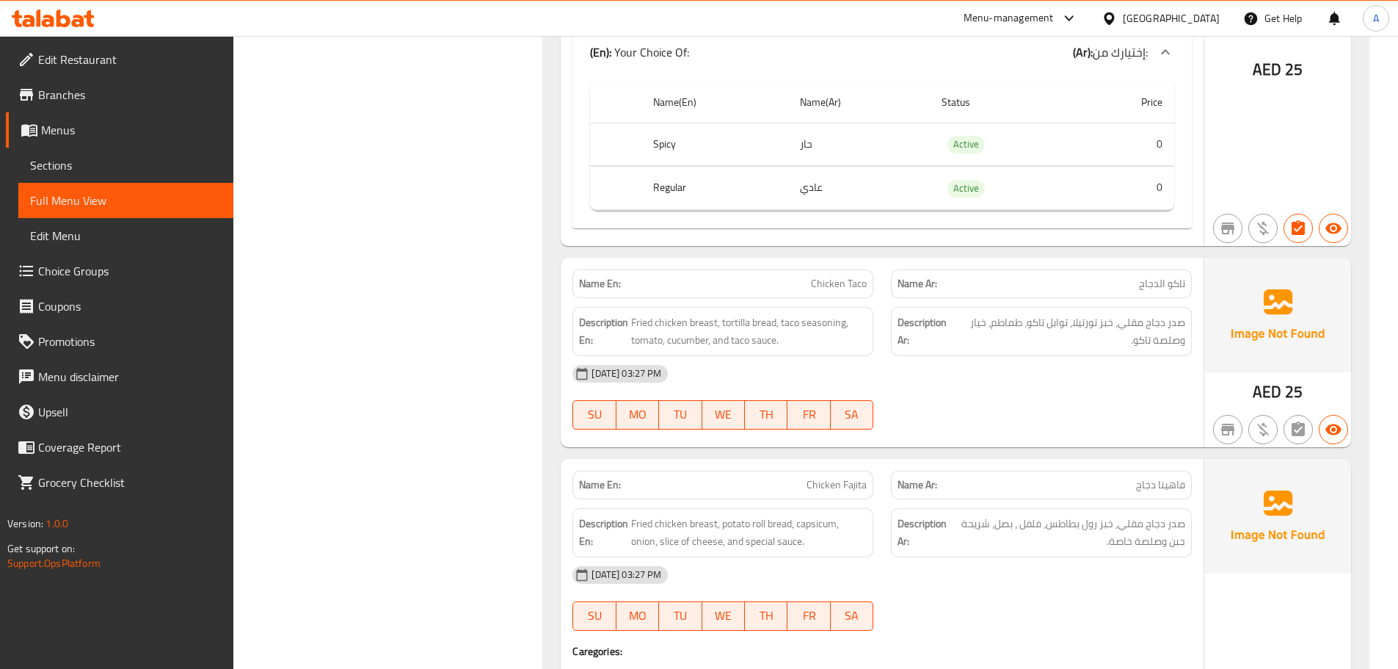
click at [1027, 382] on div "08-10-2025 03:27 PM SU MO TU WE TH FR SA" at bounding box center [882, 397] width 637 height 82
click at [1188, 269] on div "Name Ar: تاكو الدجاج" at bounding box center [1041, 283] width 301 height 29
click at [1180, 276] on span "تاكو الدجاج" at bounding box center [1162, 283] width 46 height 15
drag, startPoint x: 1180, startPoint y: 244, endPoint x: 1154, endPoint y: 272, distance: 37.9
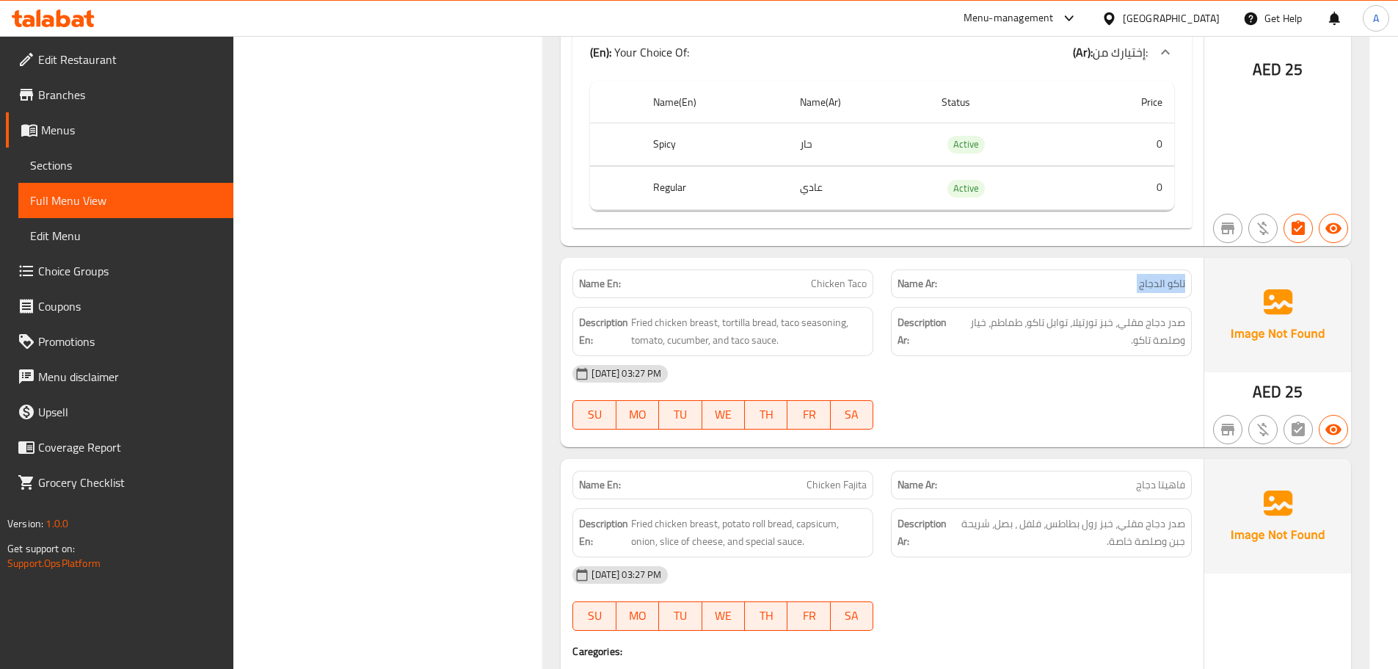
click at [1178, 276] on span "تاكو الدجاج" at bounding box center [1162, 283] width 46 height 15
click at [1130, 313] on span "صدر دجاج مقلي، خبز تورتيلا، توابل تاكو، طماطم، خيار وصلصة تاكو." at bounding box center [1069, 331] width 231 height 36
drag, startPoint x: 771, startPoint y: 254, endPoint x: 959, endPoint y: 303, distance: 194.2
click at [919, 264] on div "Name En: Chicken Taco Name Ar: تاكو الدجاج Description En: Fried chicken breast…" at bounding box center [882, 352] width 643 height 189
click at [998, 357] on div "08-10-2025 03:27 PM SU MO TU WE TH FR SA" at bounding box center [882, 397] width 637 height 82
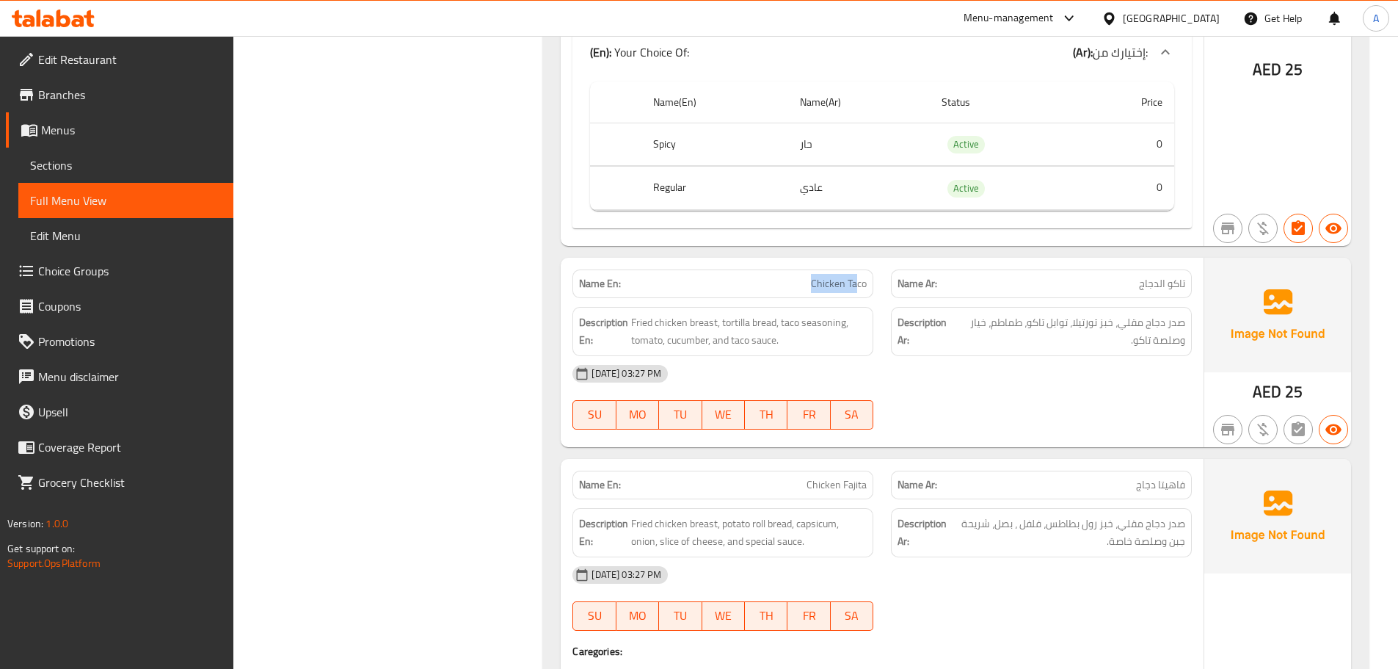
drag, startPoint x: 801, startPoint y: 248, endPoint x: 910, endPoint y: 279, distance: 113.6
click at [893, 271] on div "Name En: Chicken Taco Name Ar: تاكو الدجاج Description En: Fried chicken breast…" at bounding box center [882, 352] width 643 height 189
click at [985, 363] on div "08-10-2025 03:27 PM SU MO TU WE TH FR SA" at bounding box center [882, 397] width 637 height 82
click at [1178, 276] on span "تاكو الدجاج" at bounding box center [1162, 283] width 46 height 15
drag, startPoint x: 1178, startPoint y: 240, endPoint x: 843, endPoint y: 240, distance: 335.4
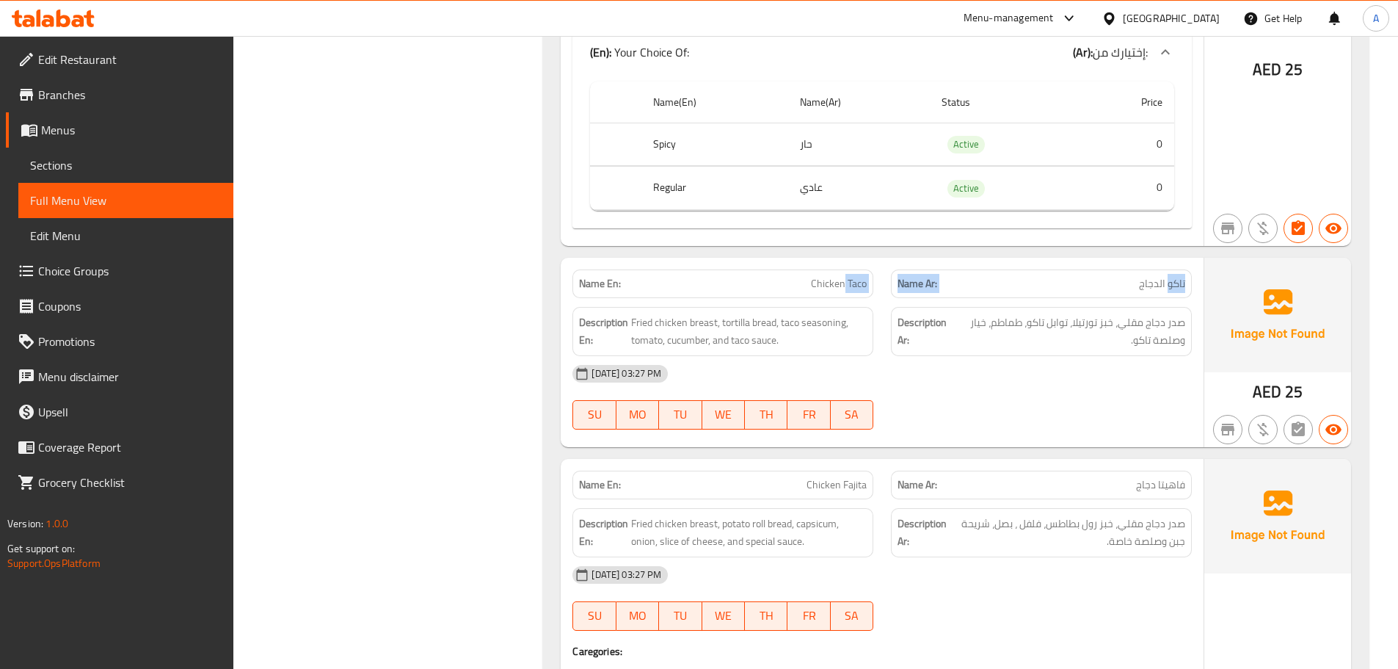
click at [843, 261] on div "Name En: Chicken Taco Name Ar: تاكو الدجاج" at bounding box center [882, 284] width 637 height 46
click at [987, 356] on div "08-10-2025 03:27 PM" at bounding box center [882, 373] width 637 height 35
drag, startPoint x: 1174, startPoint y: 249, endPoint x: 1143, endPoint y: 252, distance: 31.0
click at [1143, 276] on span "تاكو الدجاج" at bounding box center [1162, 283] width 46 height 15
click at [1140, 356] on div "08-10-2025 03:27 PM" at bounding box center [882, 373] width 637 height 35
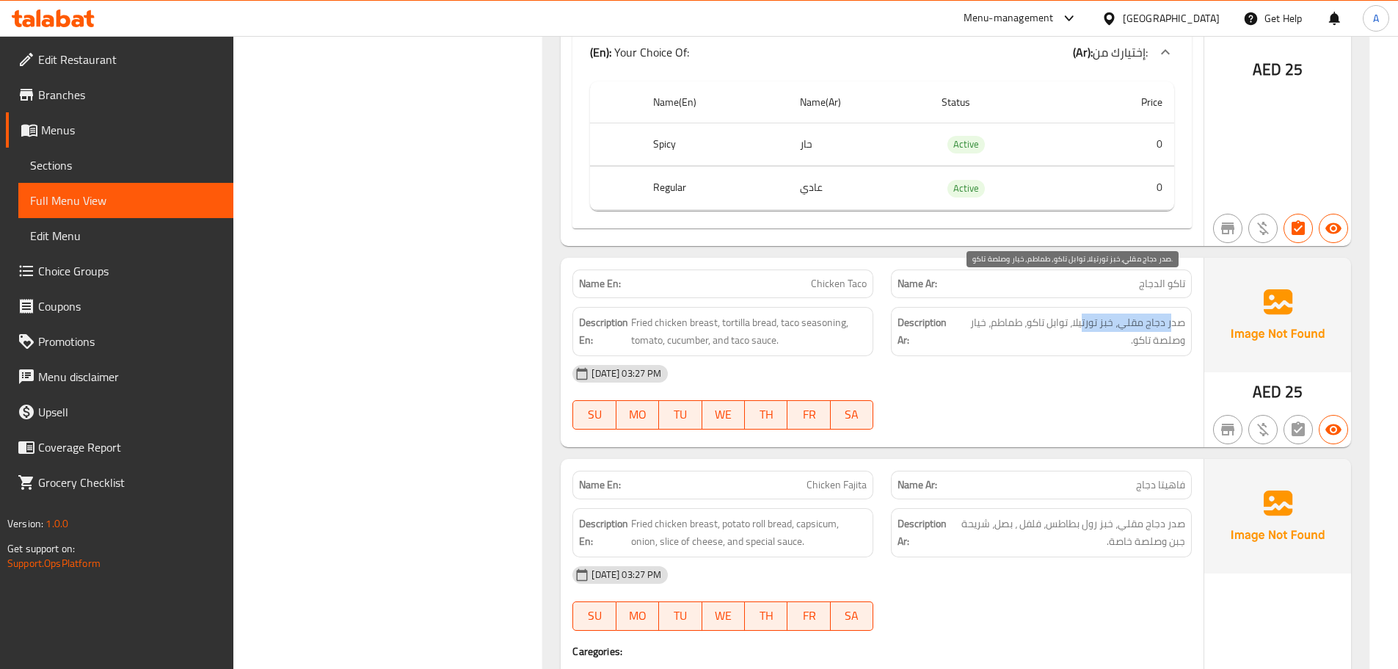
drag, startPoint x: 1170, startPoint y: 287, endPoint x: 1083, endPoint y: 289, distance: 86.6
click at [1083, 313] on span "صدر دجاج مقلي، خبز تورتيلا، توابل تاكو، طماطم، خيار وصلصة تاكو." at bounding box center [1069, 331] width 231 height 36
click at [1085, 313] on span "صدر دجاج مقلي، خبز تورتيلا، توابل تاكو، طماطم، خيار وصلصة تاكو." at bounding box center [1069, 331] width 231 height 36
drag, startPoint x: 1085, startPoint y: 291, endPoint x: 1106, endPoint y: 284, distance: 22.5
click at [1106, 313] on span "صدر دجاج مقلي، خبز تورتيلا، توابل تاكو، طماطم، خيار وصلصة تاكو." at bounding box center [1069, 331] width 231 height 36
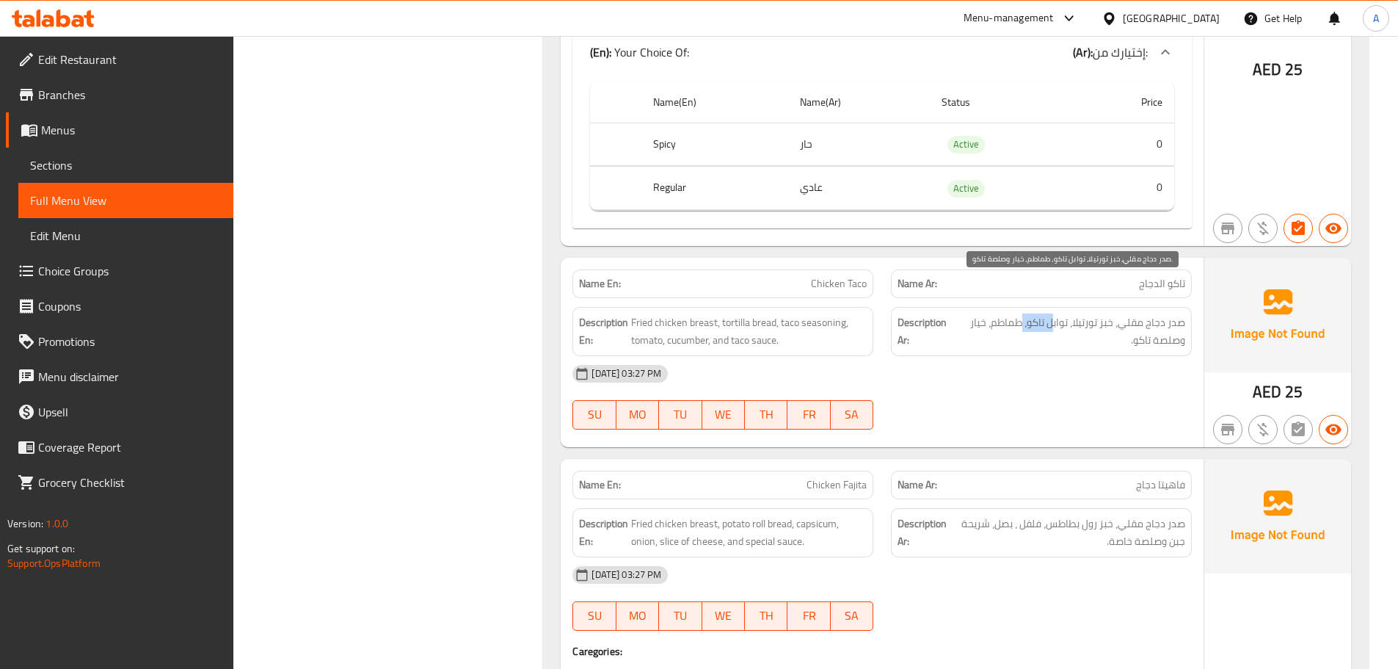
drag, startPoint x: 1053, startPoint y: 291, endPoint x: 1019, endPoint y: 288, distance: 33.9
click at [1019, 313] on span "صدر دجاج مقلي، خبز تورتيلا، توابل تاكو، طماطم، خيار وصلصة تاكو." at bounding box center [1069, 331] width 231 height 36
click at [1000, 313] on span "صدر دجاج مقلي، خبز تورتيلا، توابل تاكو، طماطم، خيار وصلصة تاكو." at bounding box center [1069, 331] width 231 height 36
drag, startPoint x: 1000, startPoint y: 288, endPoint x: 947, endPoint y: 288, distance: 52.8
click at [947, 313] on h6 "Description Ar: صدر دجاج مقلي، خبز تورتيلا، توابل تاكو، طماطم، خيار وصلصة تاكو." at bounding box center [1042, 331] width 288 height 36
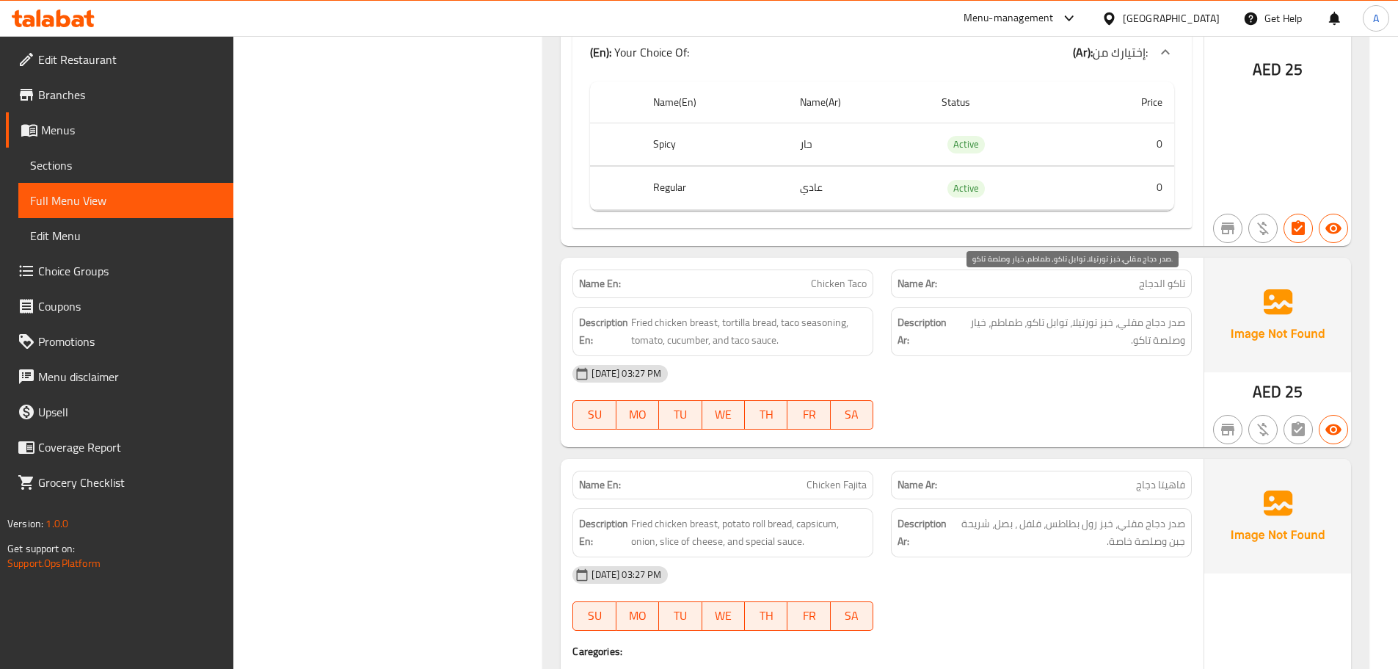
click at [1136, 313] on span "صدر دجاج مقلي، خبز تورتيلا، توابل تاكو، طماطم، خيار وصلصة تاكو." at bounding box center [1069, 331] width 231 height 36
drag, startPoint x: 1136, startPoint y: 297, endPoint x: 1048, endPoint y: 406, distance: 139.9
click at [1131, 313] on span "صدر دجاج مقلي، خبز تورتيلا، توابل تاكو، طماطم، خيار وصلصة تاكو." at bounding box center [1069, 331] width 231 height 36
click at [1027, 421] on div "Name En: Classic Crispy Chicken Burger Name Ar: برجر دجاج مقرمش كلاسيكي Descrip…" at bounding box center [956, 53] width 826 height 1732
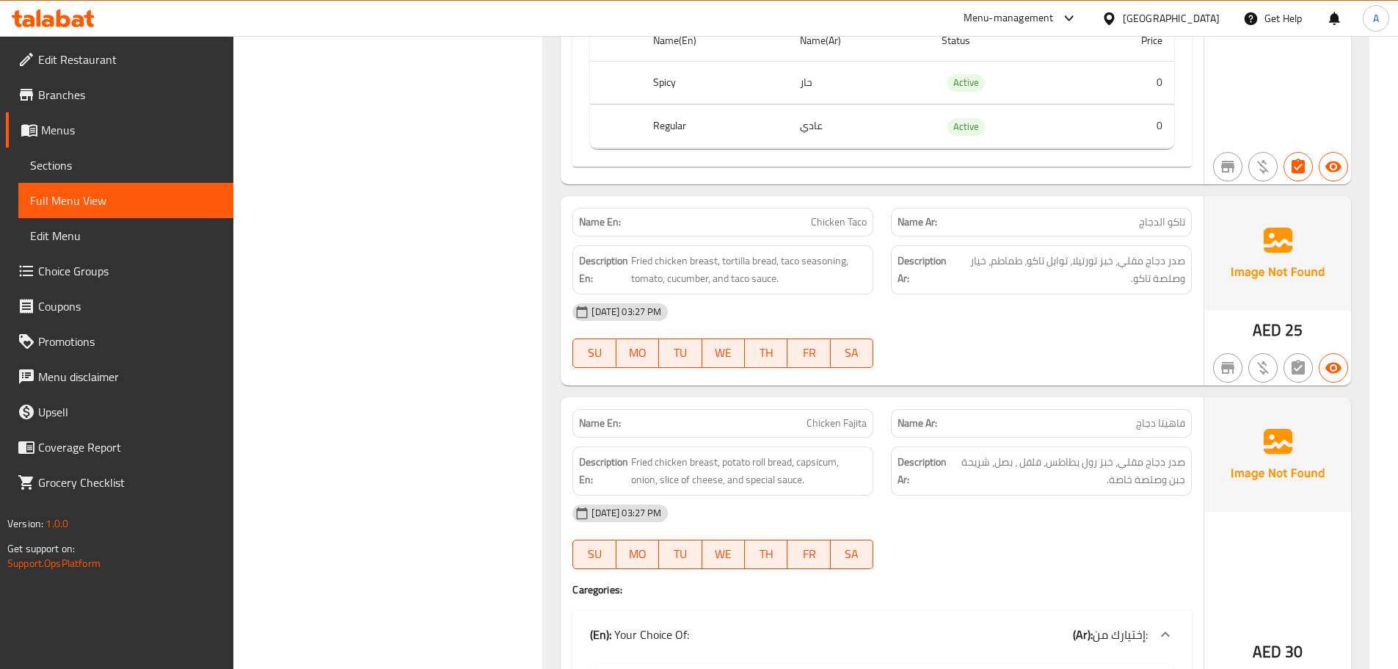
scroll to position [1688, 0]
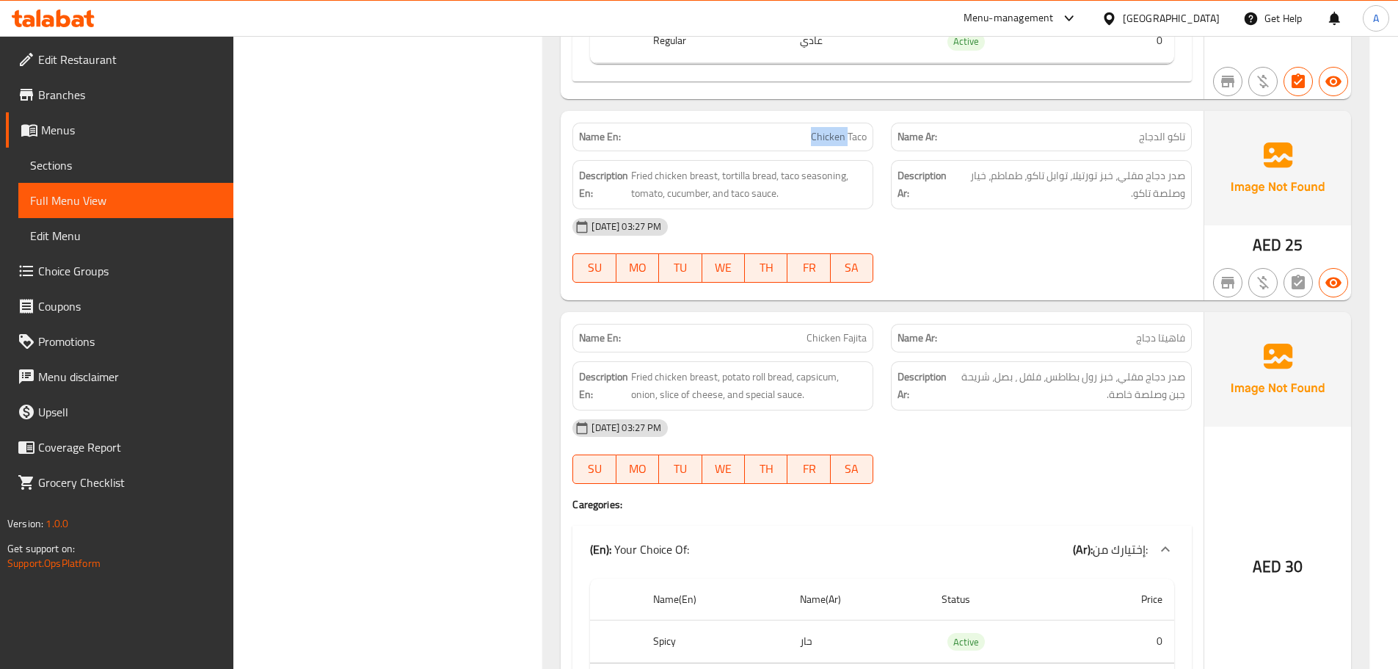
drag, startPoint x: 826, startPoint y: 103, endPoint x: 977, endPoint y: 180, distance: 169.1
click at [940, 145] on div "Name En: Chicken Taco Name Ar: تاكو الدجاج Description En: Fried chicken breast…" at bounding box center [882, 205] width 643 height 189
click at [995, 209] on div "08-10-2025 03:27 PM" at bounding box center [882, 226] width 637 height 35
click at [1173, 129] on span "تاكو الدجاج" at bounding box center [1162, 136] width 46 height 15
drag, startPoint x: 1173, startPoint y: 96, endPoint x: 743, endPoint y: 96, distance: 430.1
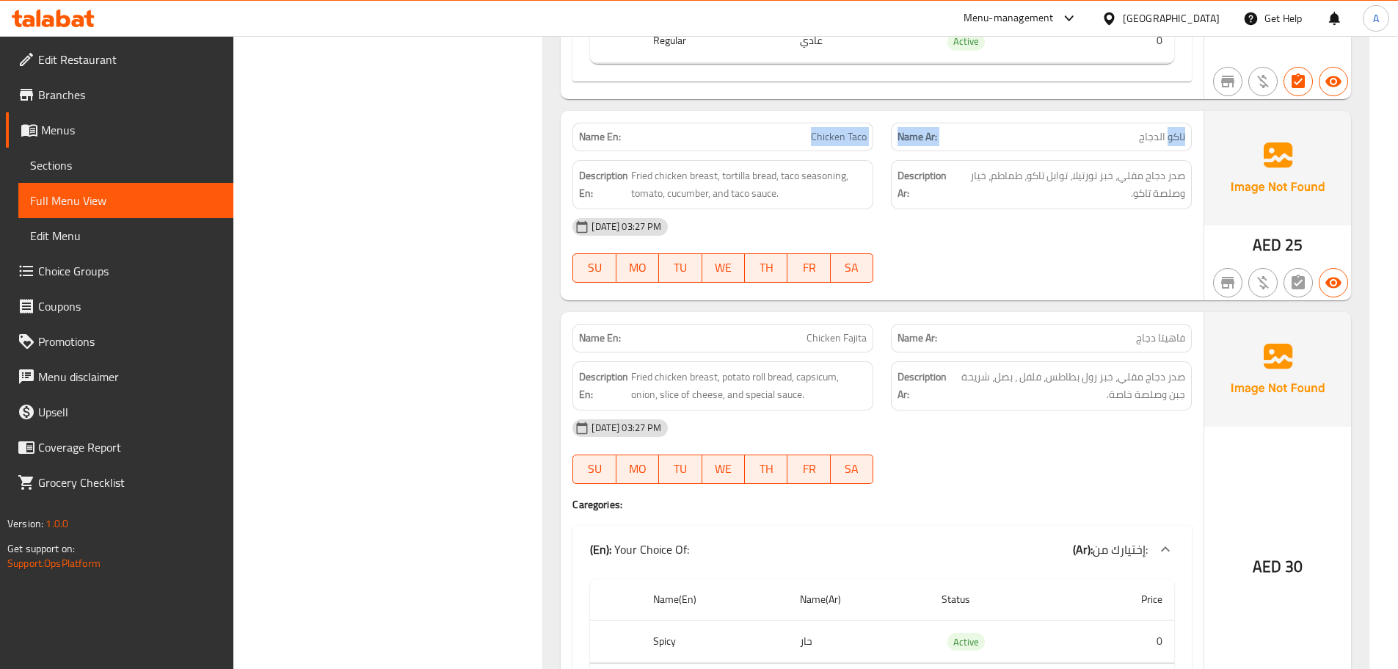
click at [743, 114] on div "Name En: Chicken Taco Name Ar: تاكو الدجاج" at bounding box center [882, 137] width 637 height 46
click at [1000, 217] on div "08-10-2025 03:27 PM SU MO TU WE TH FR SA" at bounding box center [882, 250] width 637 height 82
drag, startPoint x: 1174, startPoint y: 135, endPoint x: 1126, endPoint y: 136, distance: 48.5
click at [1126, 167] on span "صدر دجاج مقلي، خبز تورتيلا، توابل تاكو، طماطم، خيار وصلصة تاكو." at bounding box center [1069, 185] width 231 height 36
drag, startPoint x: 1108, startPoint y: 133, endPoint x: 1092, endPoint y: 136, distance: 16.4
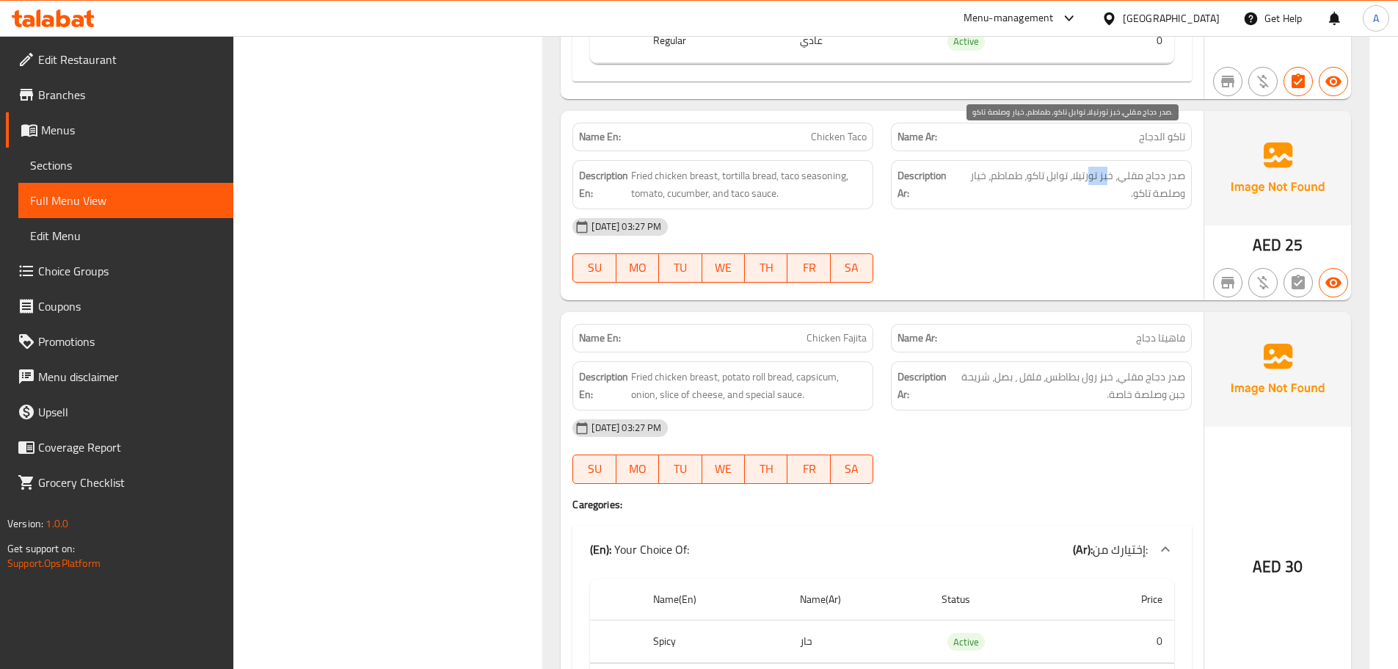
click at [1092, 167] on span "صدر دجاج مقلي، خبز تورتيلا، توابل تاكو، طماطم، خيار وصلصة تاكو." at bounding box center [1069, 185] width 231 height 36
drag, startPoint x: 1049, startPoint y: 137, endPoint x: 1025, endPoint y: 138, distance: 23.5
click at [1025, 167] on span "صدر دجاج مقلي، خبز تورتيلا، توابل تاكو، طماطم، خيار وصلصة تاكو." at bounding box center [1069, 185] width 231 height 36
drag, startPoint x: 1014, startPoint y: 138, endPoint x: 992, endPoint y: 139, distance: 21.3
click at [992, 167] on span "صدر دجاج مقلي، خبز تورتيلا، توابل تاكو، طماطم، خيار وصلصة تاكو." at bounding box center [1069, 185] width 231 height 36
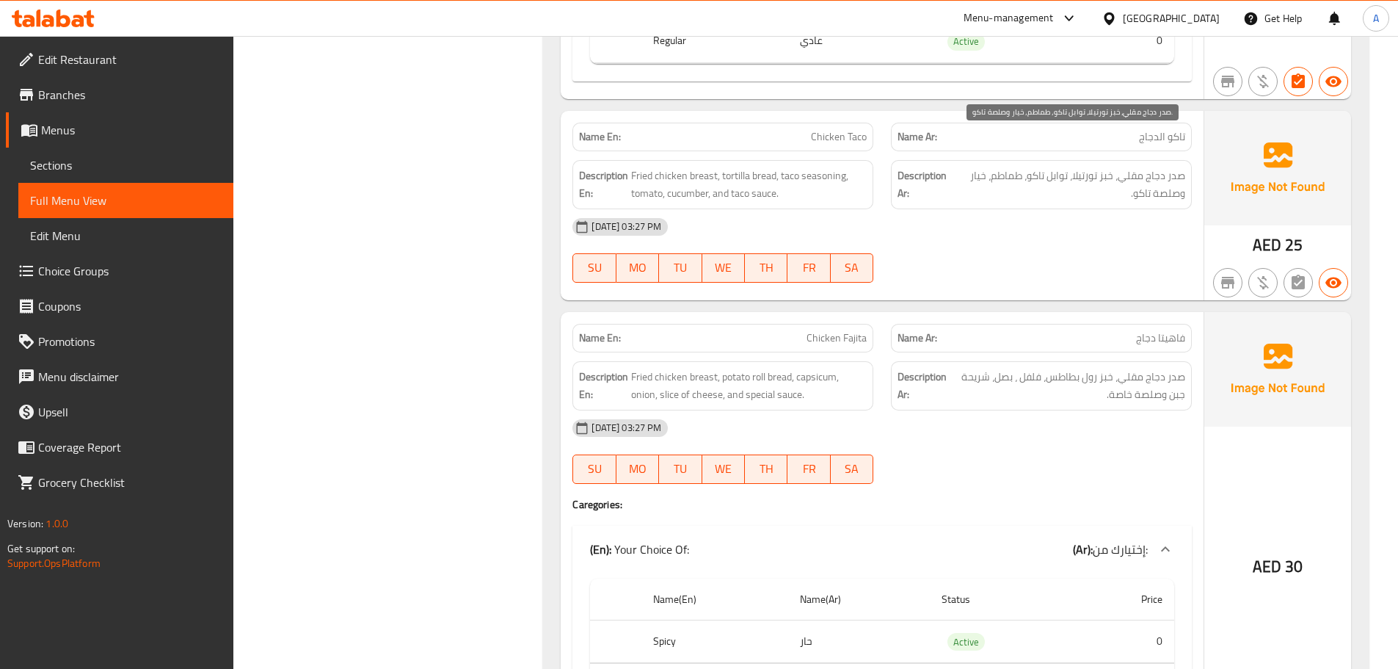
click at [1014, 167] on span "صدر دجاج مقلي، خبز تورتيلا، توابل تاكو، طماطم، خيار وصلصة تاكو." at bounding box center [1069, 185] width 231 height 36
click at [1016, 209] on div "08-10-2025 03:27 PM" at bounding box center [882, 226] width 637 height 35
click at [1000, 167] on span "صدر دجاج مقلي، خبز تورتيلا، توابل تاكو، طماطم، خيار وصلصة تاكو." at bounding box center [1069, 185] width 231 height 36
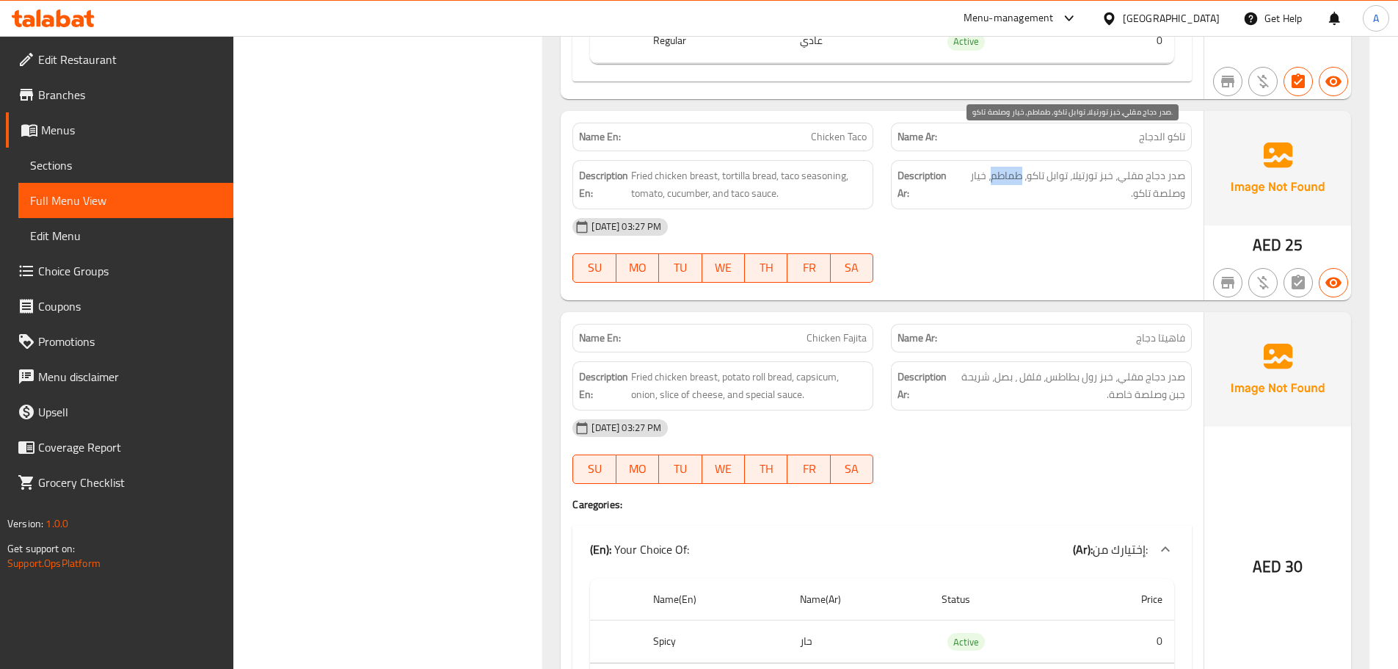
click at [1000, 167] on span "صدر دجاج مقلي، خبز تورتيلا، توابل تاكو، طماطم، خيار وصلصة تاكو." at bounding box center [1069, 185] width 231 height 36
click at [985, 167] on span "صدر دجاج مقلي، خبز تورتيلا، توابل تاكو، طماطم، خيار وصلصة تاكو." at bounding box center [1069, 185] width 231 height 36
drag, startPoint x: 985, startPoint y: 134, endPoint x: 977, endPoint y: 137, distance: 8.4
click at [977, 167] on span "صدر دجاج مقلي، خبز تورتيلا، توابل تاكو، طماطم، خيار وصلصة تاكو." at bounding box center [1069, 185] width 231 height 36
drag, startPoint x: 1163, startPoint y: 159, endPoint x: 1118, endPoint y: 165, distance: 46.0
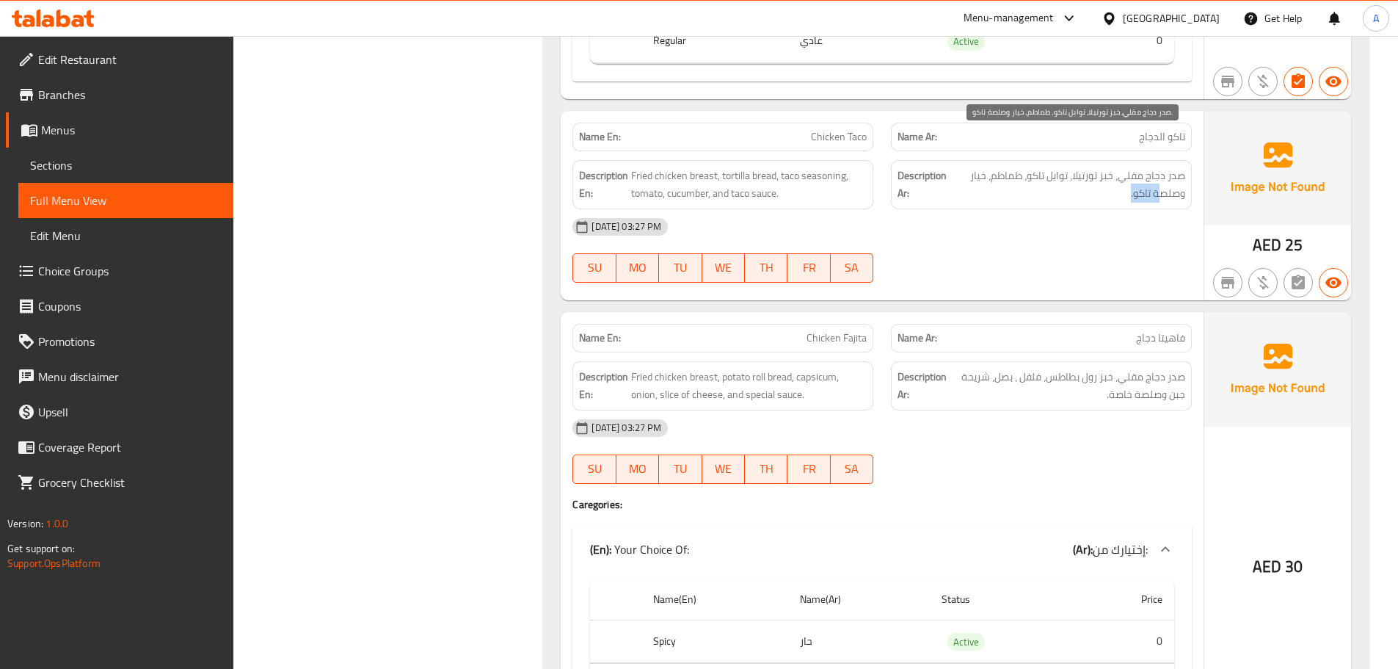
click at [1118, 167] on span "صدر دجاج مقلي، خبز تورتيلا، توابل تاكو، طماطم، خيار وصلصة تاكو." at bounding box center [1069, 185] width 231 height 36
click at [1097, 209] on div "08-10-2025 03:27 PM" at bounding box center [882, 226] width 637 height 35
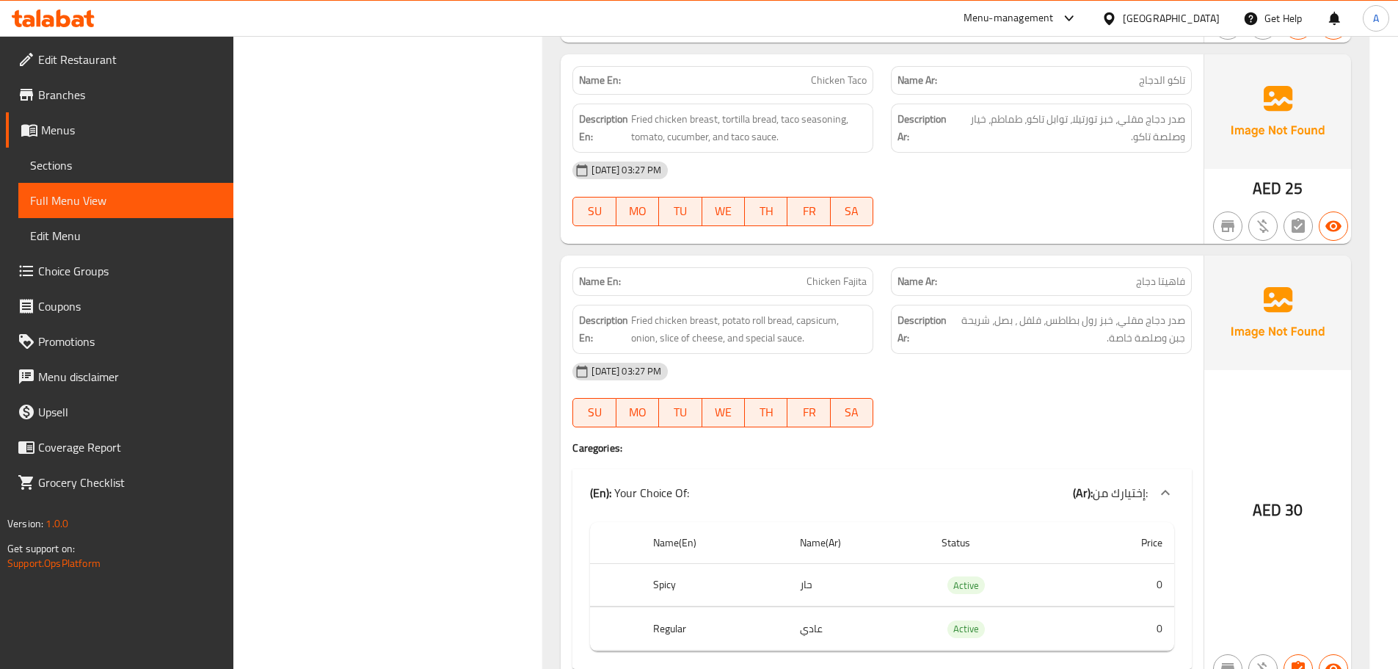
scroll to position [1835, 0]
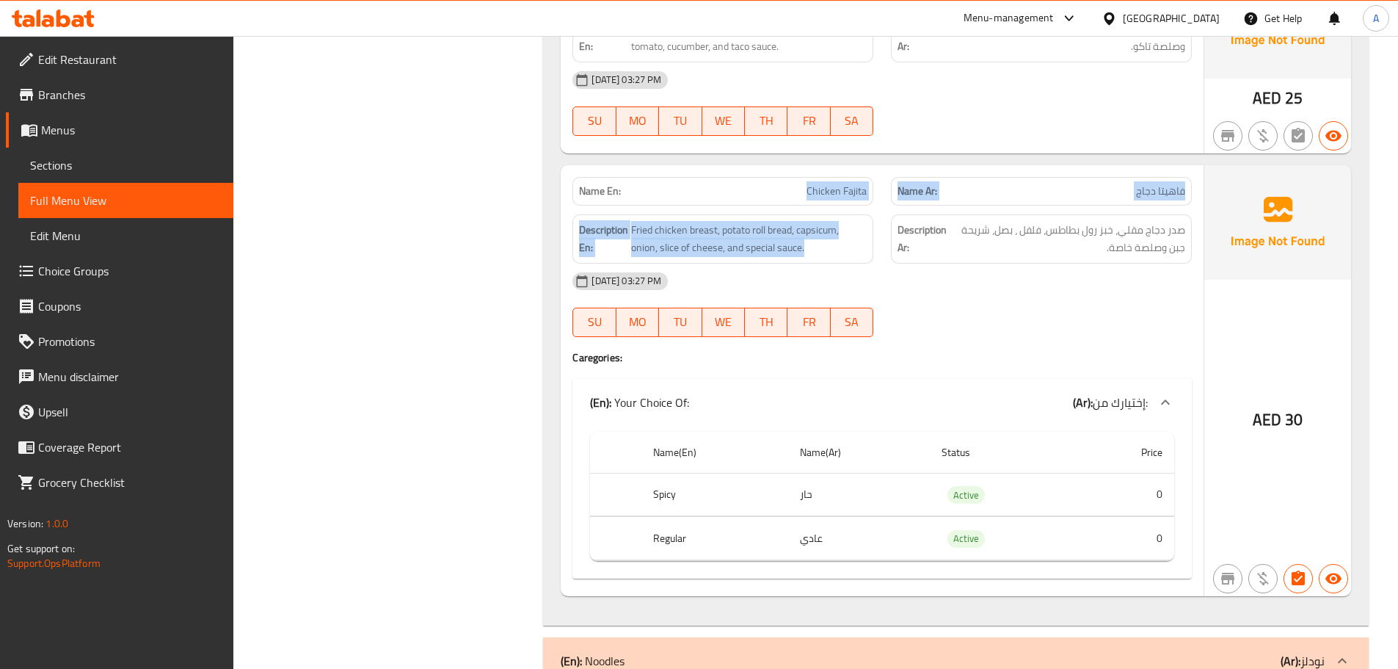
drag, startPoint x: 805, startPoint y: 150, endPoint x: 956, endPoint y: 203, distance: 159.9
click at [932, 189] on div "Name En: Chicken Fajita Name Ar: فاهيتا دجاج Description En: Fried chicken brea…" at bounding box center [882, 380] width 643 height 431
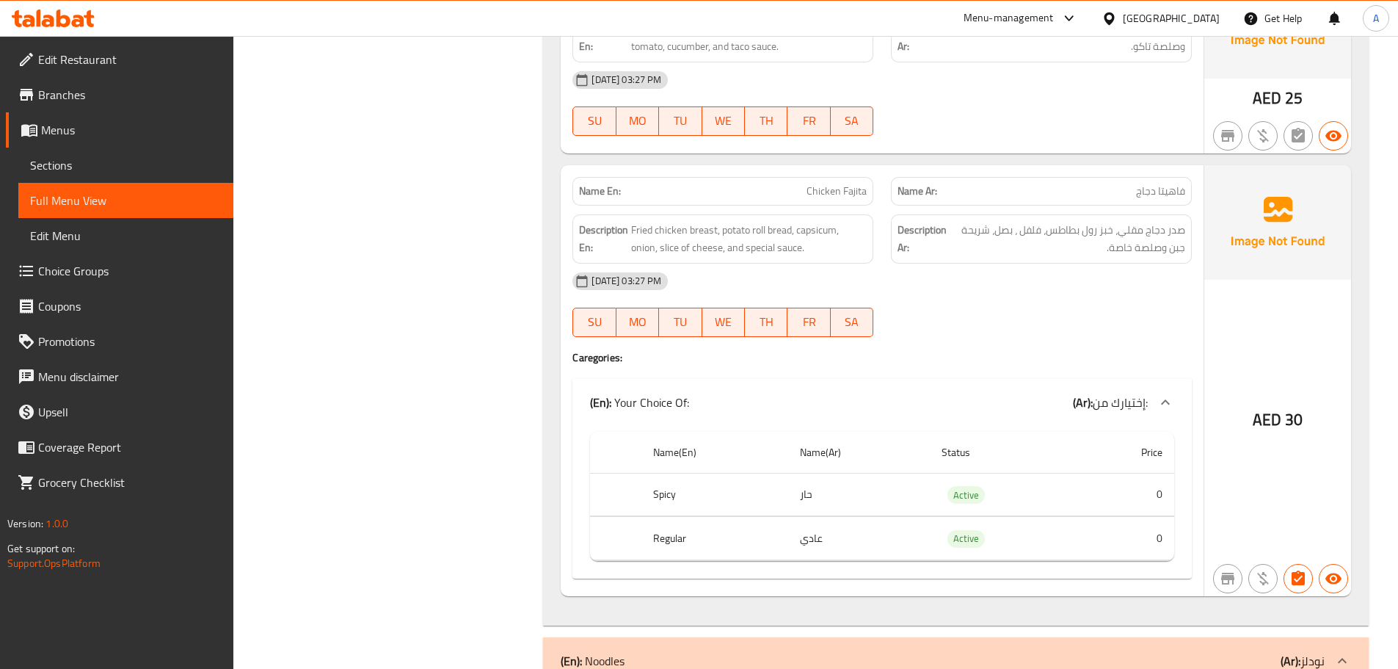
click at [1012, 269] on div "08-10-2025 03:27 PM SU MO TU WE TH FR SA" at bounding box center [882, 305] width 637 height 82
drag, startPoint x: 1168, startPoint y: 152, endPoint x: 1048, endPoint y: 149, distance: 119.7
click at [1059, 184] on p "Name Ar: فاهيتا دجاج" at bounding box center [1042, 191] width 288 height 15
drag, startPoint x: 793, startPoint y: 139, endPoint x: 923, endPoint y: 164, distance: 132.3
click at [914, 168] on div "Name En: Chicken Fajita Name Ar: فاهيتا دجاج" at bounding box center [882, 191] width 637 height 46
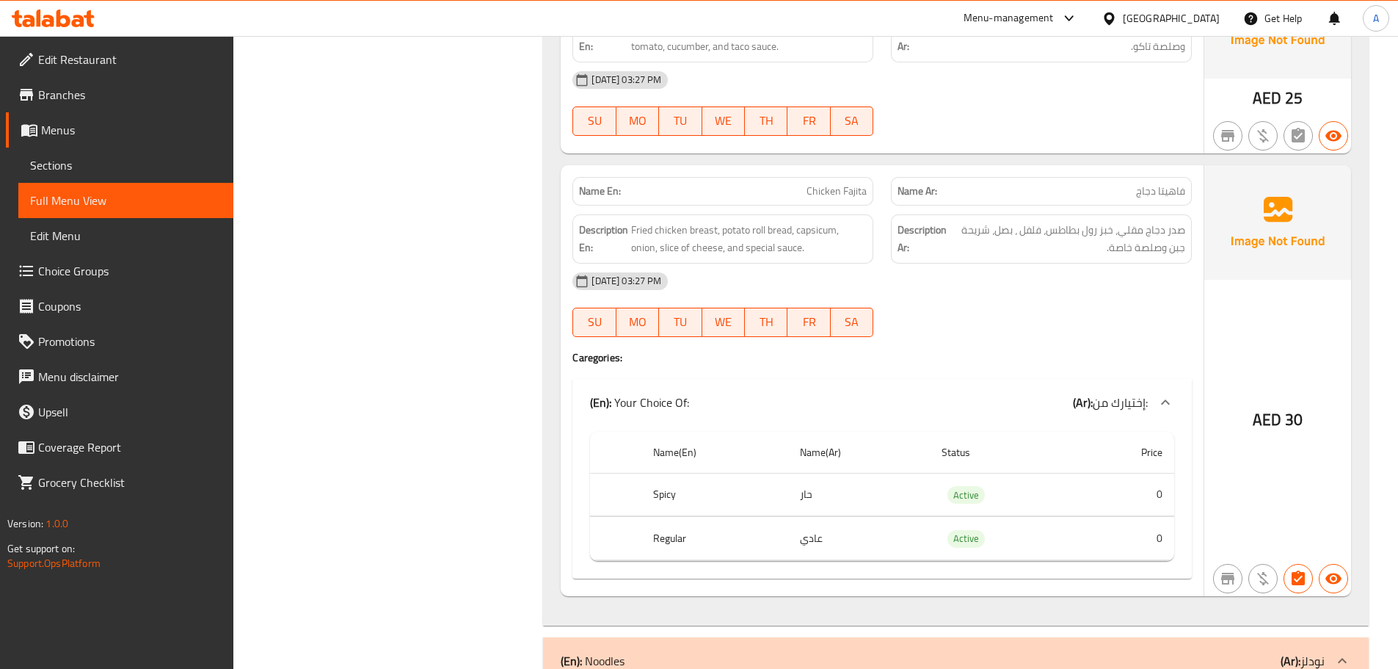
click at [1039, 272] on div "08-10-2025 03:27 PM SU MO TU WE TH FR SA" at bounding box center [882, 305] width 637 height 82
drag, startPoint x: 708, startPoint y: 207, endPoint x: 873, endPoint y: 222, distance: 165.9
click at [810, 222] on div "Description En: Fried chicken breast, potato roll bread, capsicum, onion, slice…" at bounding box center [723, 238] width 301 height 49
click at [1028, 221] on span "صدر دجاج مقلي، خبز رول بطاطس، فلفل ، بصل، شريحة جبن وصلصة خاصة." at bounding box center [1068, 239] width 236 height 36
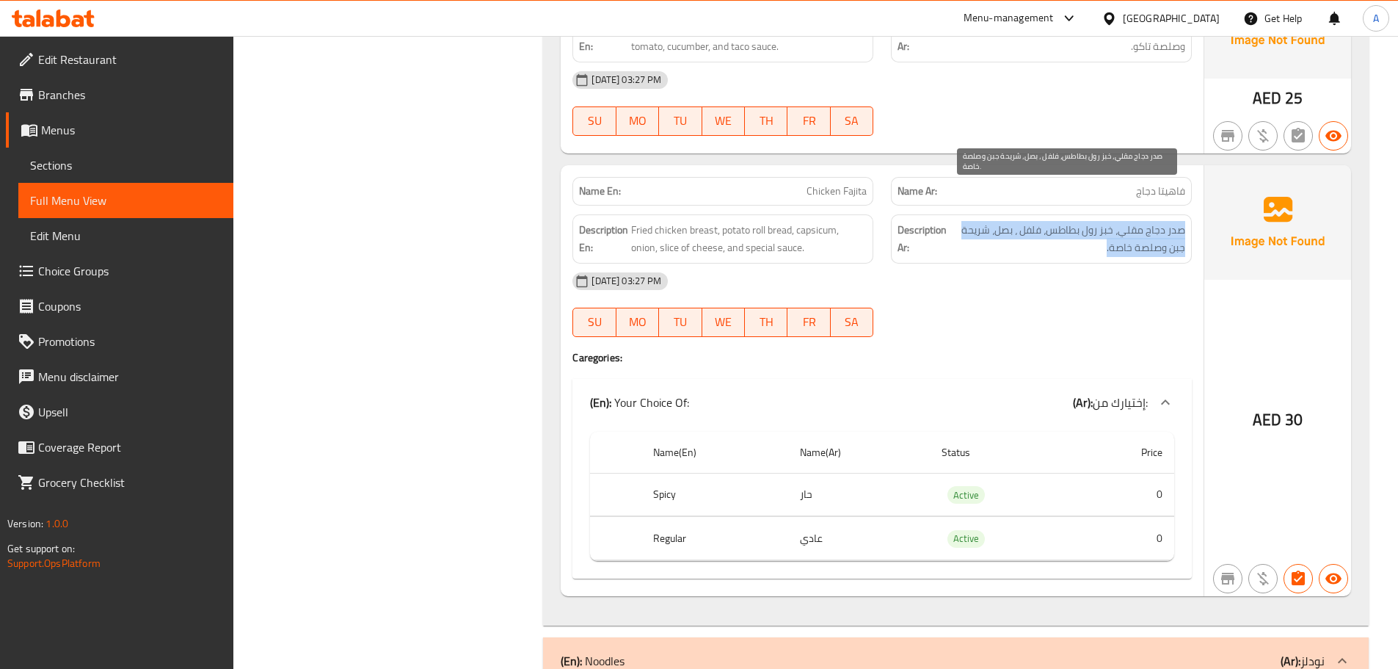
click at [1028, 221] on span "صدر دجاج مقلي، خبز رول بطاطس، فلفل ، بصل، شريحة جبن وصلصة خاصة." at bounding box center [1068, 239] width 236 height 36
click at [1024, 221] on span "صدر دجاج مقلي، خبز رول بطاطس، فلفل ، بصل، شريحة جبن وصلصة خاصة." at bounding box center [1068, 239] width 236 height 36
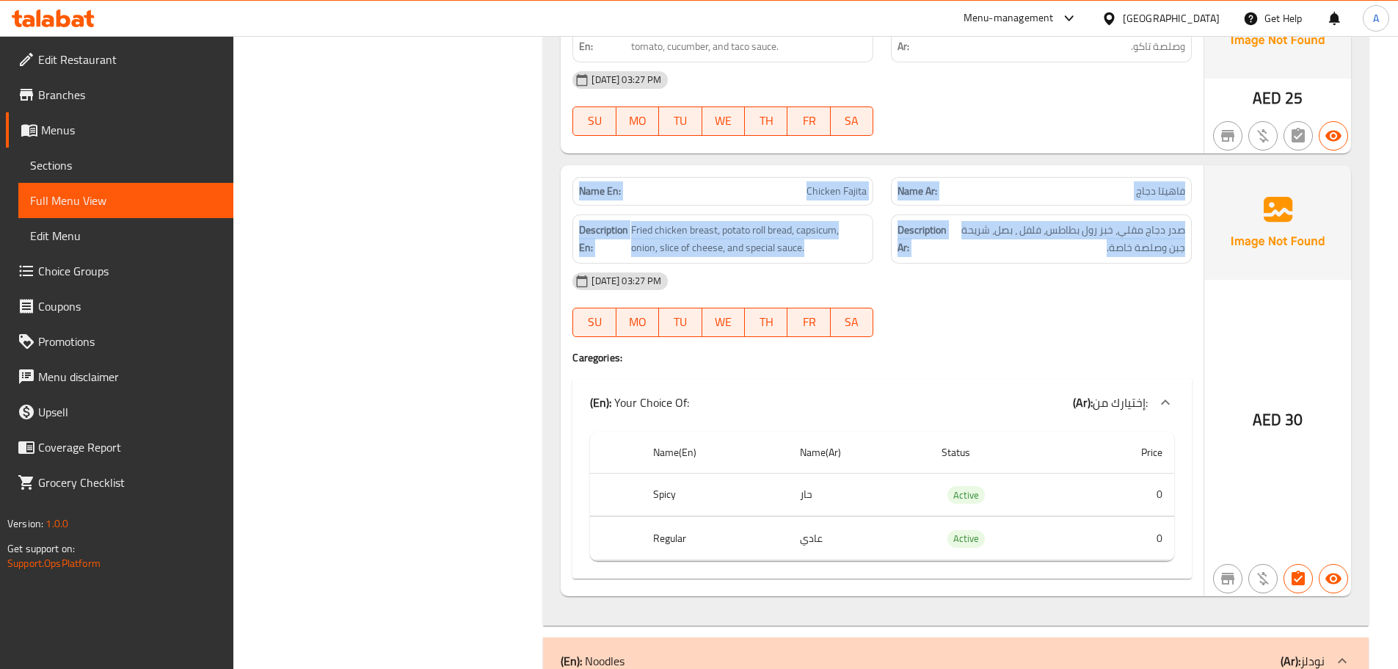
drag, startPoint x: 1024, startPoint y: 185, endPoint x: 598, endPoint y: 156, distance: 426.7
click at [601, 165] on div "Name En: Chicken Fajita Name Ar: فاهيتا دجاج Description En: Fried chicken brea…" at bounding box center [882, 380] width 643 height 431
click at [598, 184] on strong "Name En:" at bounding box center [600, 191] width 42 height 15
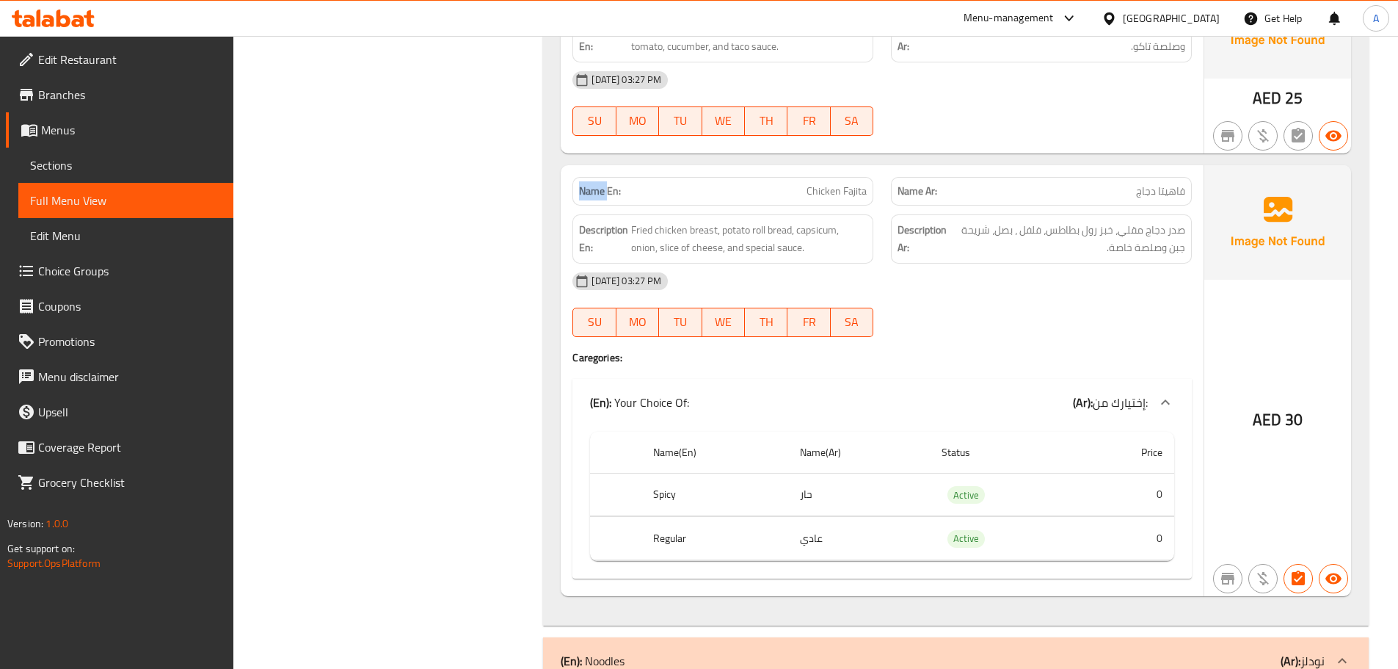
click at [598, 184] on strong "Name En:" at bounding box center [600, 191] width 42 height 15
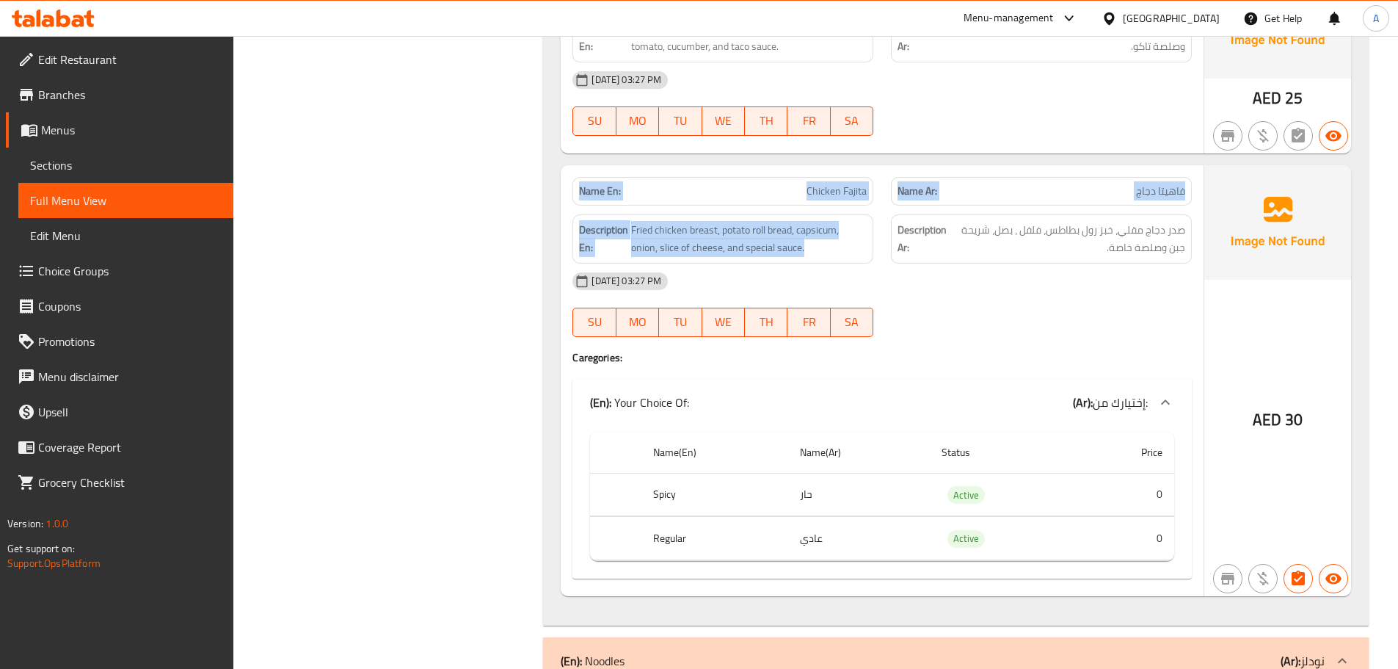
drag, startPoint x: 598, startPoint y: 156, endPoint x: 965, endPoint y: 233, distance: 375.0
click at [960, 233] on div "Name En: Chicken Fajita Name Ar: فاهيتا دجاج Description En: Fried chicken brea…" at bounding box center [882, 380] width 643 height 431
click at [1000, 264] on div "08-10-2025 03:27 PM" at bounding box center [882, 281] width 637 height 35
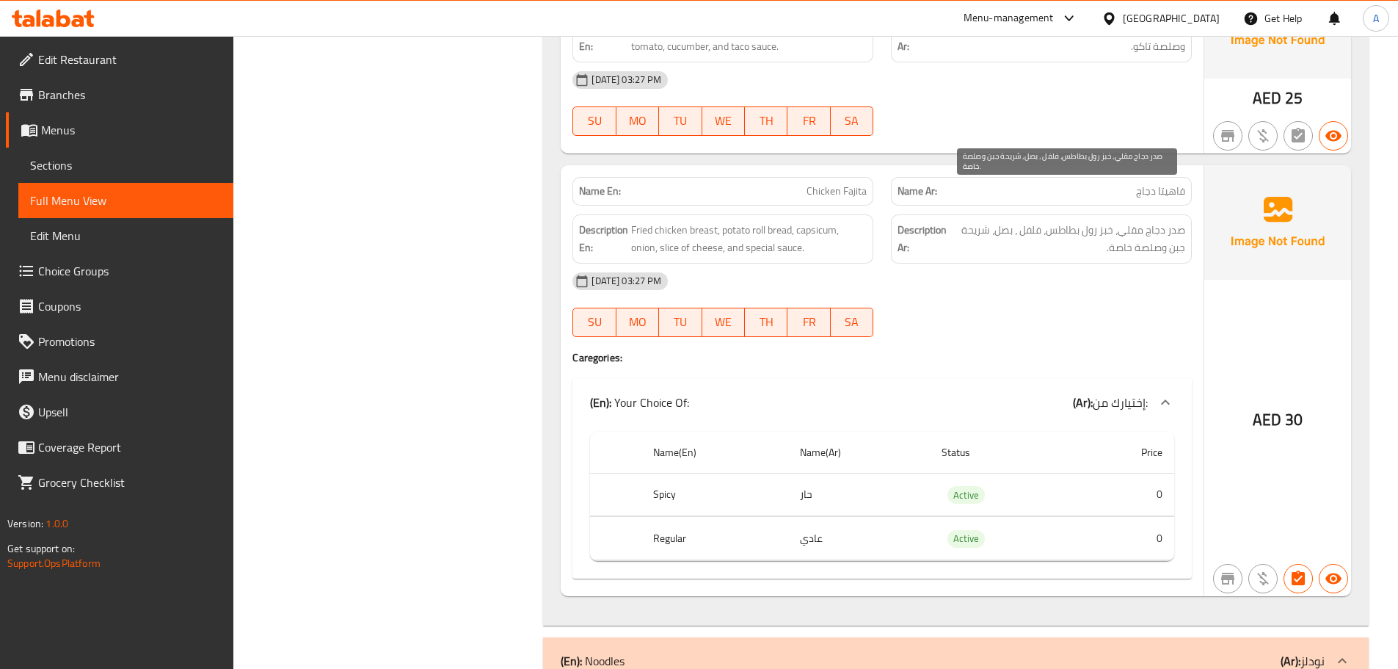
click at [1000, 221] on span "صدر دجاج مقلي، خبز رول بطاطس، فلفل ، بصل، شريحة جبن وصلصة خاصة." at bounding box center [1068, 239] width 236 height 36
click at [1025, 272] on div "08-10-2025 03:27 PM SU MO TU WE TH FR SA" at bounding box center [882, 305] width 637 height 82
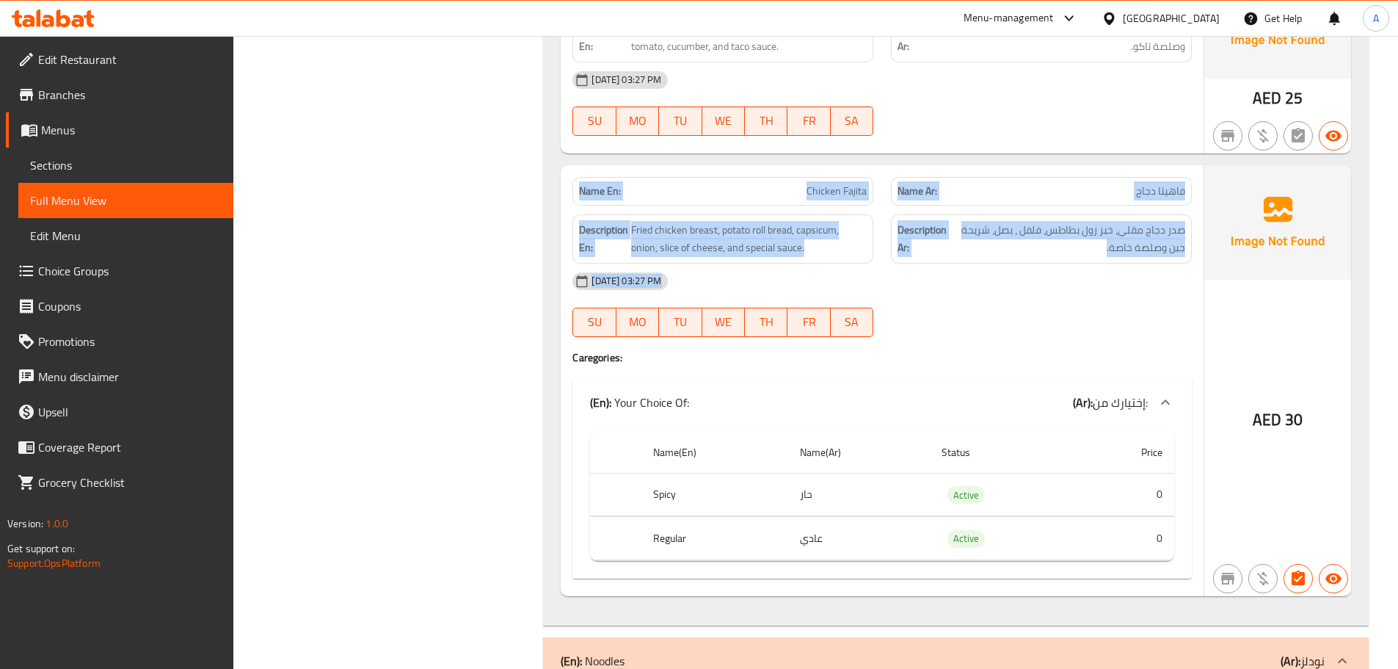
drag, startPoint x: 1094, startPoint y: 281, endPoint x: 545, endPoint y: 149, distance: 564.7
click at [631, 184] on p "Name En: Chicken Fajita" at bounding box center [723, 191] width 288 height 15
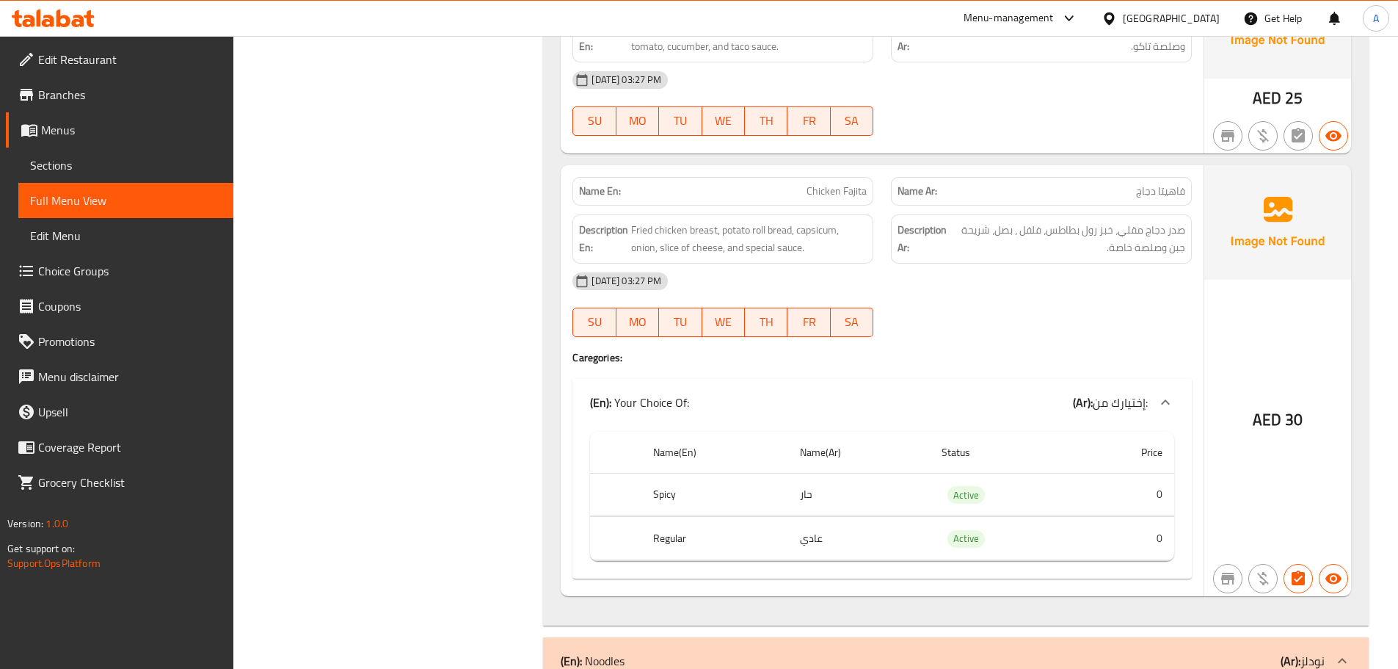
click at [604, 184] on strong "Name En:" at bounding box center [600, 191] width 42 height 15
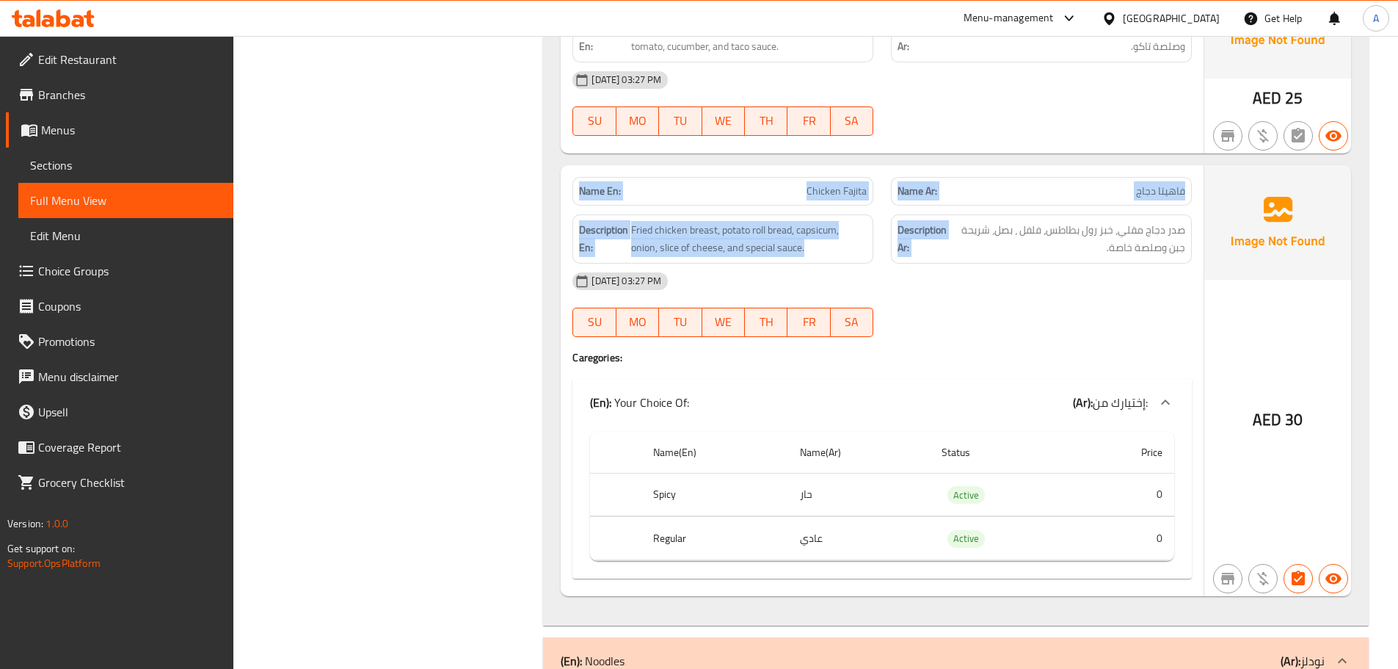
drag, startPoint x: 604, startPoint y: 151, endPoint x: 1036, endPoint y: 232, distance: 439.1
click at [1011, 228] on div "Name En: Chicken Fajita Name Ar: فاهيتا دجاج Description En: Fried chicken brea…" at bounding box center [882, 380] width 643 height 431
click at [1078, 264] on div "08-10-2025 03:27 PM" at bounding box center [882, 281] width 637 height 35
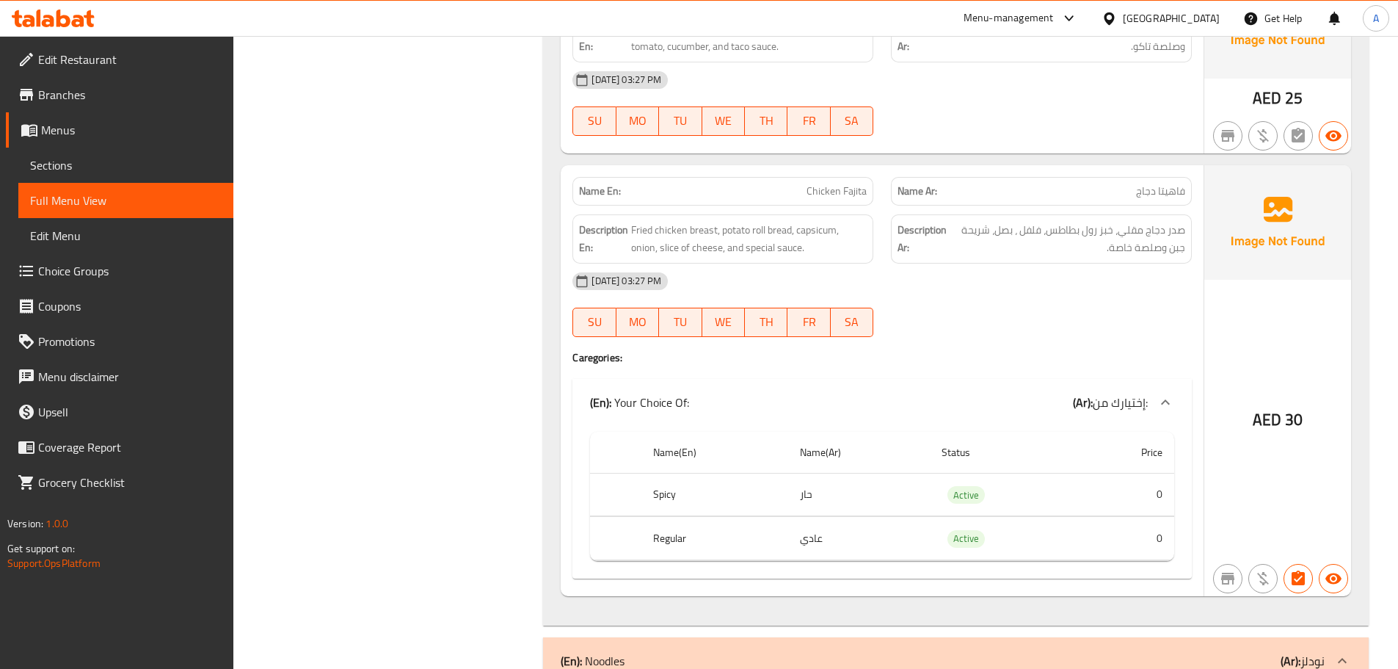
click at [1132, 221] on span "صدر دجاج مقلي، خبز رول بطاطس، فلفل ، بصل، شريحة جبن وصلصة خاصة." at bounding box center [1068, 239] width 236 height 36
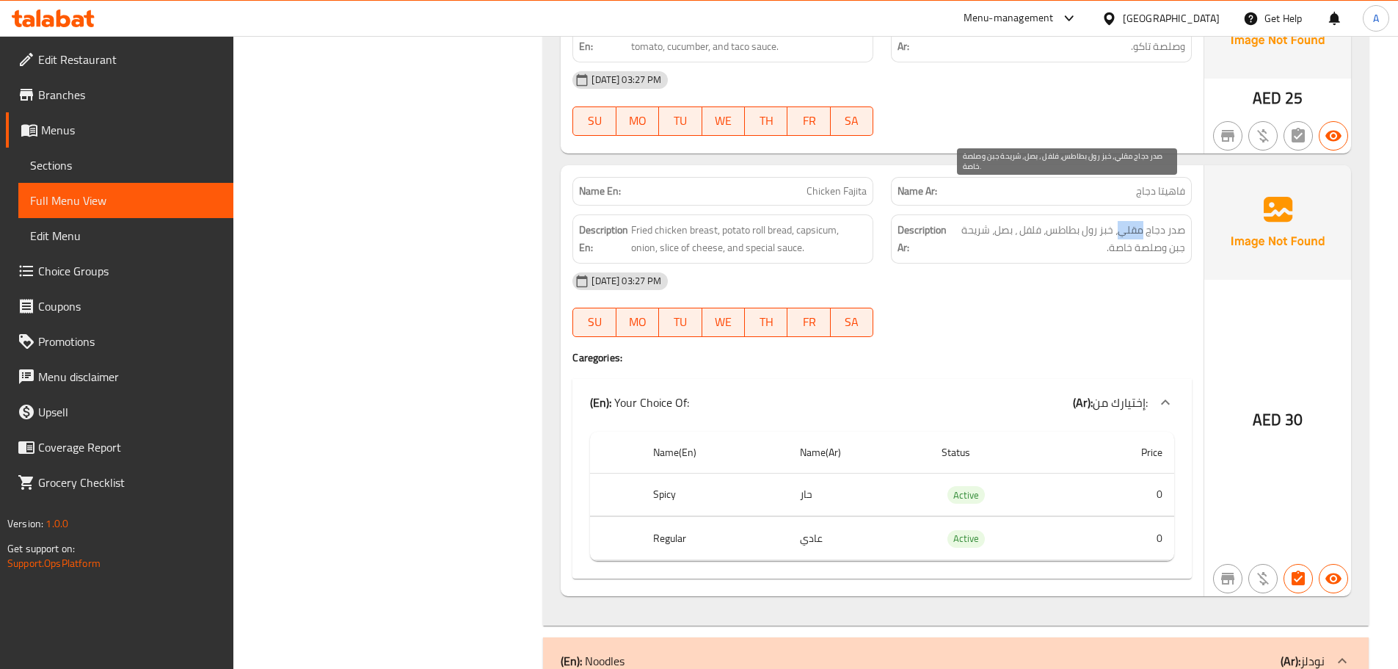
click at [1132, 221] on span "صدر دجاج مقلي، خبز رول بطاطس، فلفل ، بصل، شريحة جبن وصلصة خاصة." at bounding box center [1068, 239] width 236 height 36
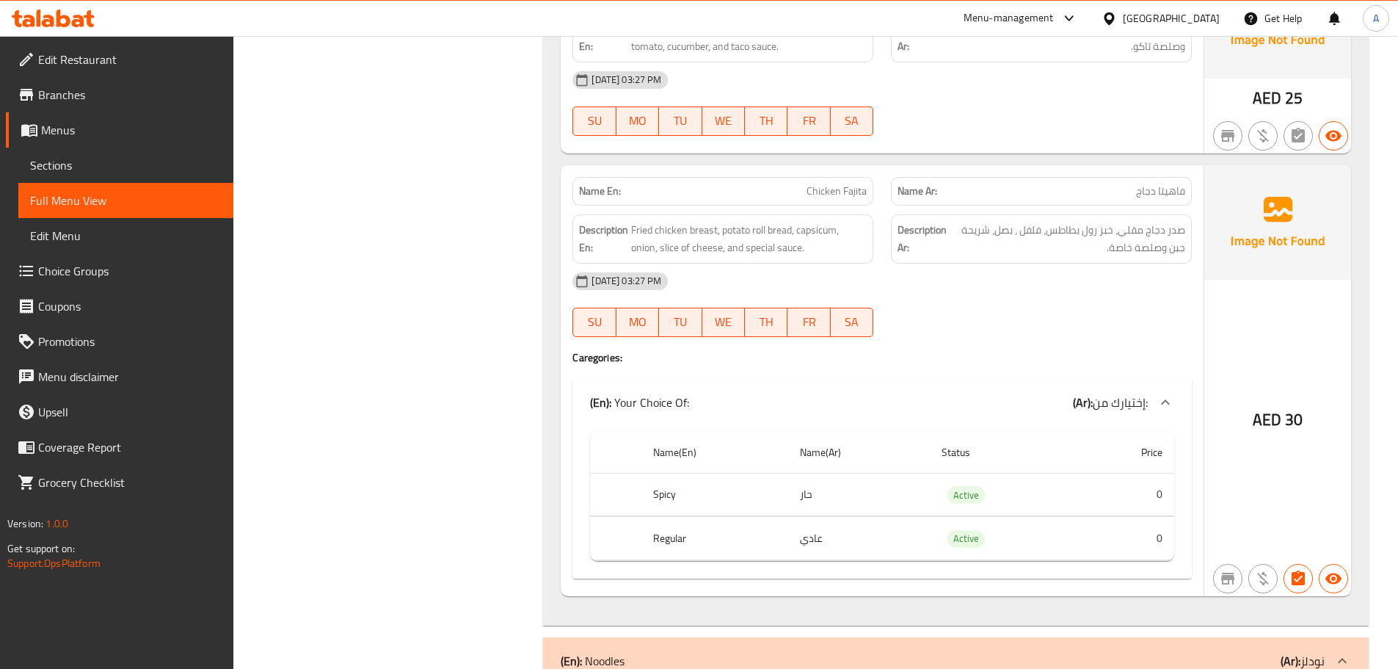
click at [1116, 264] on div "08-10-2025 03:27 PM" at bounding box center [882, 281] width 637 height 35
drag, startPoint x: 1174, startPoint y: 196, endPoint x: 1126, endPoint y: 225, distance: 56.6
click at [1137, 221] on span "صدر دجاج مقلي، خبز رول بطاطس، فلفل ، بصل، شريحة جبن وصلصة خاصة." at bounding box center [1068, 239] width 236 height 36
click at [1108, 272] on div "08-10-2025 03:27 PM SU MO TU WE TH FR SA" at bounding box center [882, 305] width 637 height 82
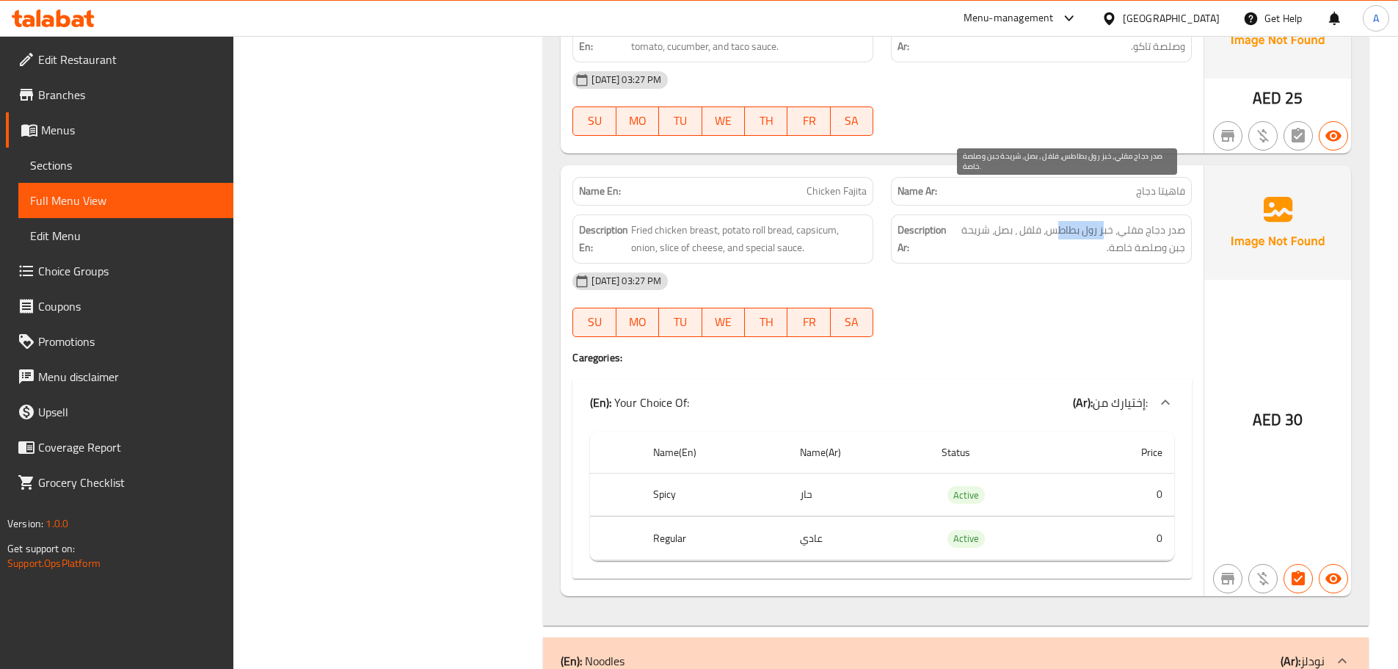
drag, startPoint x: 1106, startPoint y: 197, endPoint x: 1014, endPoint y: 218, distance: 94.2
click at [1017, 221] on span "صدر دجاج مقلي، خبز رول بطاطس، فلفل ، بصل، شريحة جبن وصلصة خاصة." at bounding box center [1068, 239] width 236 height 36
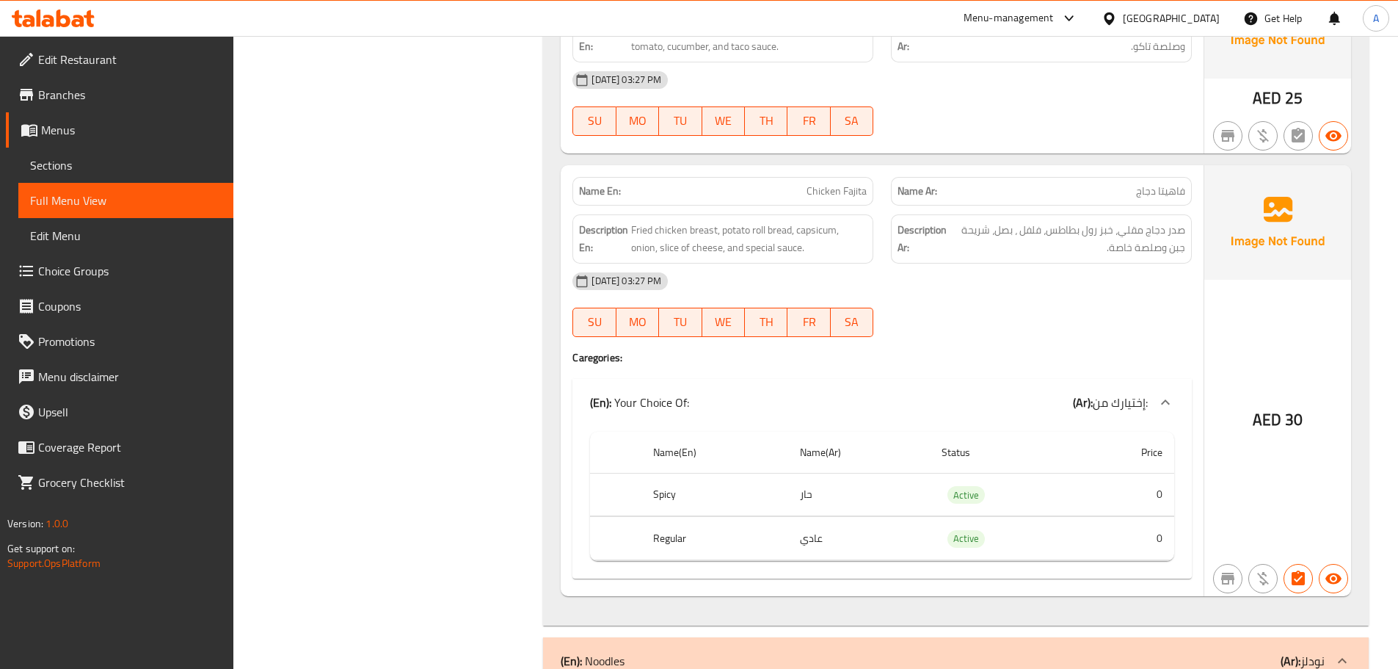
drag, startPoint x: 1064, startPoint y: 264, endPoint x: 1042, endPoint y: 193, distance: 74.7
click at [1065, 264] on div "08-10-2025 03:27 PM SU MO TU WE TH FR SA" at bounding box center [882, 305] width 637 height 82
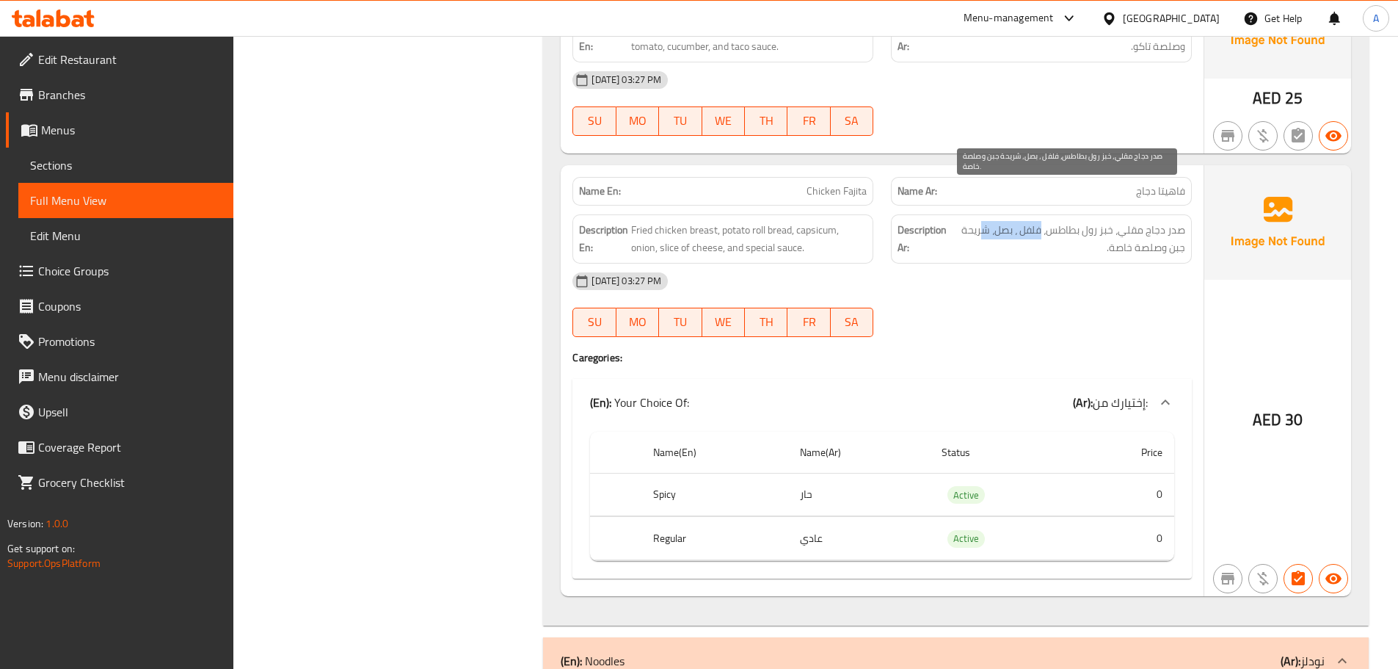
click at [980, 221] on span "صدر دجاج مقلي، خبز رول بطاطس، فلفل ، بصل، شريحة جبن وصلصة خاصة." at bounding box center [1068, 239] width 236 height 36
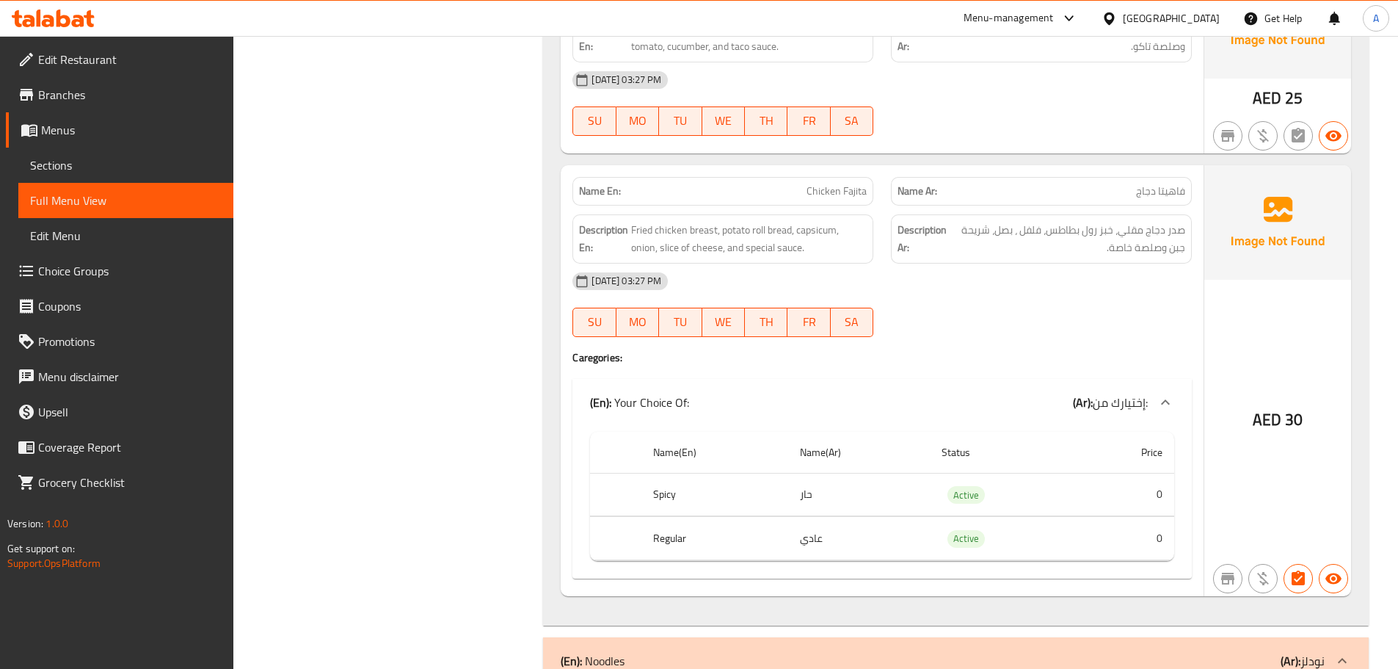
click at [1049, 264] on div "08-10-2025 03:27 PM" at bounding box center [882, 281] width 637 height 35
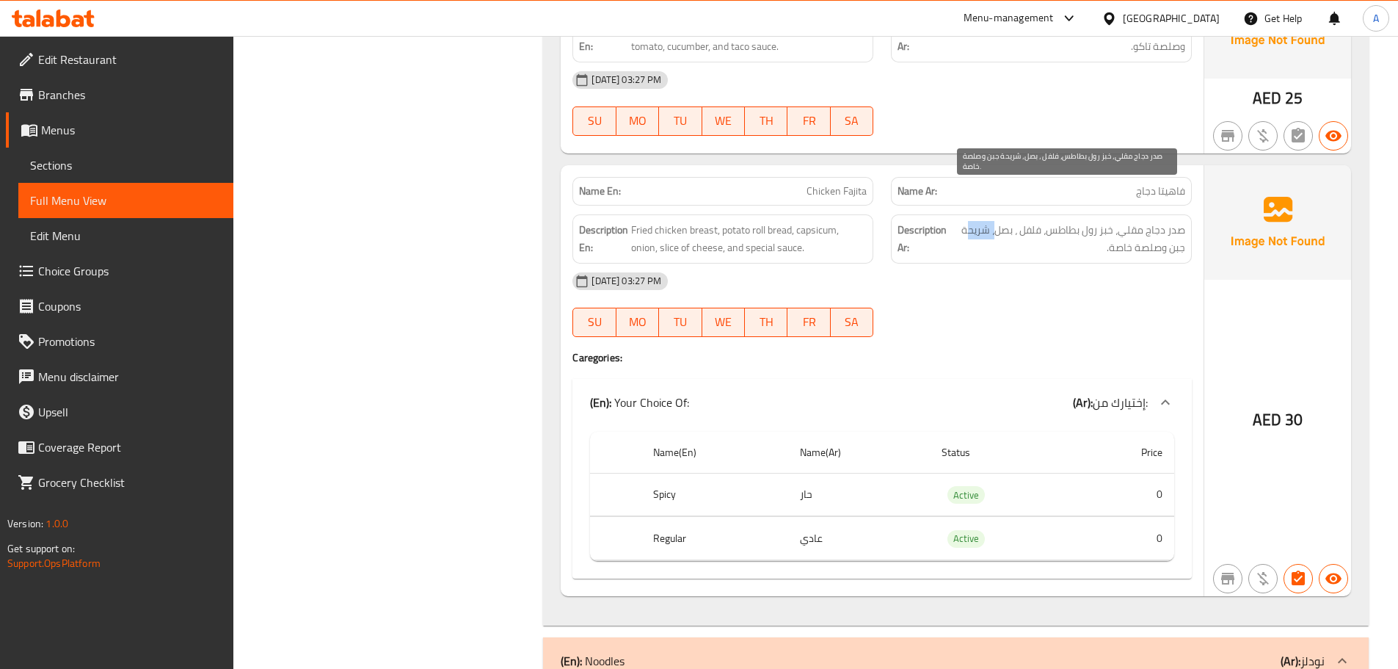
drag, startPoint x: 998, startPoint y: 193, endPoint x: 964, endPoint y: 196, distance: 33.2
click at [965, 221] on span "صدر دجاج مقلي، خبز رول بطاطس، فلفل ، بصل، شريحة جبن وصلصة خاصة." at bounding box center [1068, 239] width 236 height 36
click at [1174, 221] on span "صدر دجاج مقلي، خبز رول بطاطس، فلفل ، بصل، شريحة جبن وصلصة خاصة." at bounding box center [1068, 239] width 236 height 36
drag, startPoint x: 1174, startPoint y: 210, endPoint x: 1125, endPoint y: 216, distance: 48.8
click at [1125, 221] on span "صدر دجاج مقلي، خبز رول بطاطس، فلفل ، بصل، شريحة جبن وصلصة خاصة." at bounding box center [1068, 239] width 236 height 36
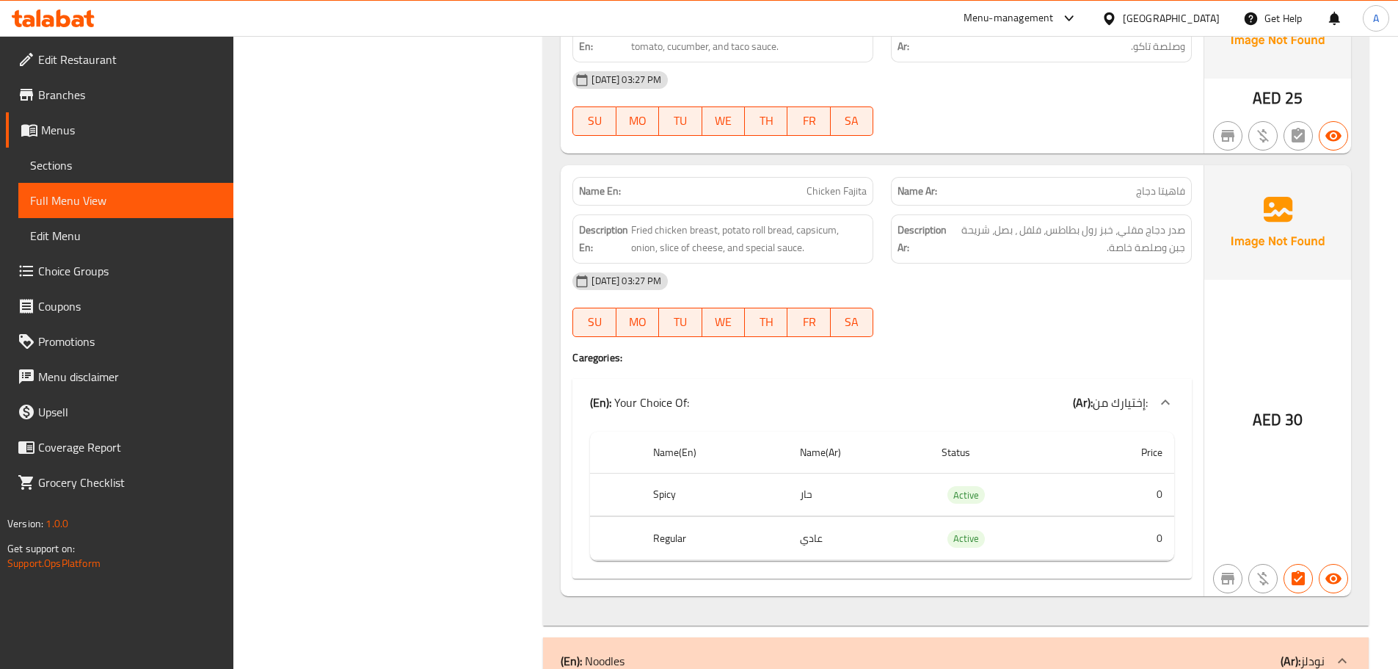
click at [1096, 264] on div "08-10-2025 03:27 PM" at bounding box center [882, 281] width 637 height 35
drag, startPoint x: 723, startPoint y: 208, endPoint x: 1014, endPoint y: 258, distance: 295.0
click at [903, 230] on div "Name En: Chicken Fajita Name Ar: فاهيتا دجاج Description En: Fried chicken brea…" at bounding box center [882, 380] width 643 height 431
click at [1014, 264] on div "08-10-2025 03:27 PM" at bounding box center [882, 281] width 637 height 35
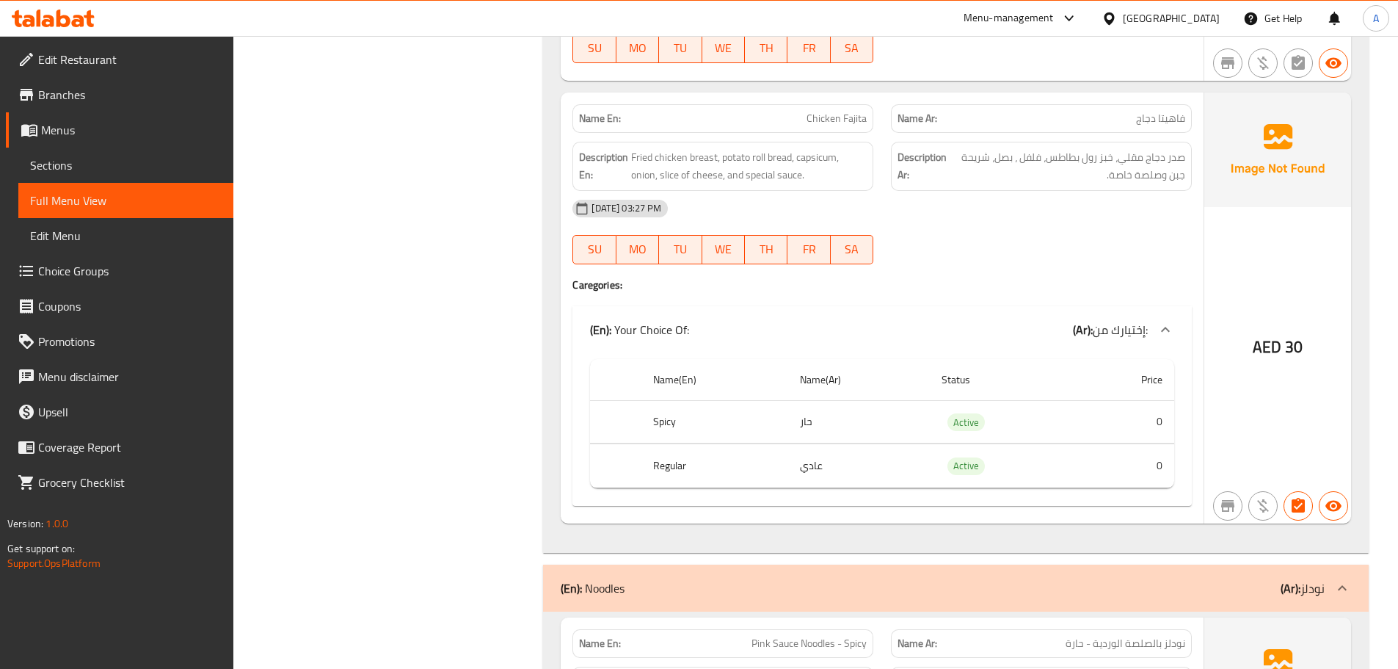
scroll to position [1908, 0]
drag, startPoint x: 660, startPoint y: 383, endPoint x: 697, endPoint y: 429, distance: 59.0
click at [698, 399] on th "Spicy" at bounding box center [715, 420] width 146 height 43
drag, startPoint x: 662, startPoint y: 434, endPoint x: 689, endPoint y: 434, distance: 27.2
click at [688, 443] on th "Regular" at bounding box center [715, 464] width 146 height 43
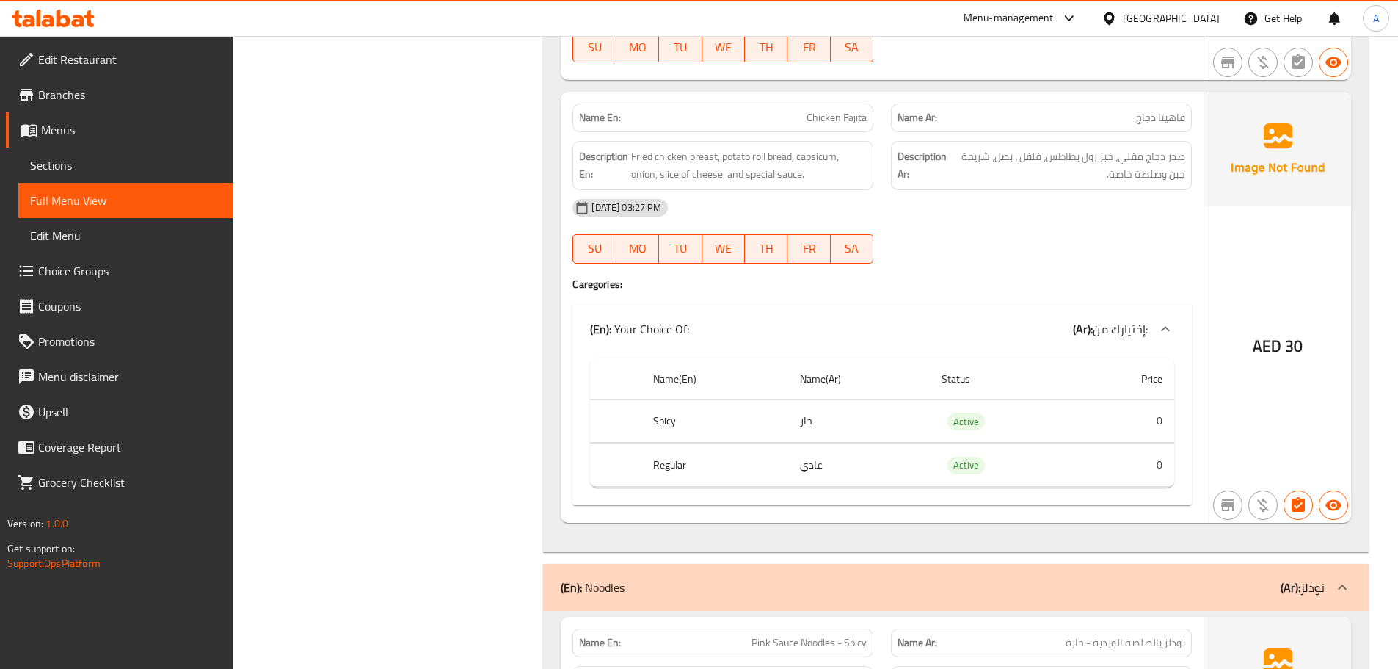
click at [499, 302] on div "Filter Branches Branches Popular filters Free items Branch specific items Has c…" at bounding box center [394, 201] width 281 height 3843
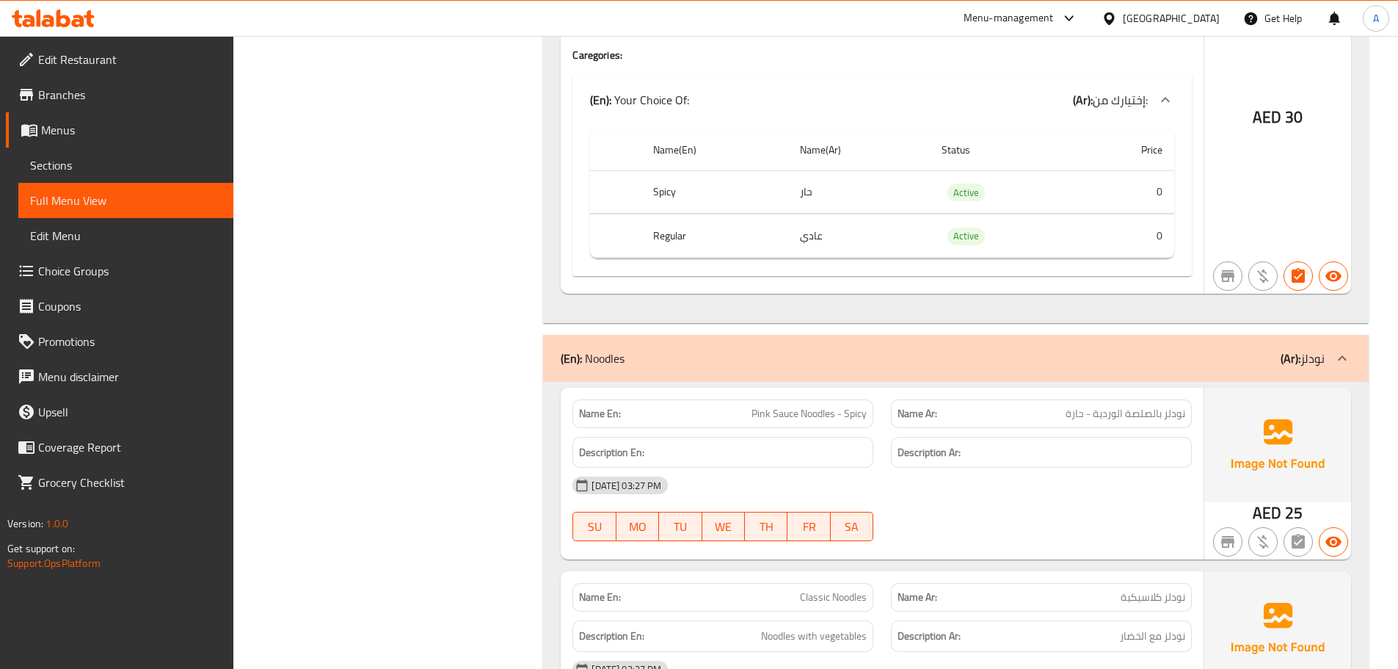
scroll to position [2202, 0]
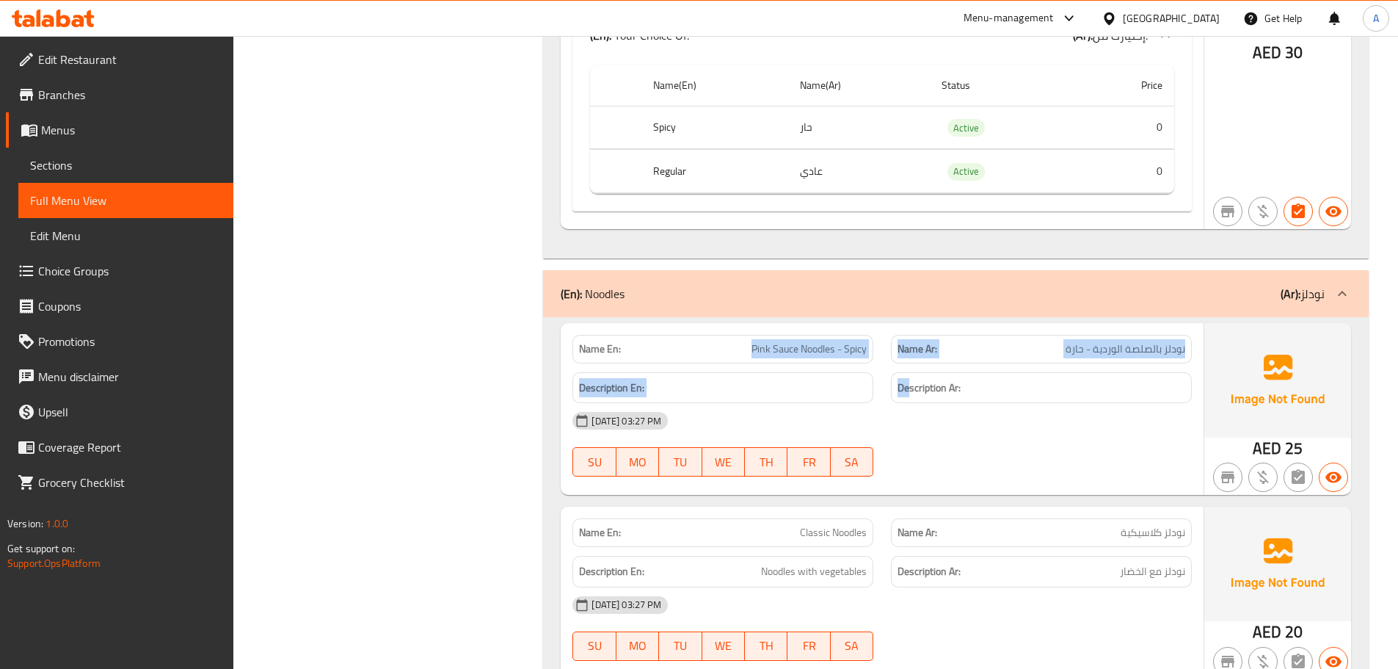
drag, startPoint x: 730, startPoint y: 307, endPoint x: 970, endPoint y: 380, distance: 251.7
click at [937, 363] on div "Name En: Pink Sauce Noodles - Spicy Name Ar: نودلز بالصلصة الوردية - حارة Descr…" at bounding box center [882, 409] width 643 height 172
click at [987, 410] on div "08-10-2025 03:27 PM SU MO TU WE TH FR SA" at bounding box center [882, 444] width 637 height 82
drag, startPoint x: 791, startPoint y: 304, endPoint x: 987, endPoint y: 355, distance: 201.7
click at [937, 341] on div "Name En: Pink Sauce Noodles - Spicy Name Ar: نودلز بالصلصة الوردية - حارة Descr…" at bounding box center [882, 409] width 643 height 172
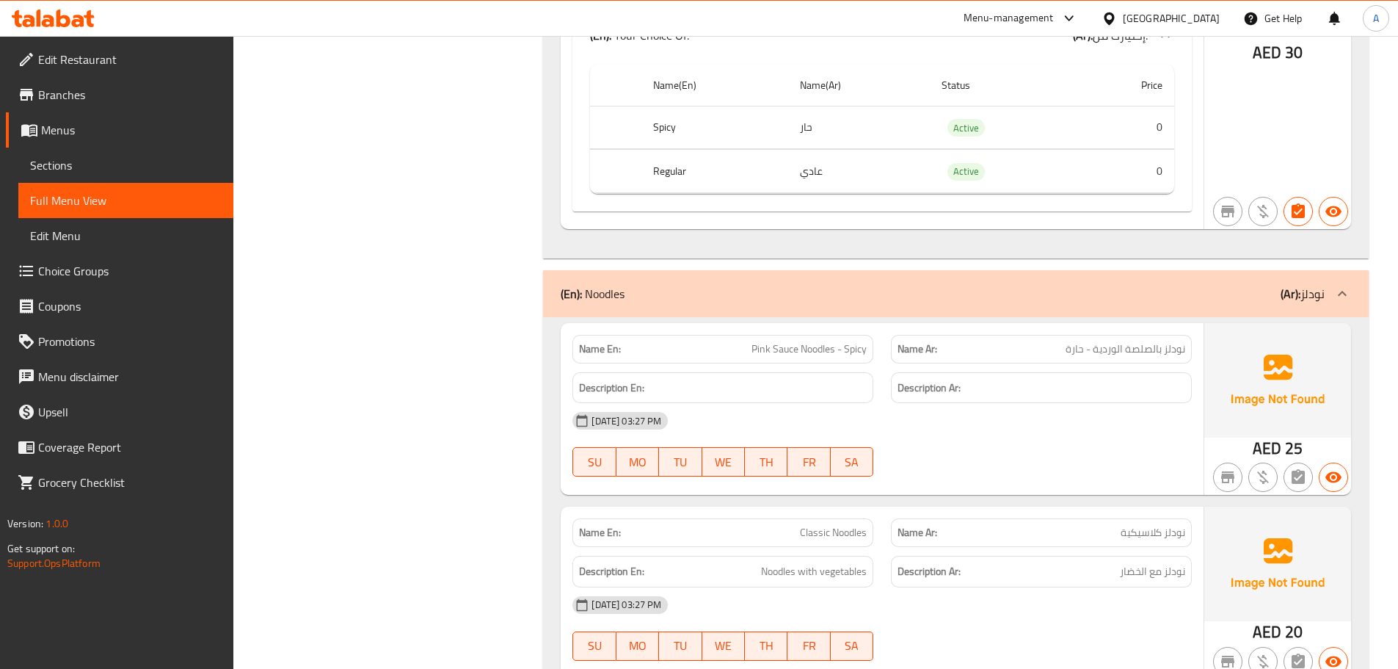
drag, startPoint x: 1165, startPoint y: 415, endPoint x: 1121, endPoint y: 416, distance: 44.0
click at [1158, 416] on div "08-10-2025 03:27 PM SU MO TU WE TH FR SA" at bounding box center [882, 444] width 637 height 82
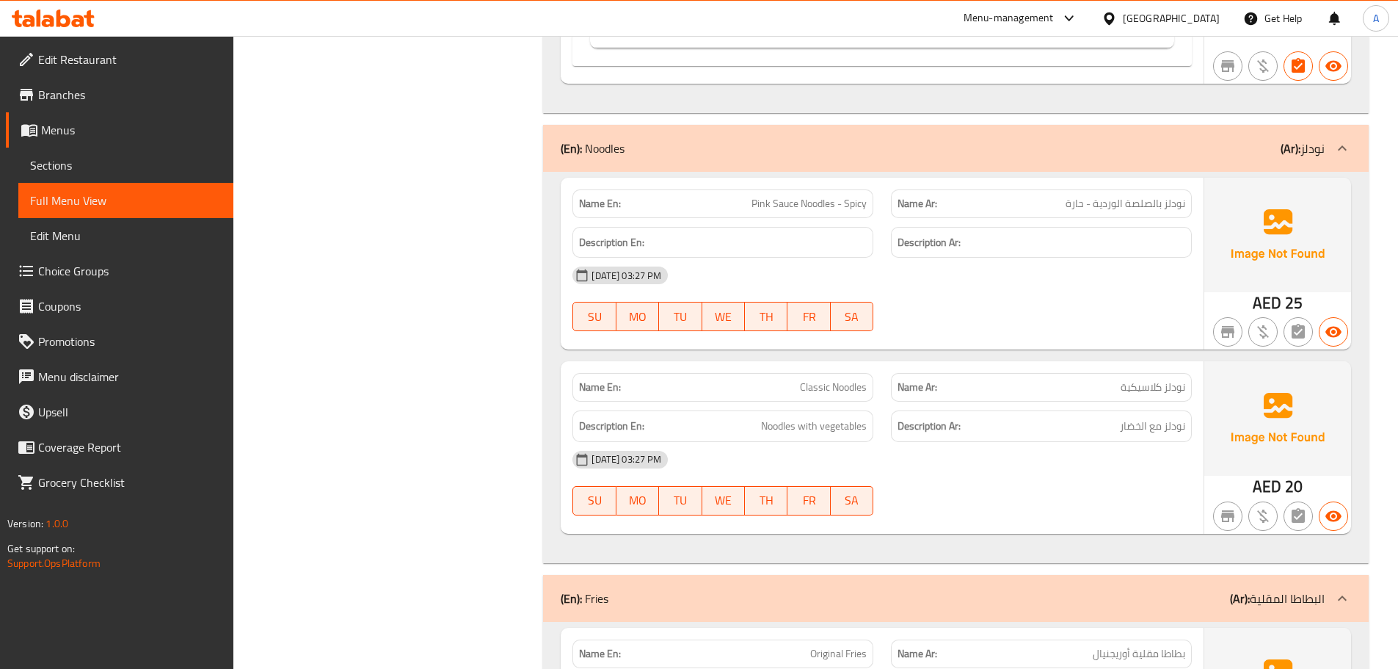
scroll to position [2349, 0]
drag, startPoint x: 793, startPoint y: 349, endPoint x: 1046, endPoint y: 454, distance: 274.1
click at [910, 369] on div "Name En: Classic Noodles Name Ar: نودلز كلاسيكية Description En: Noodles with v…" at bounding box center [882, 446] width 643 height 172
drag, startPoint x: 1058, startPoint y: 465, endPoint x: 1097, endPoint y: 448, distance: 43.4
click at [1058, 465] on div "08-10-2025 03:27 PM SU MO TU WE TH FR SA" at bounding box center [882, 481] width 637 height 82
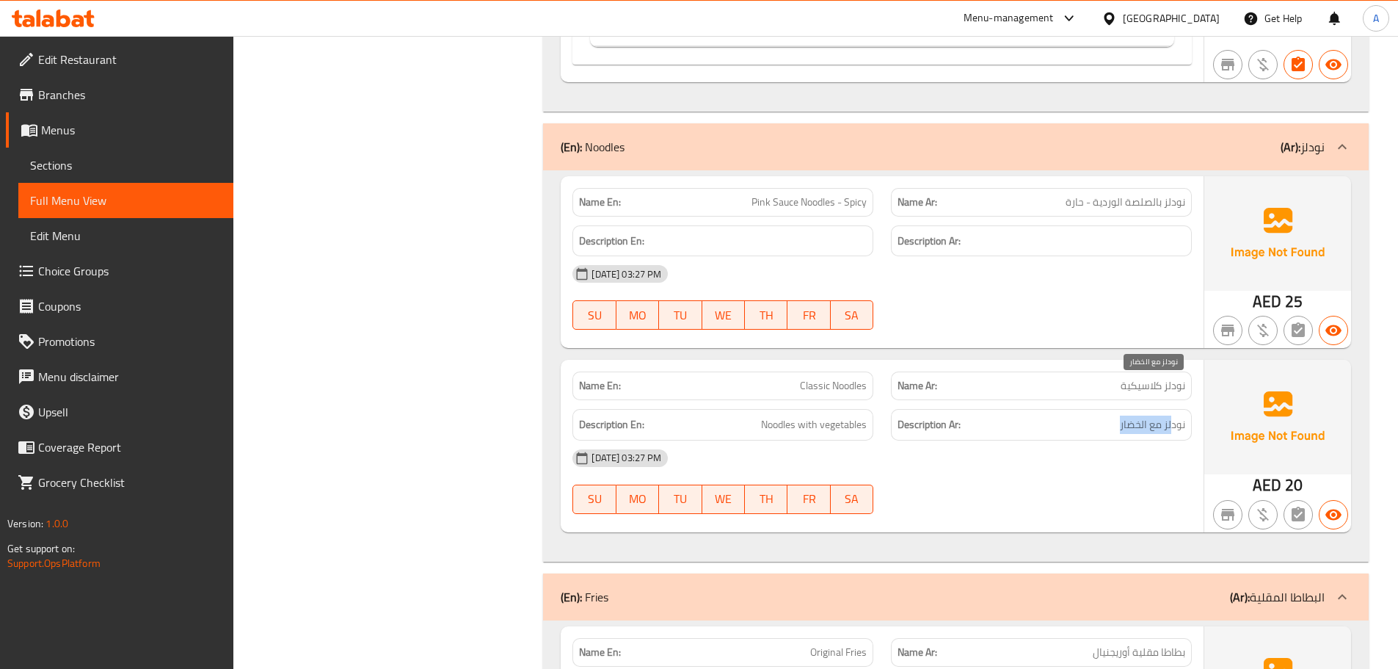
drag, startPoint x: 1172, startPoint y: 388, endPoint x: 1060, endPoint y: 421, distance: 116.9
click at [1078, 409] on div "Description Ar: نودلز مع الخضار" at bounding box center [1041, 425] width 301 height 32
click at [1050, 440] on div "08-10-2025 03:27 PM" at bounding box center [882, 457] width 637 height 35
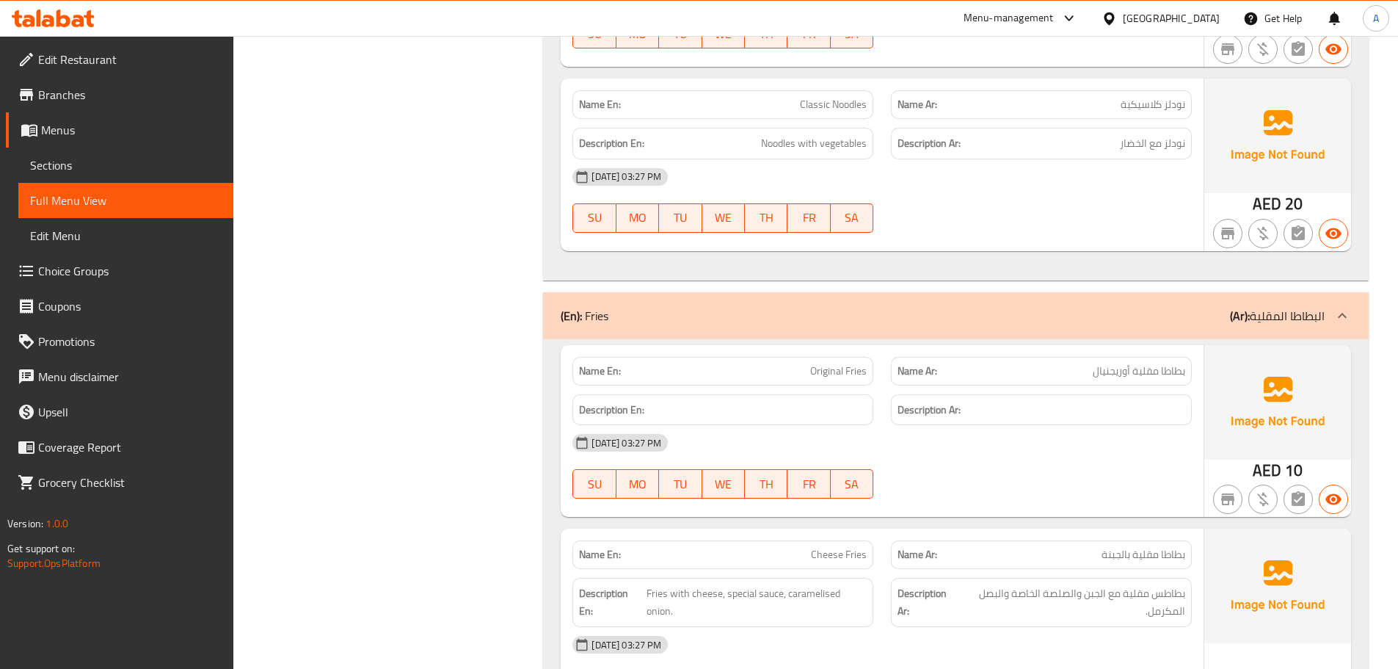
scroll to position [2642, 0]
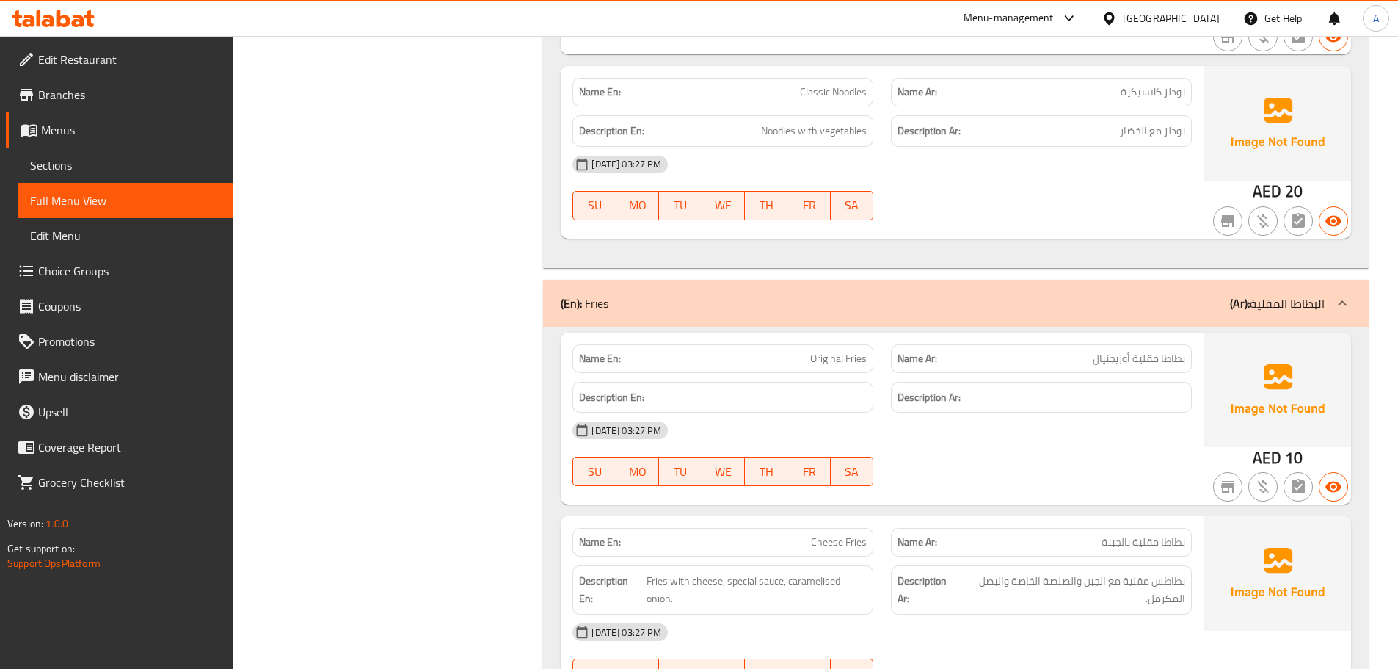
drag, startPoint x: 785, startPoint y: 308, endPoint x: 981, endPoint y: 397, distance: 215.5
click at [929, 363] on div "Name En: Original Fries Name Ar: بطاطا مقلية أوريجنيال Description En: Descript…" at bounding box center [882, 419] width 643 height 172
click at [981, 413] on div "08-10-2025 03:27 PM" at bounding box center [882, 430] width 637 height 35
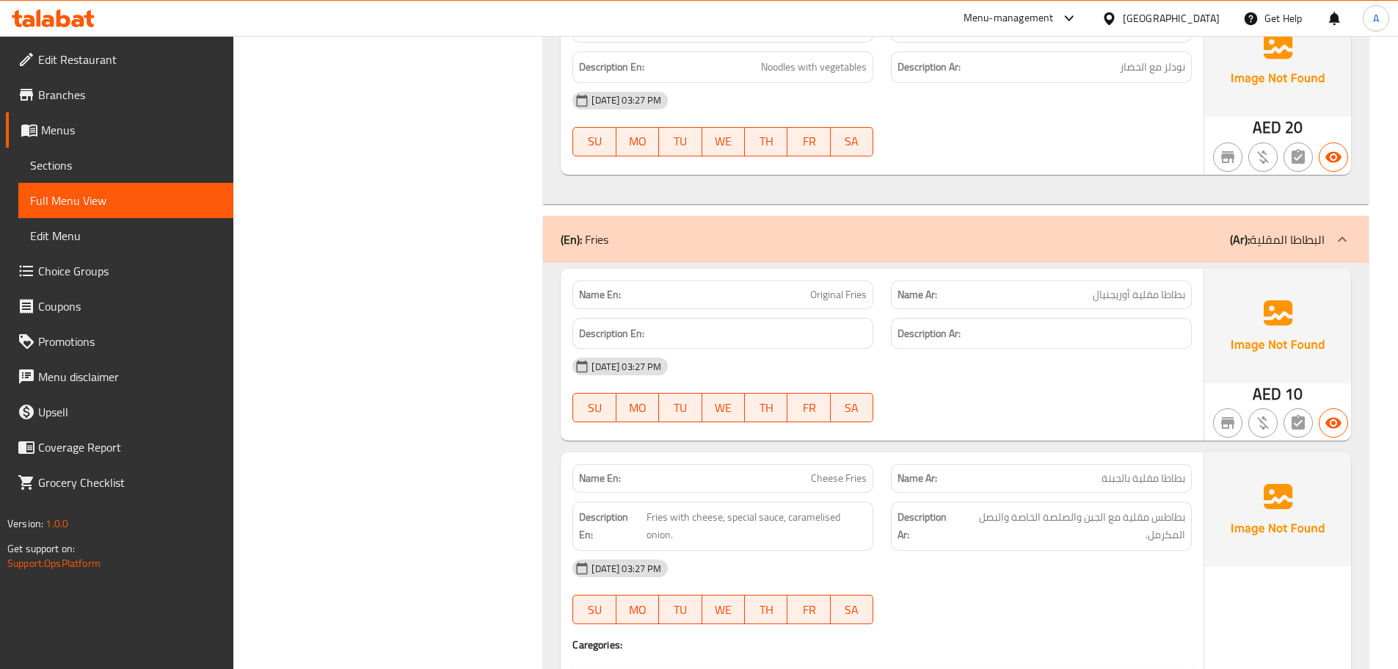
scroll to position [2863, 0]
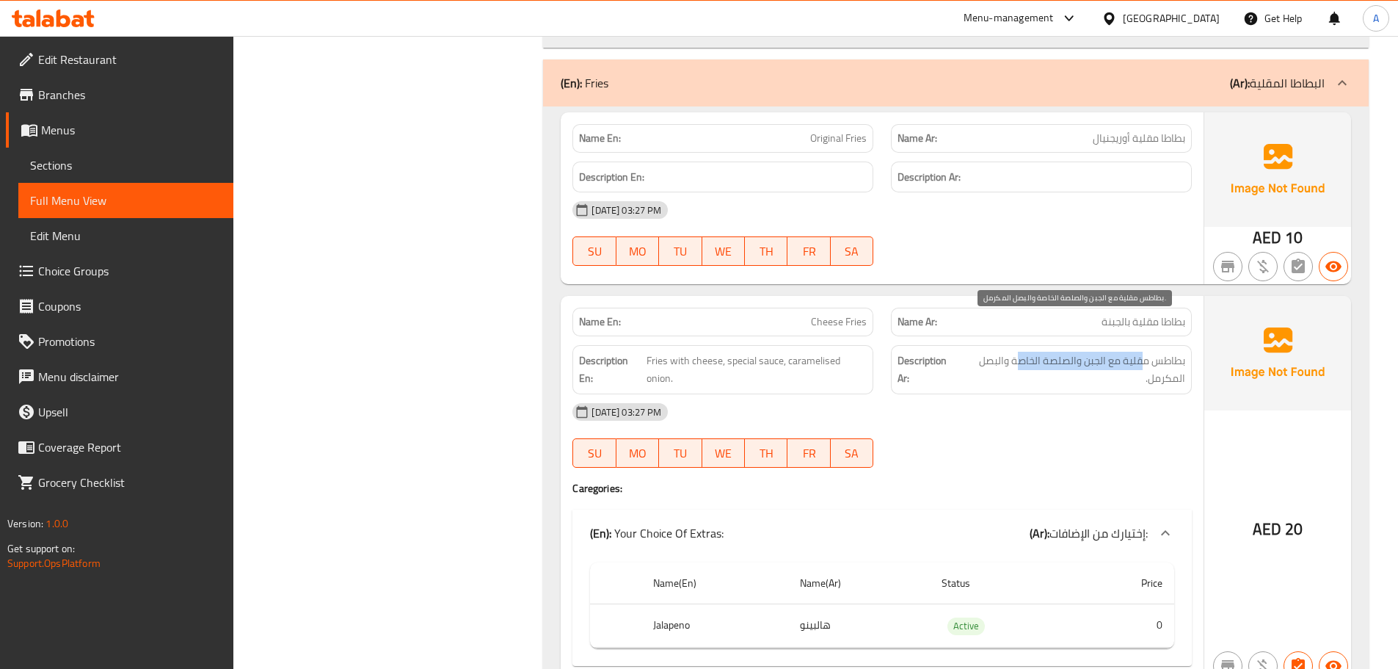
drag, startPoint x: 1121, startPoint y: 327, endPoint x: 1012, endPoint y: 328, distance: 108.6
click at [1013, 352] on span "بطاطس مقلية مع الجبن والصلصة الخاصة والبصل المكرمل." at bounding box center [1072, 370] width 227 height 36
click at [1050, 394] on div "08-10-2025 03:27 PM" at bounding box center [882, 411] width 637 height 35
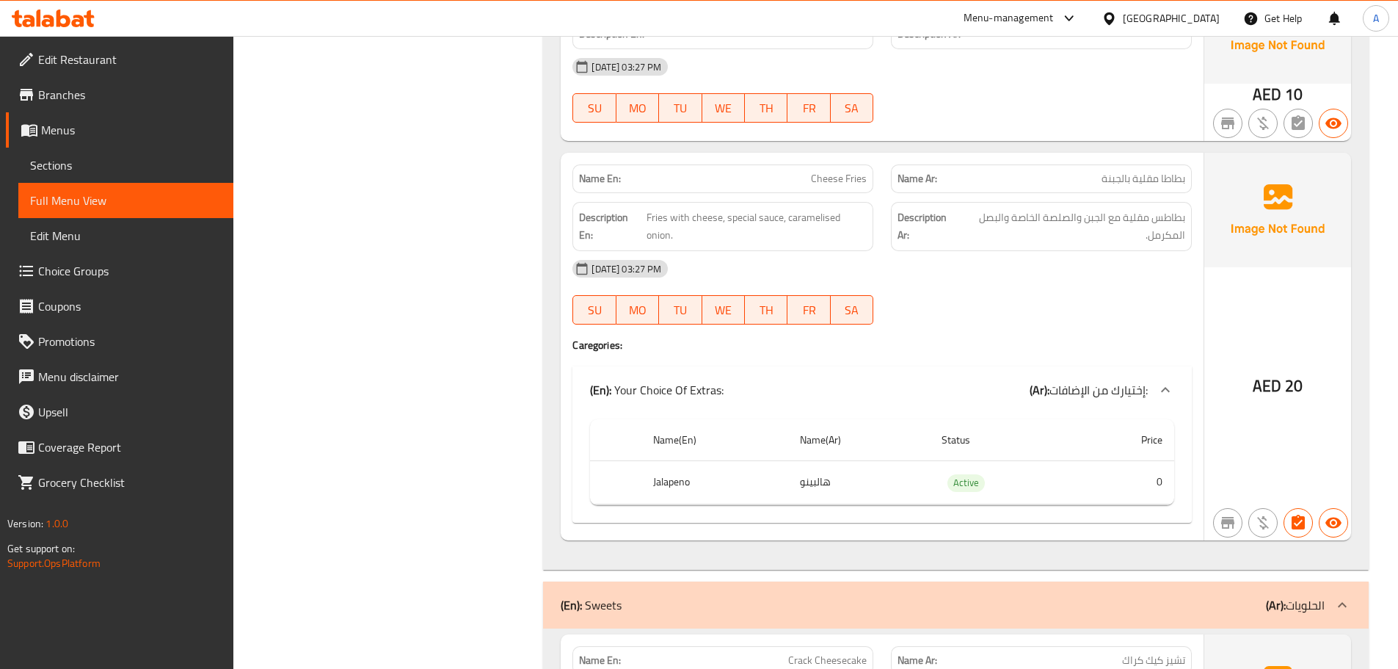
scroll to position [3083, 0]
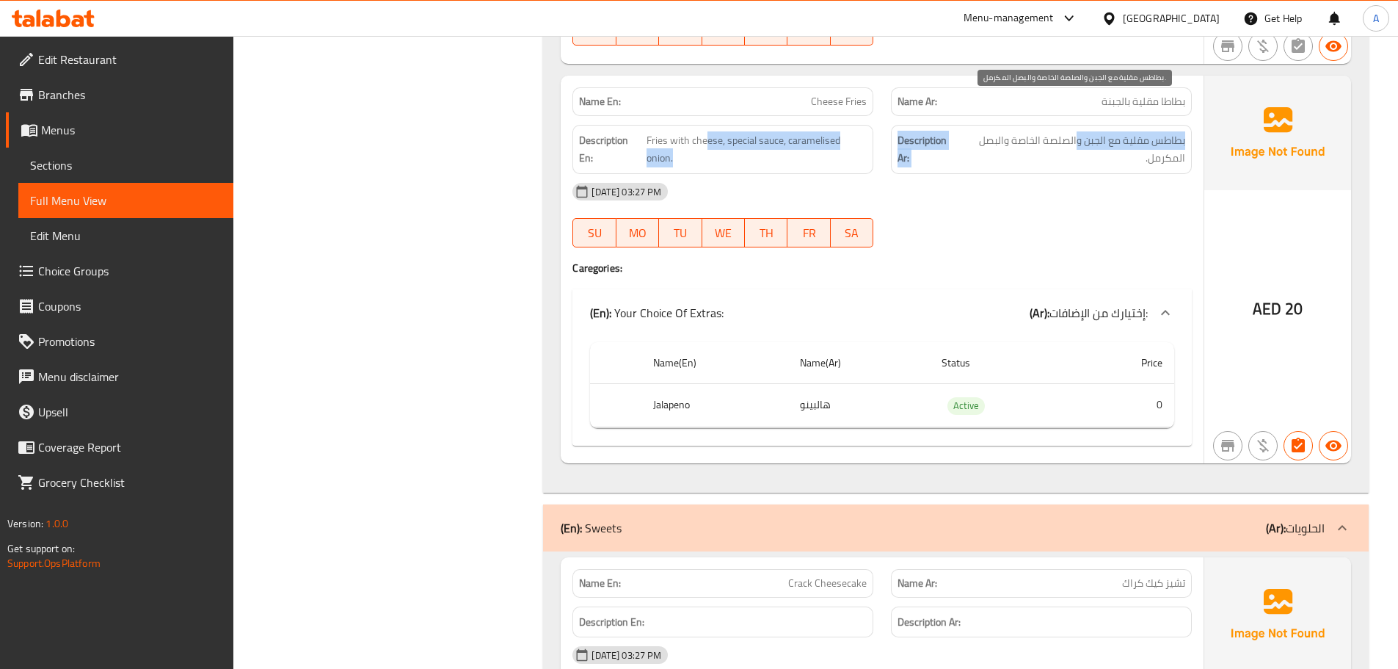
drag, startPoint x: 705, startPoint y: 108, endPoint x: 1097, endPoint y: 104, distance: 392.0
click at [1087, 116] on div "Description En: Fries with cheese, special sauce, caramelised onion. Descriptio…" at bounding box center [882, 149] width 637 height 67
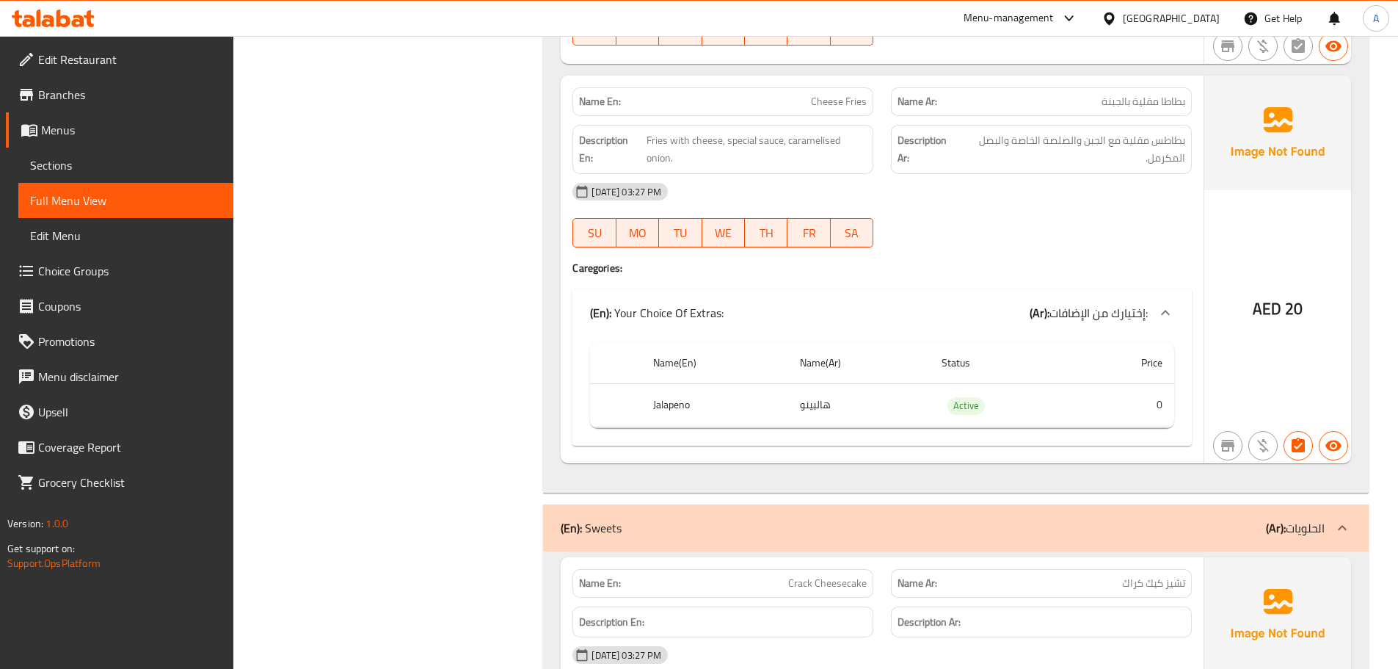
click at [1067, 175] on div "08-10-2025 03:27 PM SU MO TU WE TH FR SA" at bounding box center [882, 215] width 637 height 82
drag, startPoint x: 647, startPoint y: 379, endPoint x: 717, endPoint y: 382, distance: 70.6
click at [710, 384] on th "Jalapeno" at bounding box center [715, 405] width 146 height 43
click at [1027, 174] on div "08-10-2025 03:27 PM" at bounding box center [882, 191] width 637 height 35
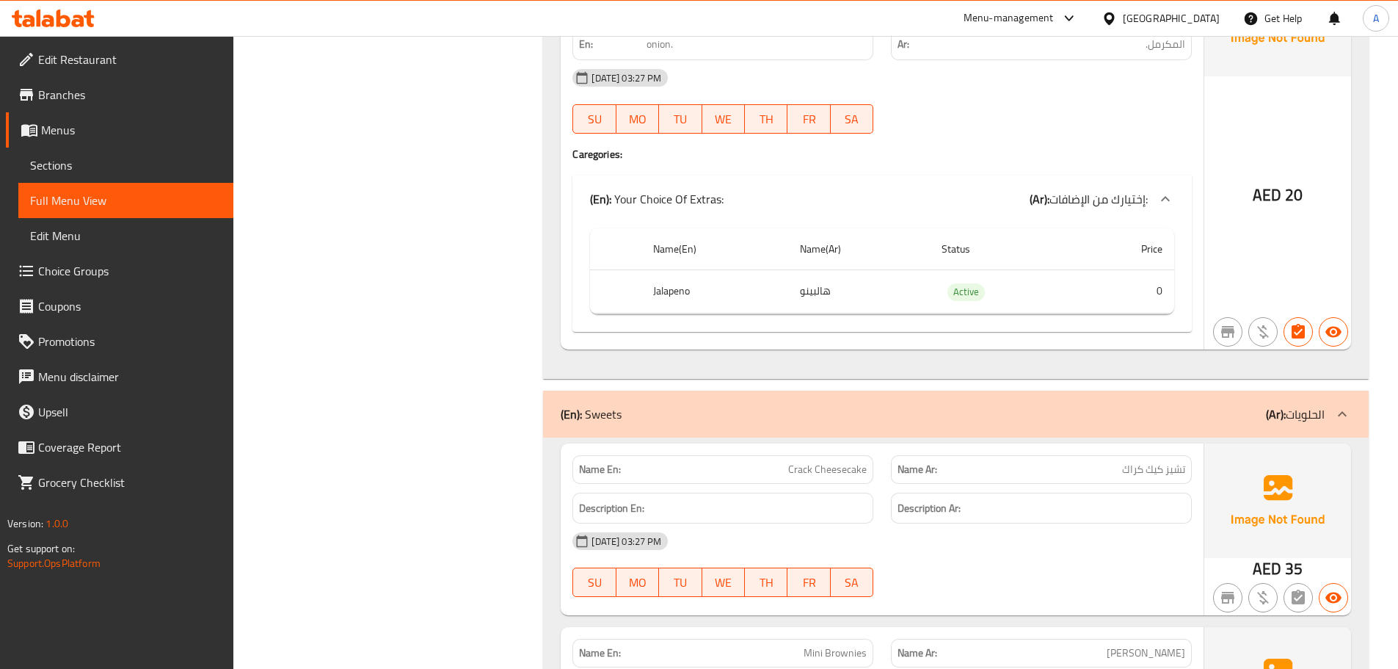
scroll to position [3303, 0]
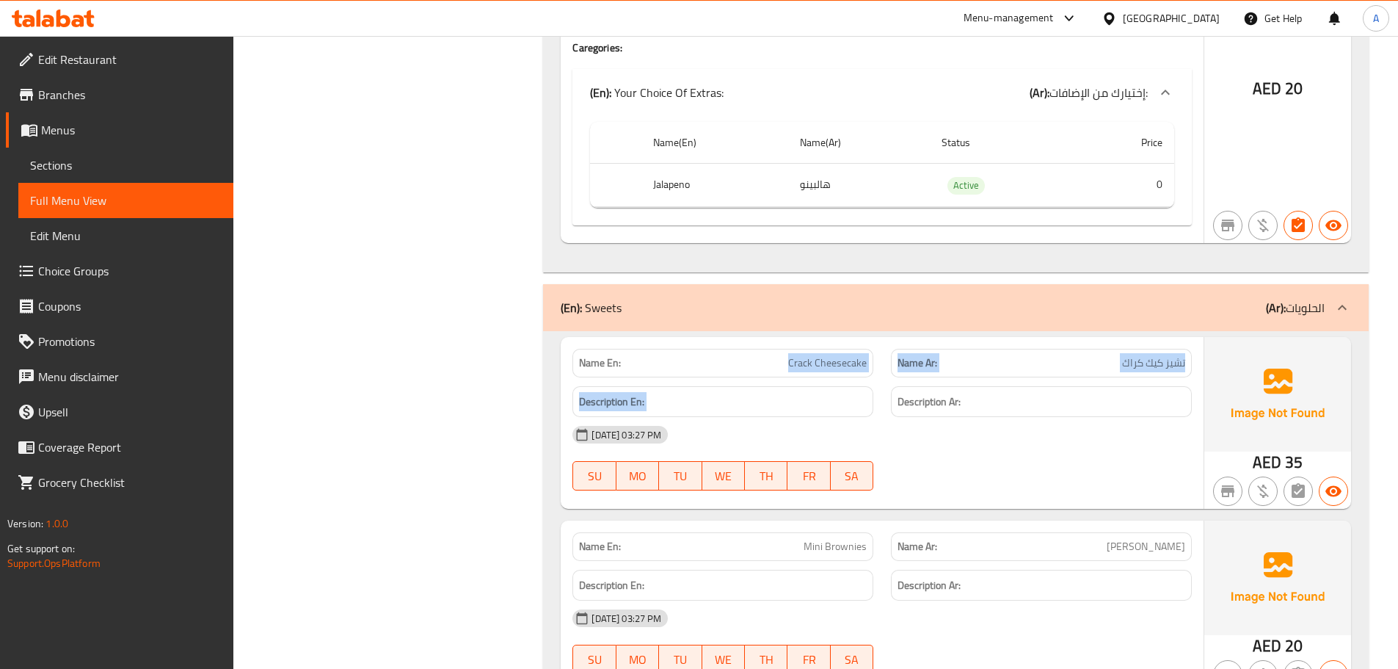
drag, startPoint x: 788, startPoint y: 331, endPoint x: 940, endPoint y: 367, distance: 156.9
click at [929, 359] on div "Name En: Crack Cheesecake Name Ar: تشيز كيك كراك Description En: Description Ar…" at bounding box center [882, 423] width 643 height 172
click at [1000, 419] on div "08-10-2025 03:27 PM SU MO TU WE TH FR SA" at bounding box center [882, 458] width 637 height 82
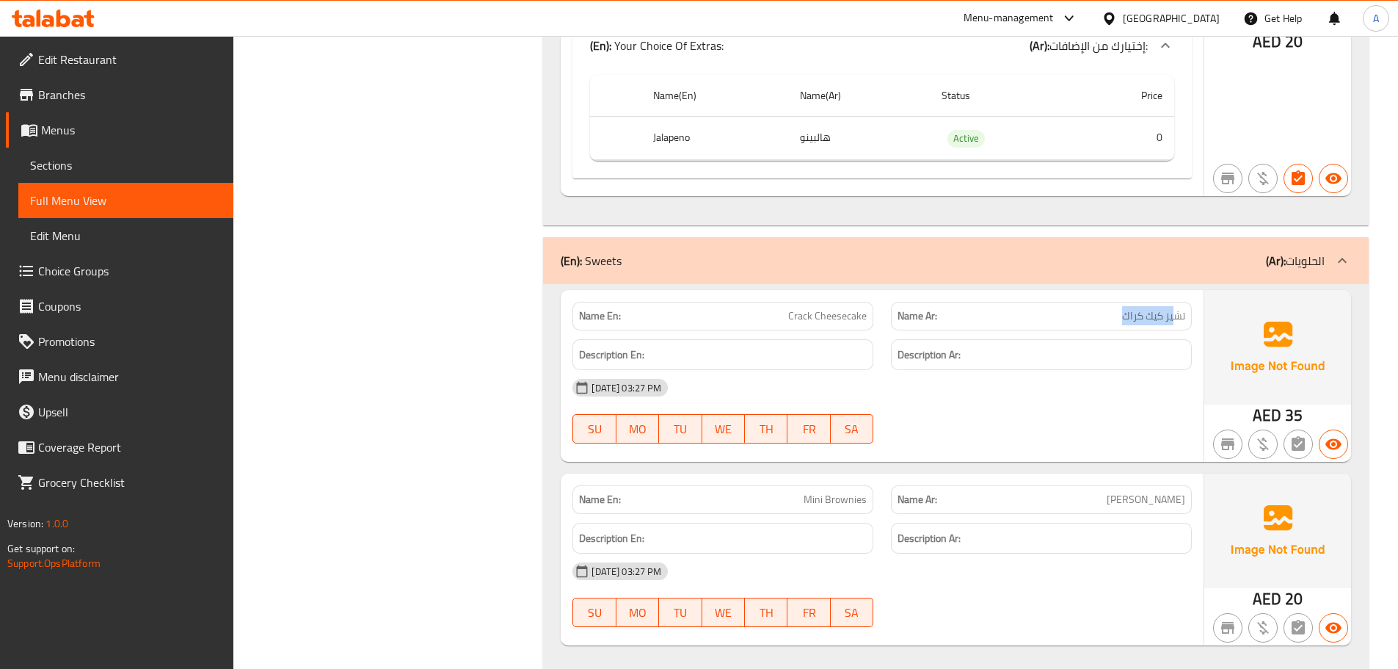
drag, startPoint x: 1149, startPoint y: 284, endPoint x: 1094, endPoint y: 375, distance: 106.8
click at [1082, 299] on div "Name En: Crack Cheesecake Name Ar: تشيز كيك كراك Description En: Description Ar…" at bounding box center [882, 376] width 643 height 172
click at [1097, 386] on div "08-10-2025 03:27 PM SU MO TU WE TH FR SA" at bounding box center [882, 411] width 637 height 82
click at [914, 500] on div "Name En: Mini Brownies Name Ar: ميني براونيز Description En: Description Ar: 08…" at bounding box center [882, 559] width 643 height 172
click at [995, 558] on div "08-10-2025 03:27 PM SU MO TU WE TH FR SA" at bounding box center [882, 594] width 637 height 82
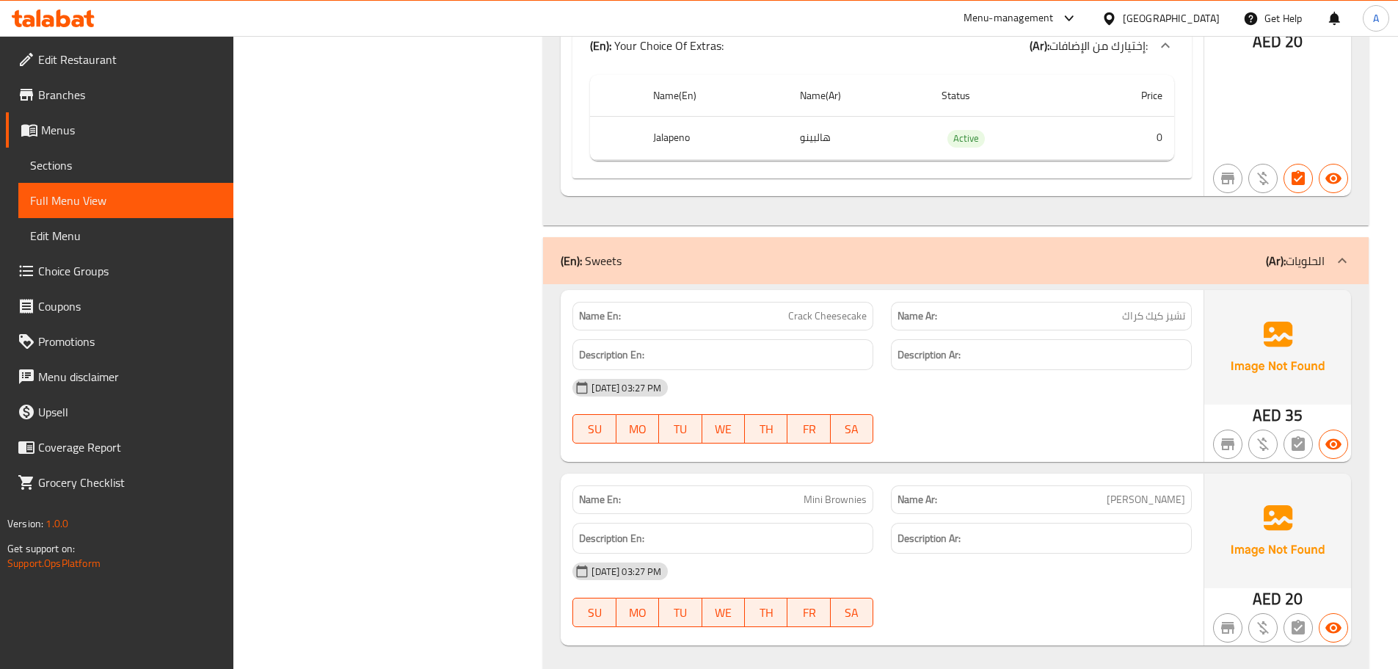
scroll to position [0, 0]
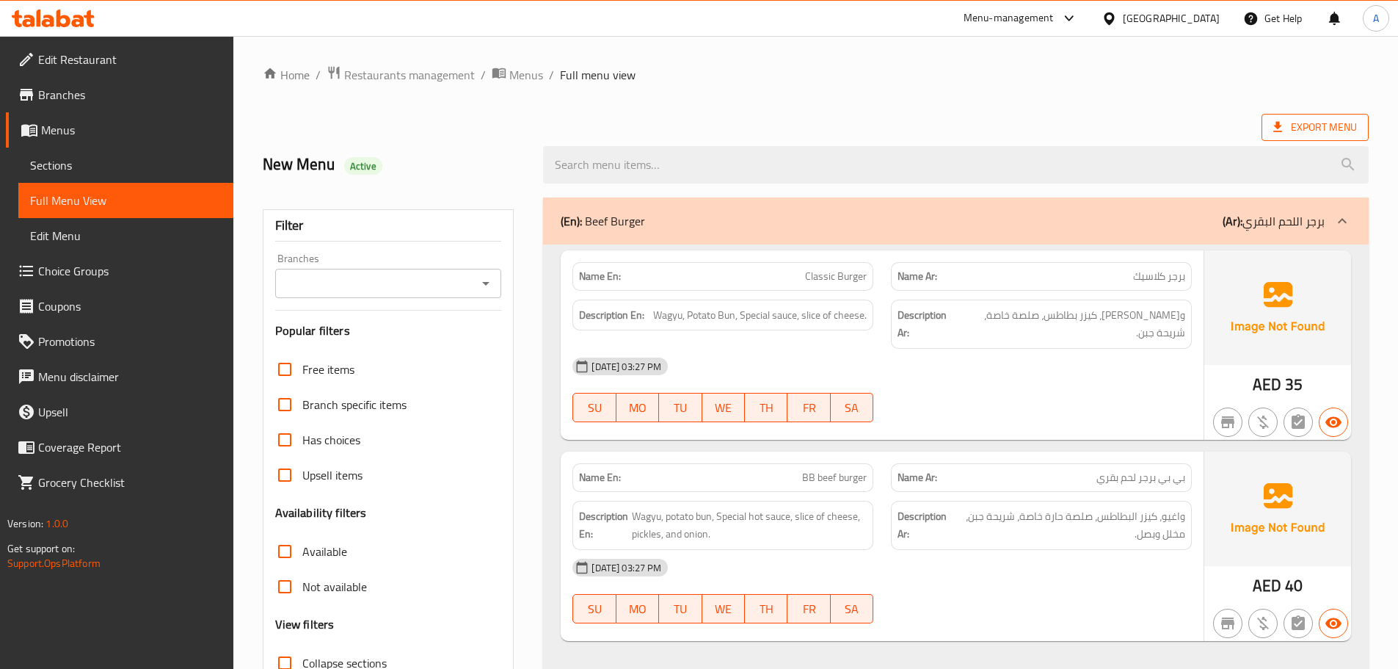
click at [1286, 131] on span "Export Menu" at bounding box center [1316, 127] width 84 height 18
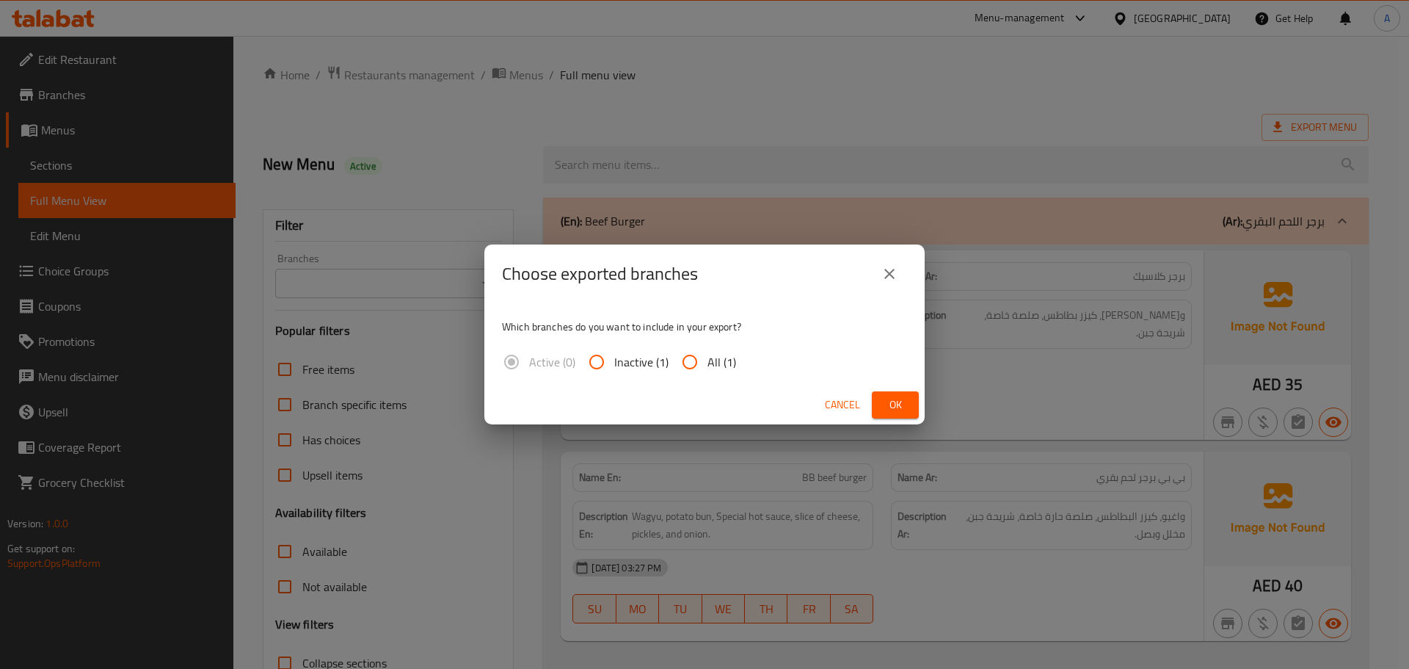
click at [712, 361] on span "All (1)" at bounding box center [722, 362] width 29 height 18
click at [708, 361] on input "All (1)" at bounding box center [689, 361] width 35 height 35
radio input "true"
drag, startPoint x: 880, startPoint y: 404, endPoint x: 672, endPoint y: 340, distance: 218.2
click at [880, 405] on button "Ok" at bounding box center [895, 404] width 47 height 27
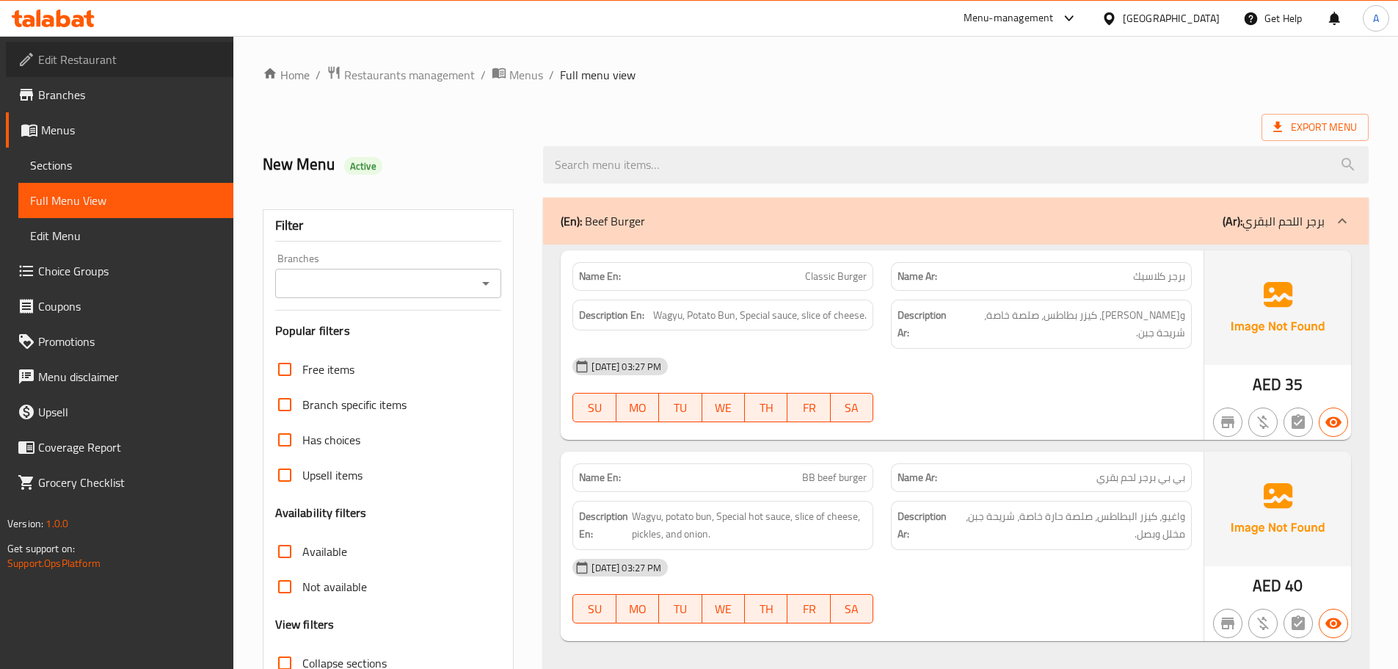
click at [63, 59] on span "Edit Restaurant" at bounding box center [130, 60] width 184 height 18
